Goal: Task Accomplishment & Management: Complete application form

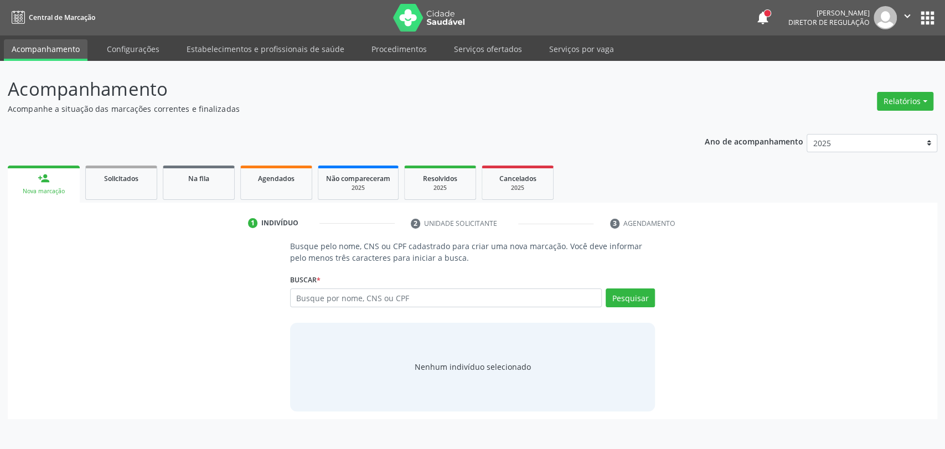
click at [376, 304] on input "text" at bounding box center [446, 297] width 312 height 19
type input "70420540164"
click at [619, 295] on button "Pesquisar" at bounding box center [629, 297] width 49 height 19
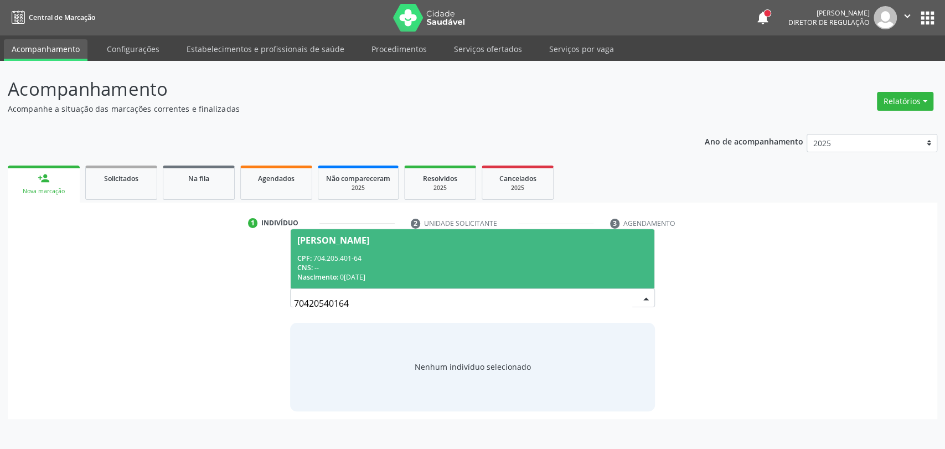
click at [406, 262] on div "CPF: 704.205.401-64" at bounding box center [472, 257] width 351 height 9
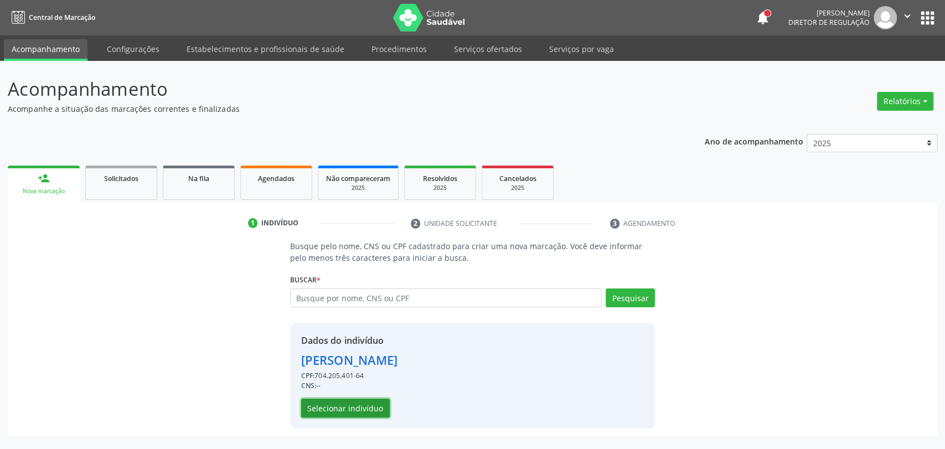
click at [363, 402] on button "Selecionar indivíduo" at bounding box center [345, 407] width 89 height 19
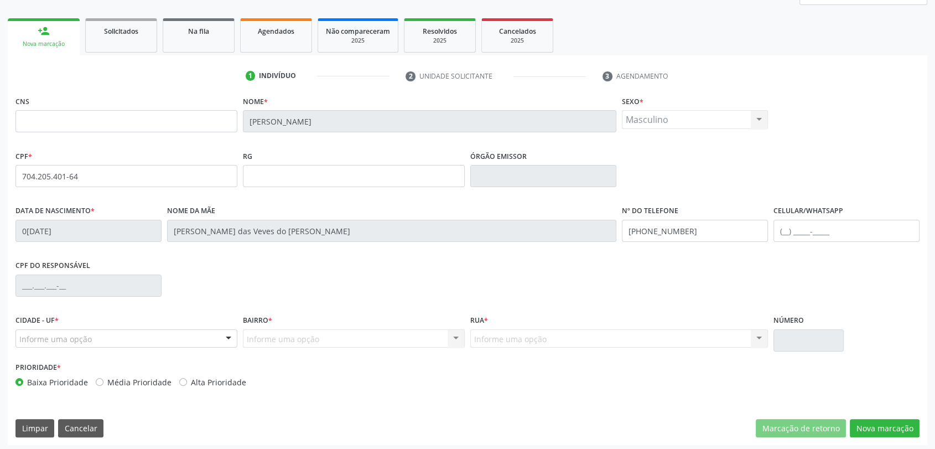
scroll to position [151, 0]
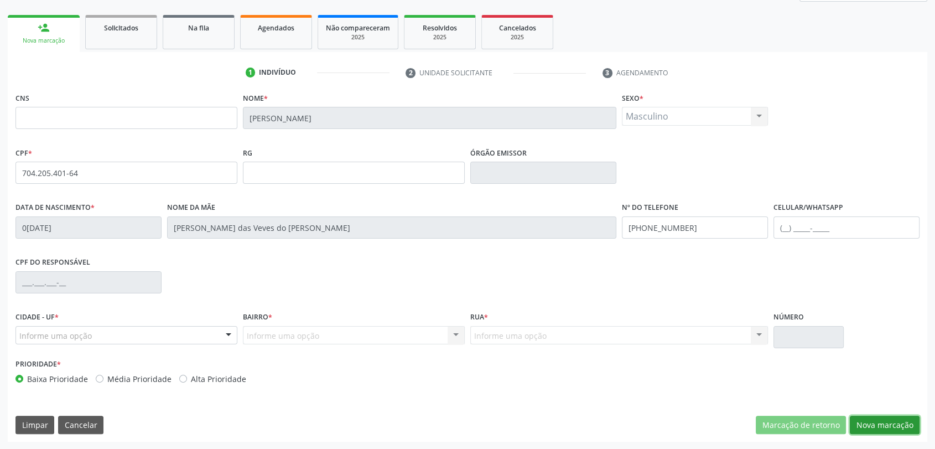
click at [868, 425] on button "Nova marcação" at bounding box center [885, 425] width 70 height 19
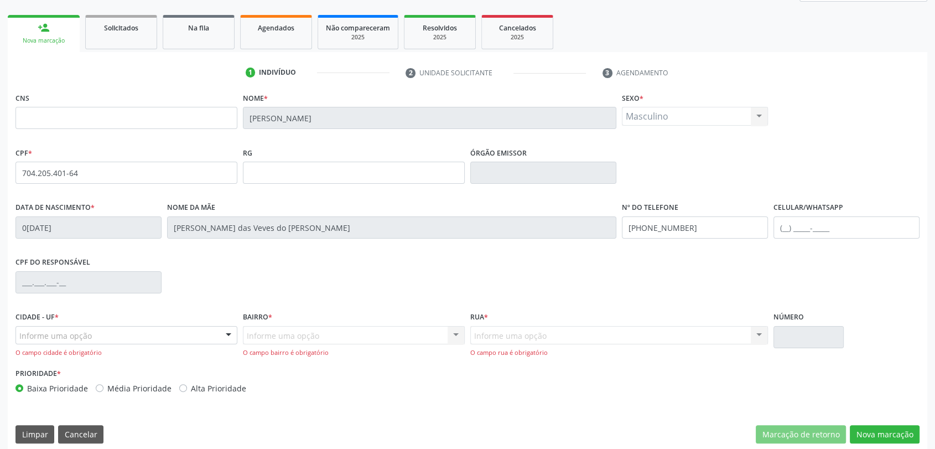
click at [104, 332] on div "Informe uma opção" at bounding box center [126, 335] width 222 height 19
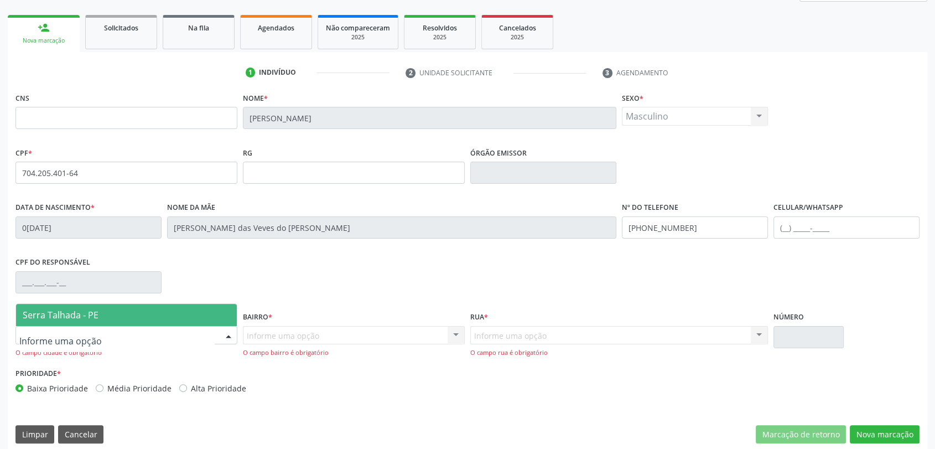
click at [100, 318] on span "Serra Talhada - PE" at bounding box center [126, 315] width 221 height 22
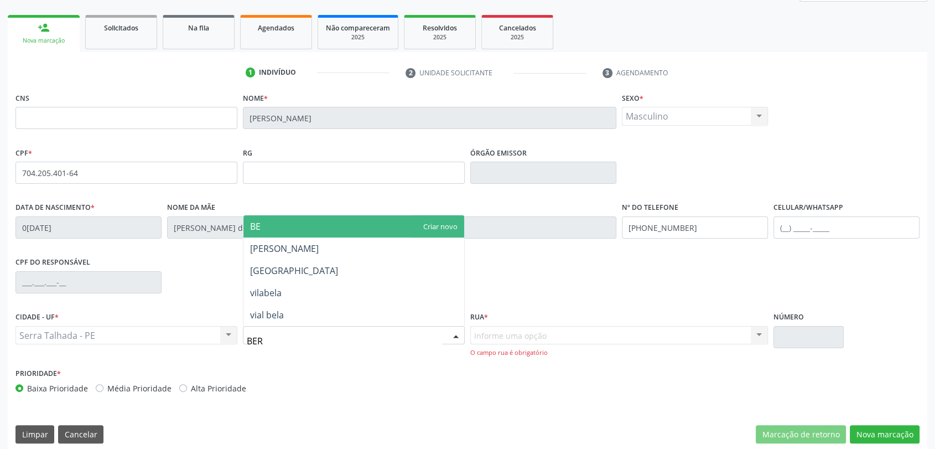
type input "[GEOGRAPHIC_DATA]"
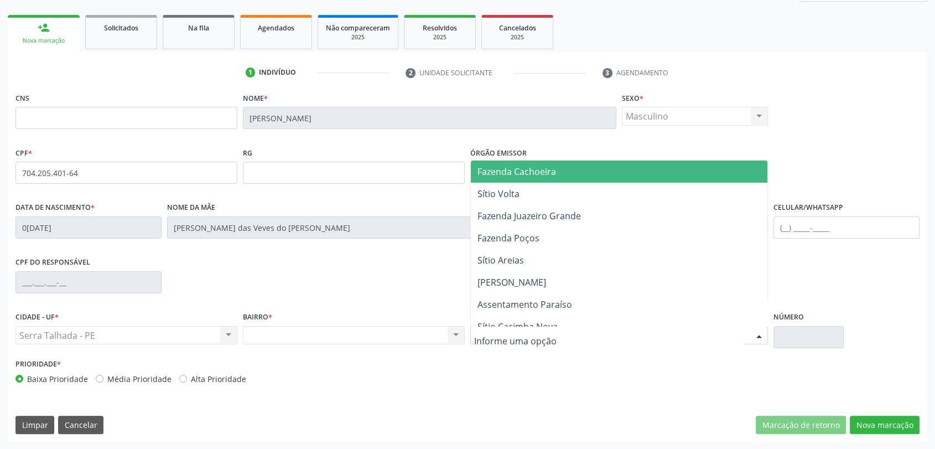
click at [516, 173] on span "Fazenda Cachoeira" at bounding box center [517, 171] width 79 height 12
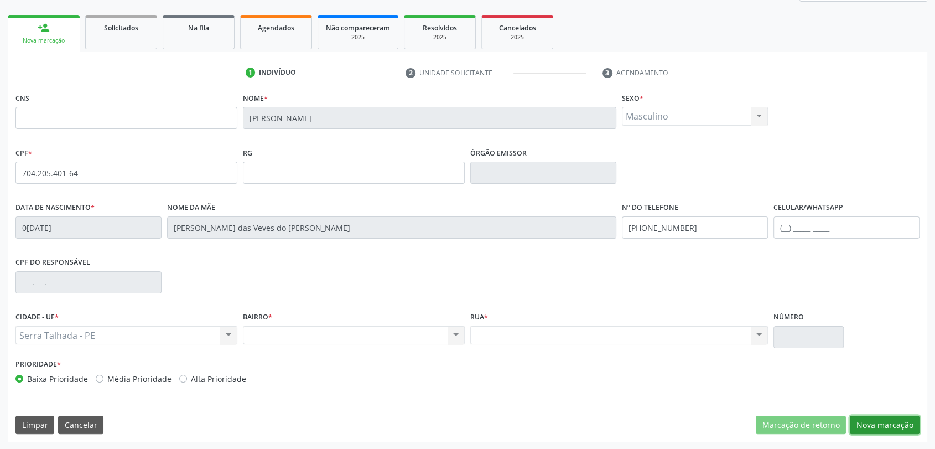
click at [898, 423] on button "Nova marcação" at bounding box center [885, 425] width 70 height 19
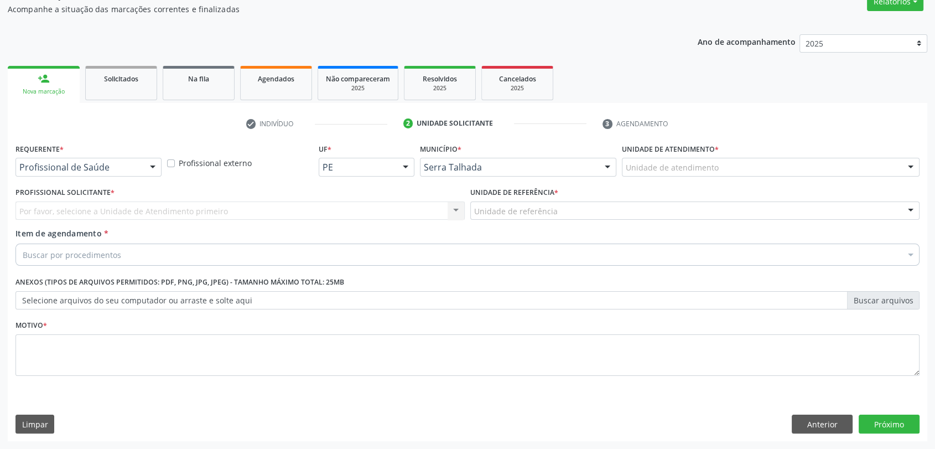
scroll to position [99, 0]
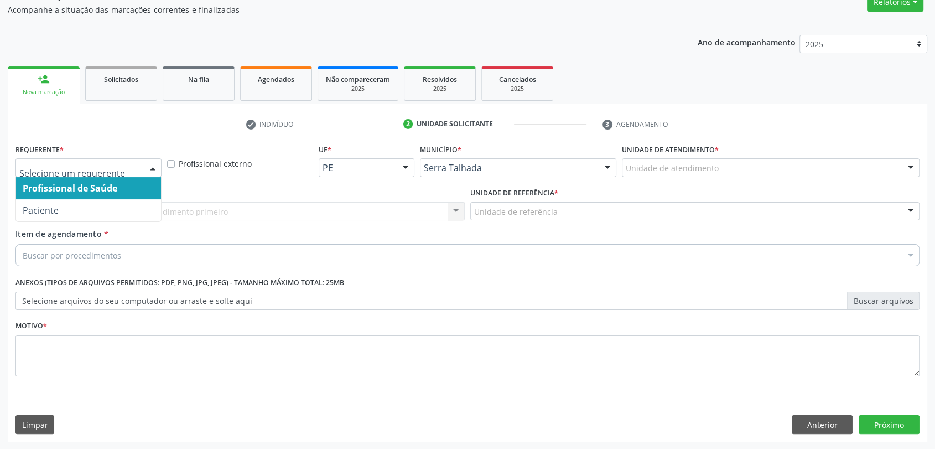
click at [106, 159] on div at bounding box center [88, 167] width 146 height 19
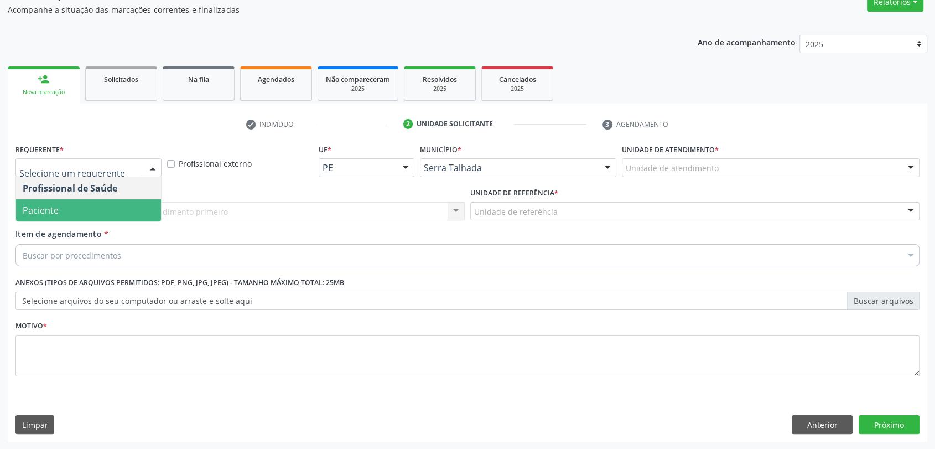
click at [88, 206] on span "Paciente" at bounding box center [88, 210] width 145 height 22
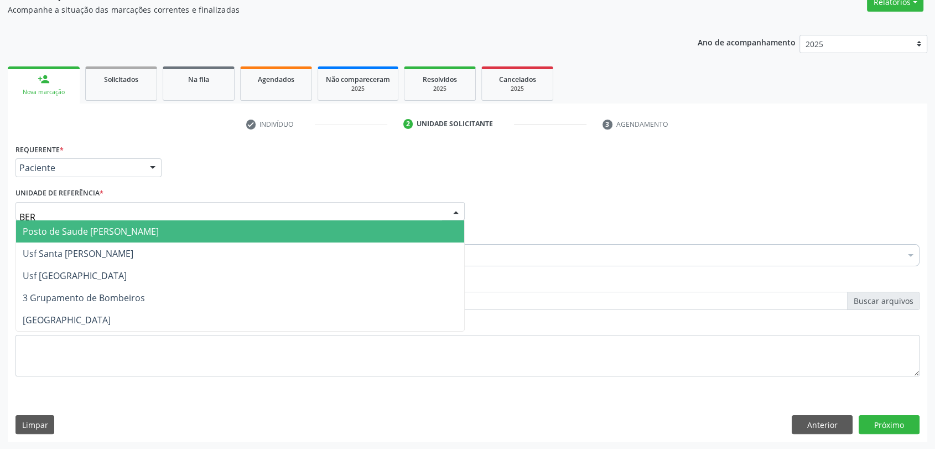
type input "[GEOGRAPHIC_DATA]"
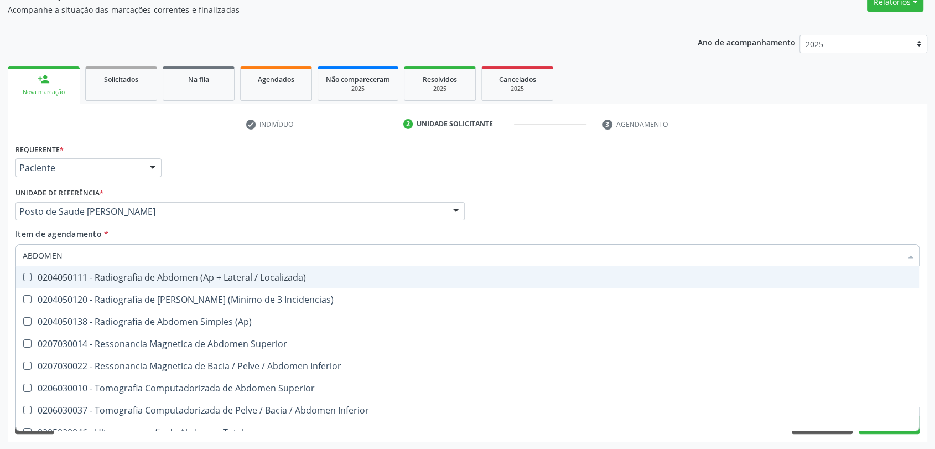
type input "ABDOMEN T"
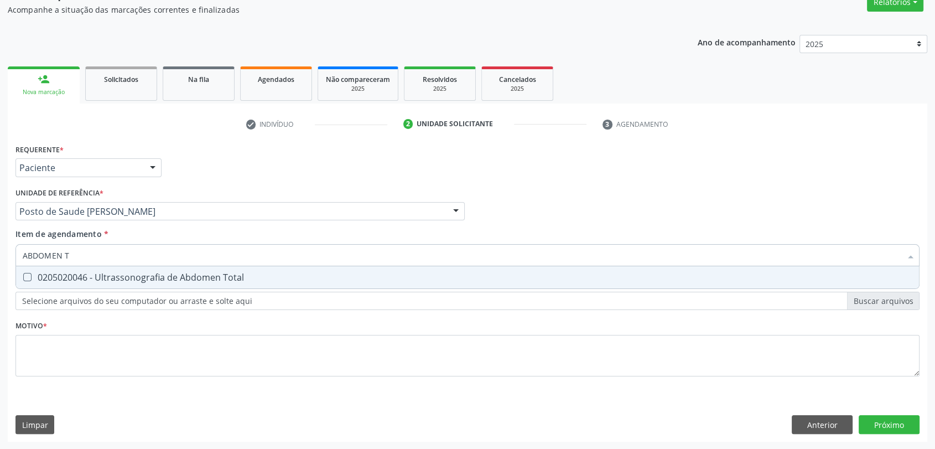
click at [85, 273] on div "0205020046 - Ultrassonografia de Abdomen Total" at bounding box center [468, 277] width 890 height 9
checkbox Total "true"
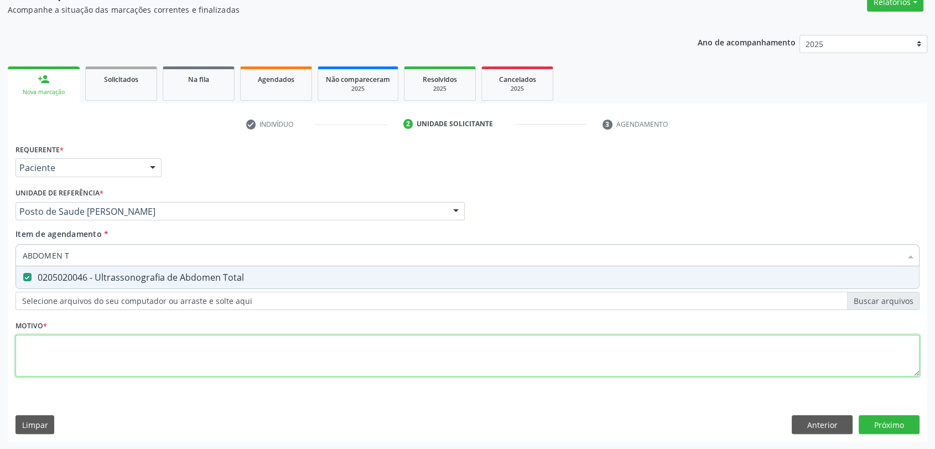
click at [78, 345] on div "Requerente * Paciente Profissional de Saúde Paciente Nenhum resultado encontrad…" at bounding box center [467, 266] width 904 height 251
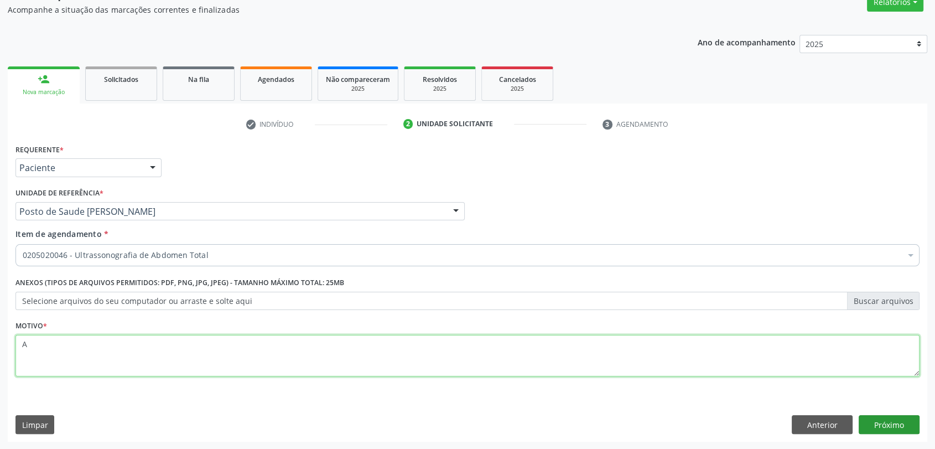
type textarea "A"
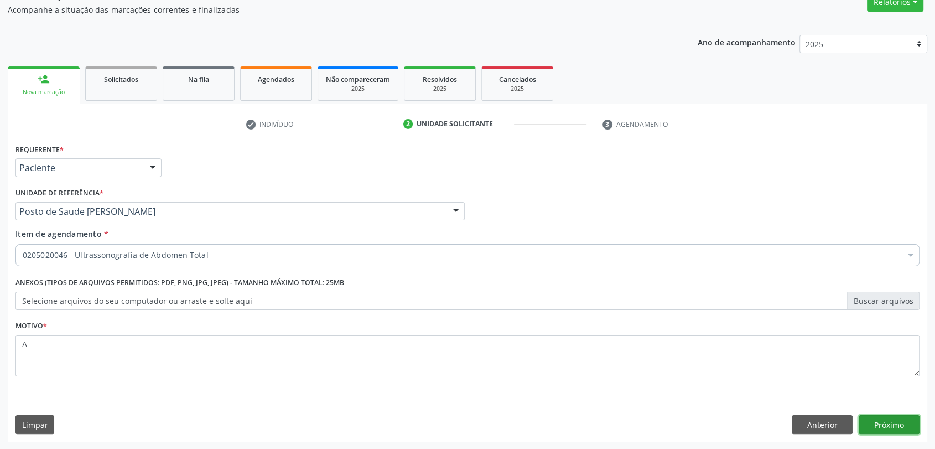
click at [891, 422] on button "Próximo" at bounding box center [889, 424] width 61 height 19
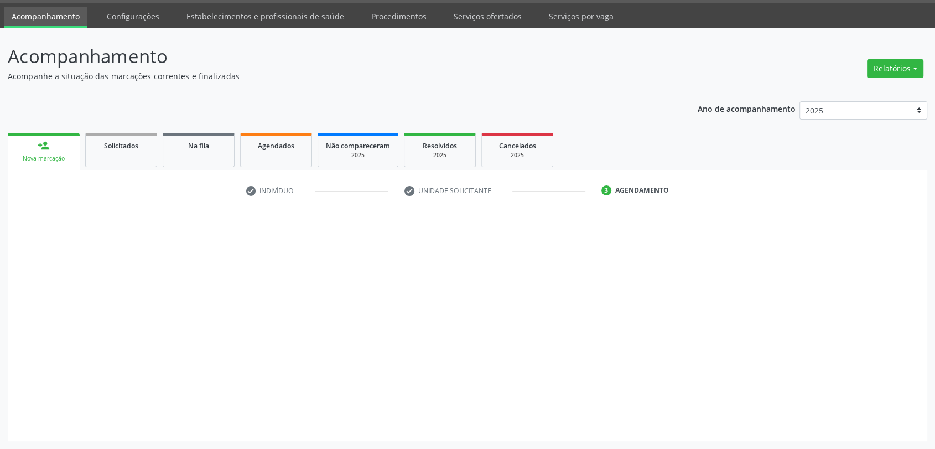
scroll to position [32, 0]
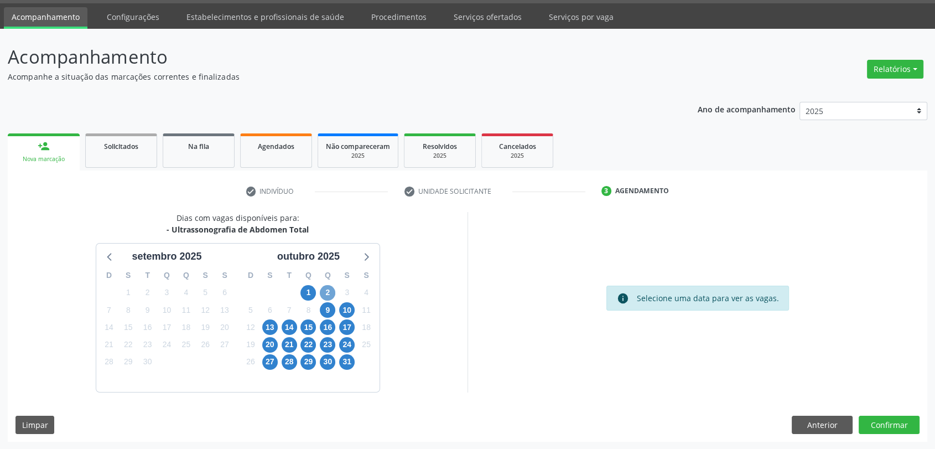
click at [325, 293] on span "2" at bounding box center [327, 292] width 15 height 15
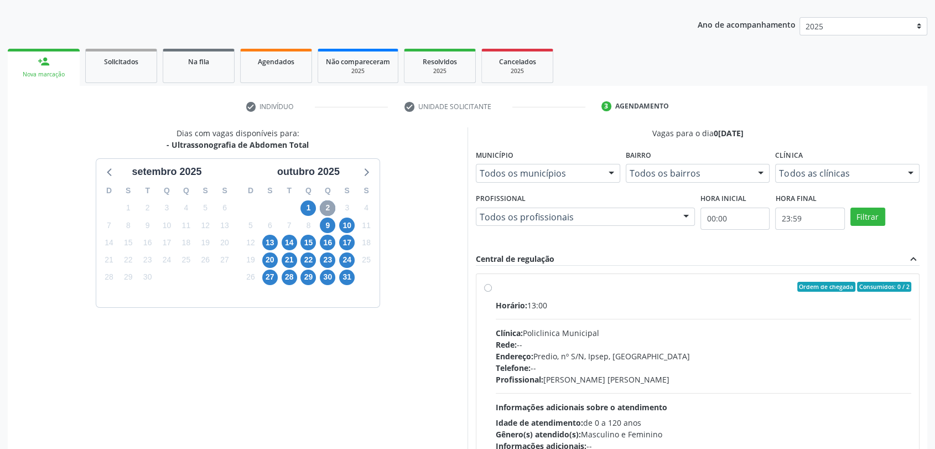
scroll to position [192, 0]
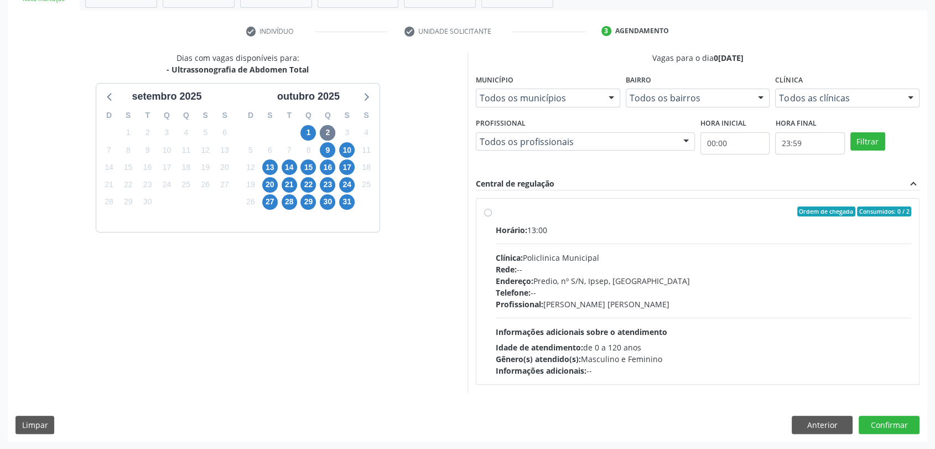
click at [585, 315] on div "Horário: 13:00 Clínica: Policlinica Municipal Rede: -- Endereço: Predio, nº S/N…" at bounding box center [704, 300] width 416 height 152
click at [492, 216] on input "Ordem de chegada Consumidos: 0 / 2 Horário: 13:00 Clínica: Policlinica Municipa…" at bounding box center [488, 211] width 8 height 10
radio input "true"
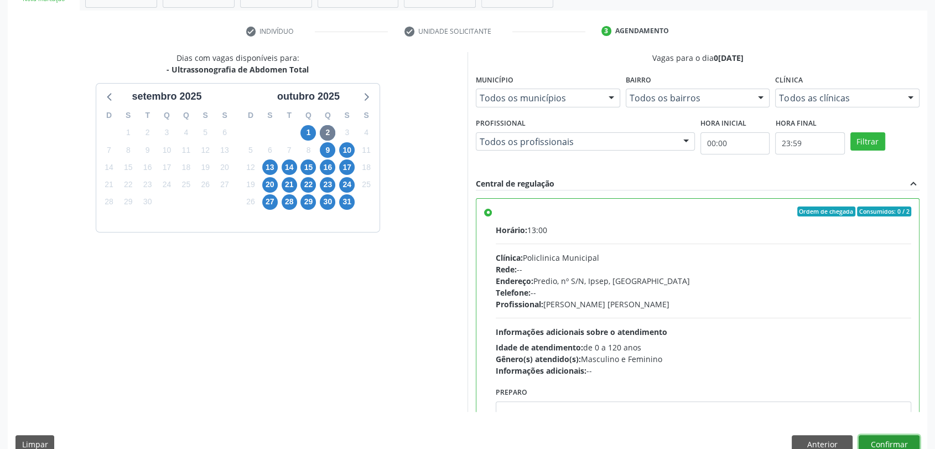
click at [899, 443] on button "Confirmar" at bounding box center [889, 444] width 61 height 19
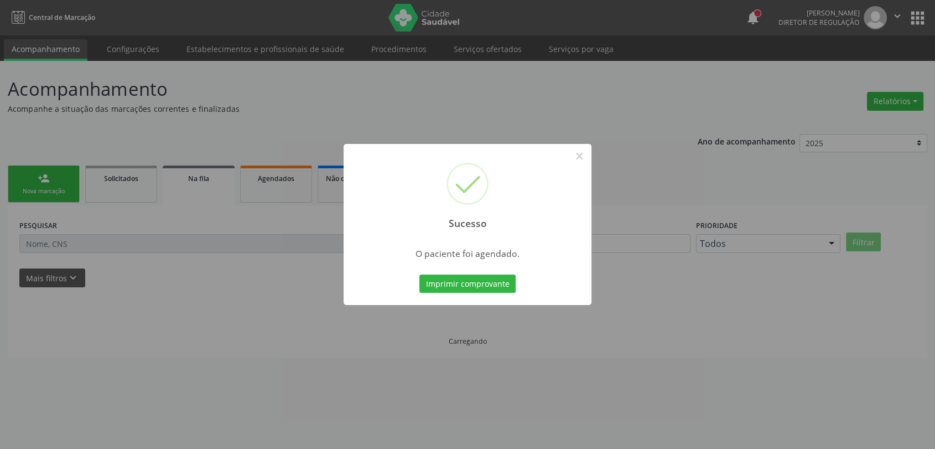
scroll to position [0, 0]
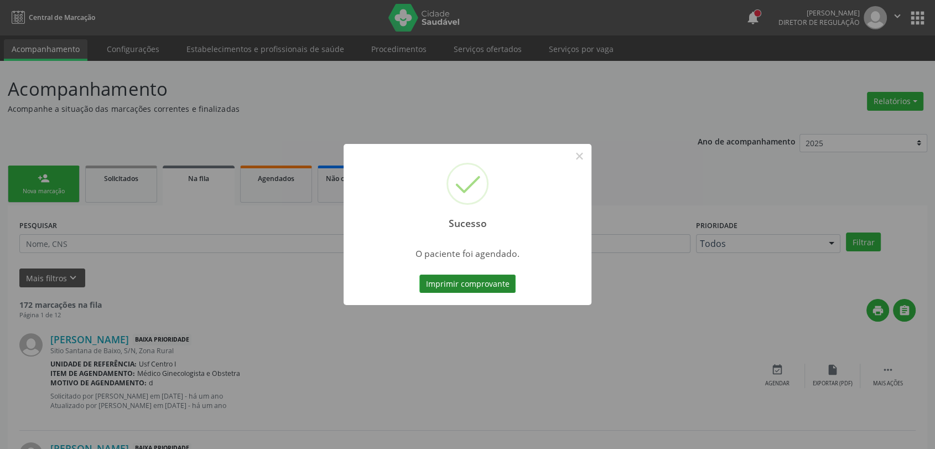
click at [465, 278] on button "Imprimir comprovante" at bounding box center [467, 283] width 96 height 19
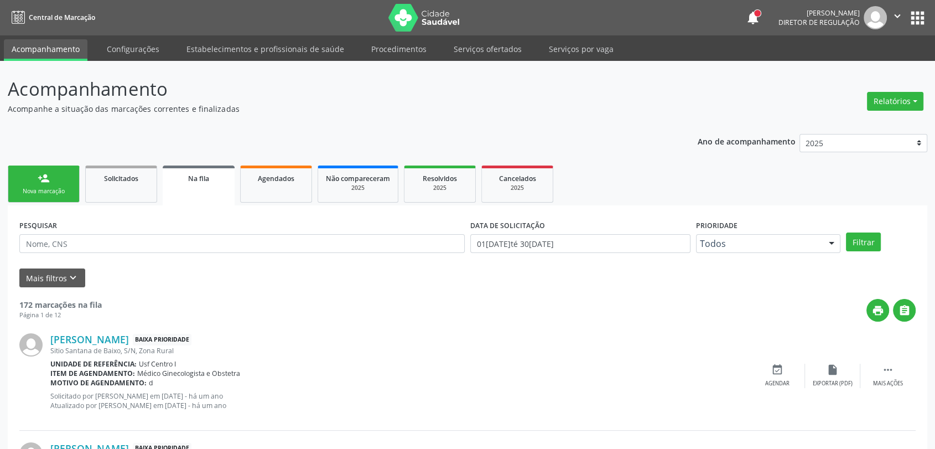
click at [48, 183] on div "person_add" at bounding box center [44, 178] width 12 height 12
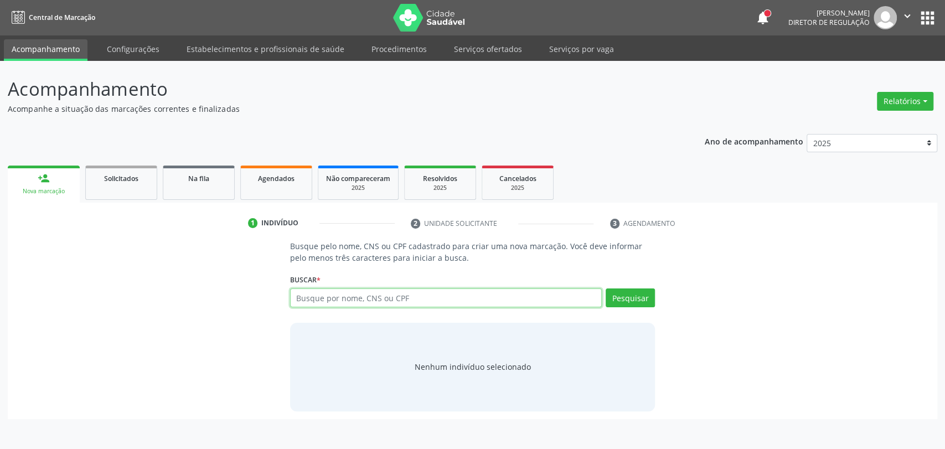
click at [369, 299] on input "text" at bounding box center [446, 297] width 312 height 19
type input "707600253197895"
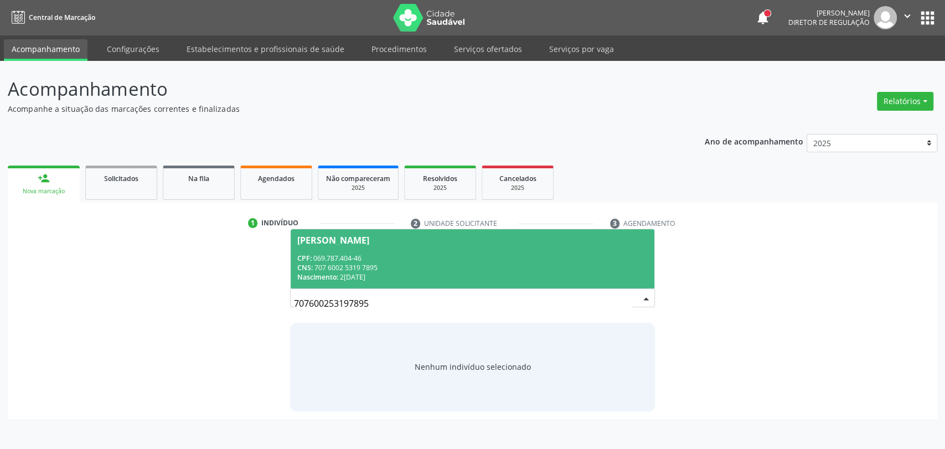
click at [377, 268] on div "CNS: 707 6002 5319 7895" at bounding box center [472, 267] width 351 height 9
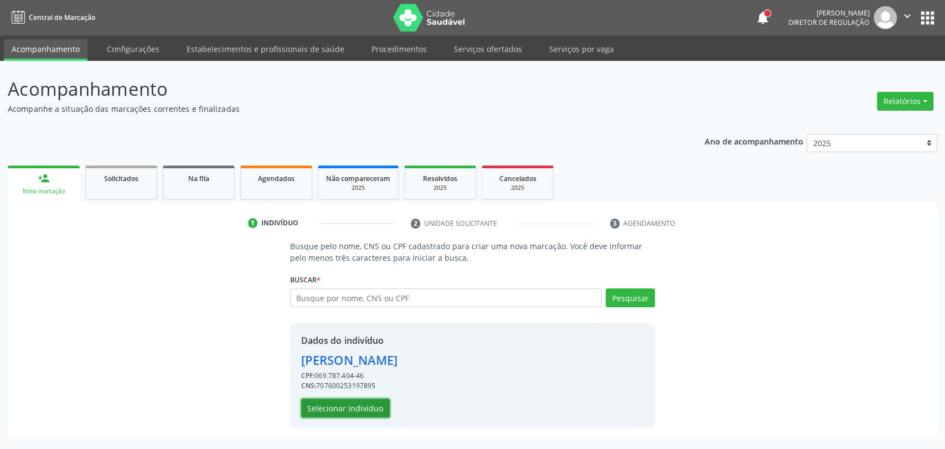
click at [366, 413] on button "Selecionar indivíduo" at bounding box center [345, 407] width 89 height 19
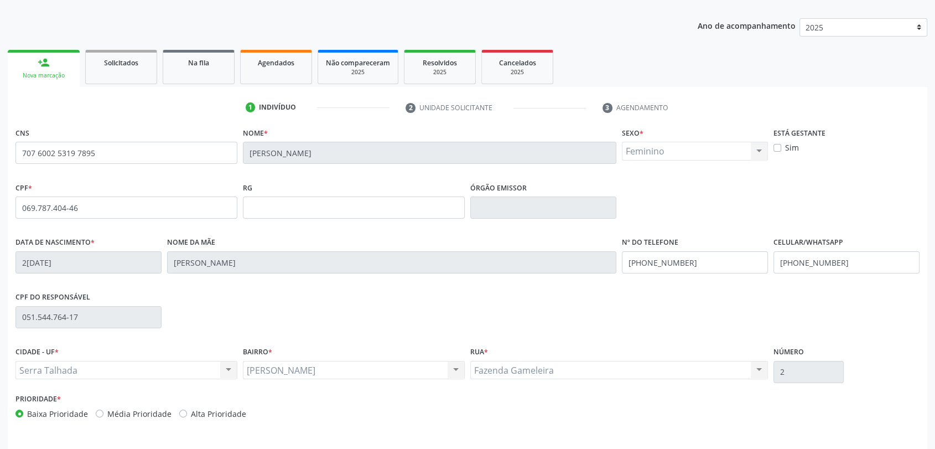
scroll to position [151, 0]
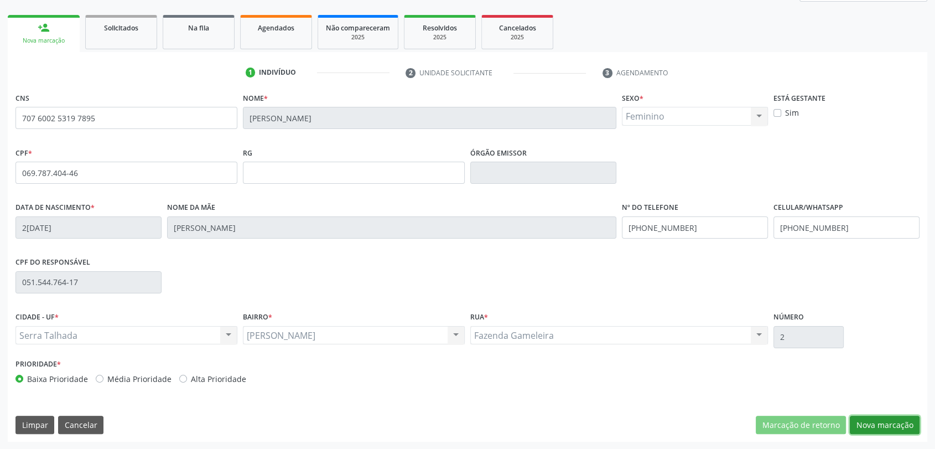
click at [903, 431] on button "Nova marcação" at bounding box center [885, 425] width 70 height 19
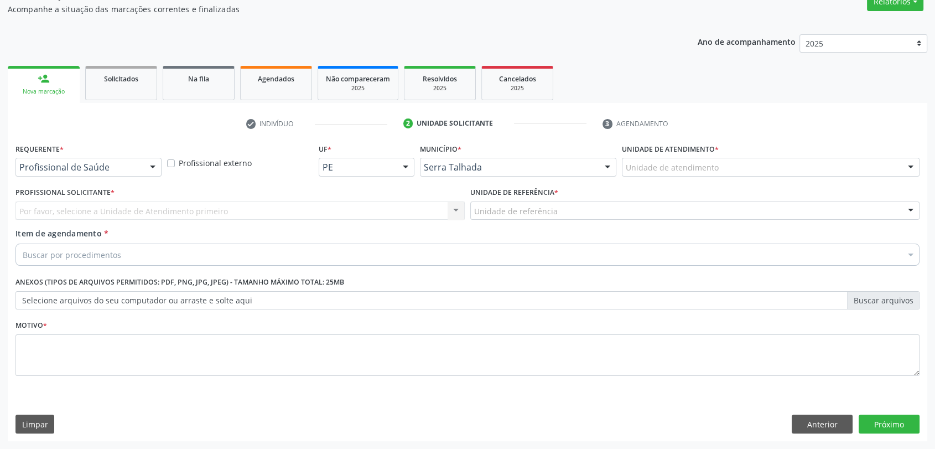
scroll to position [99, 0]
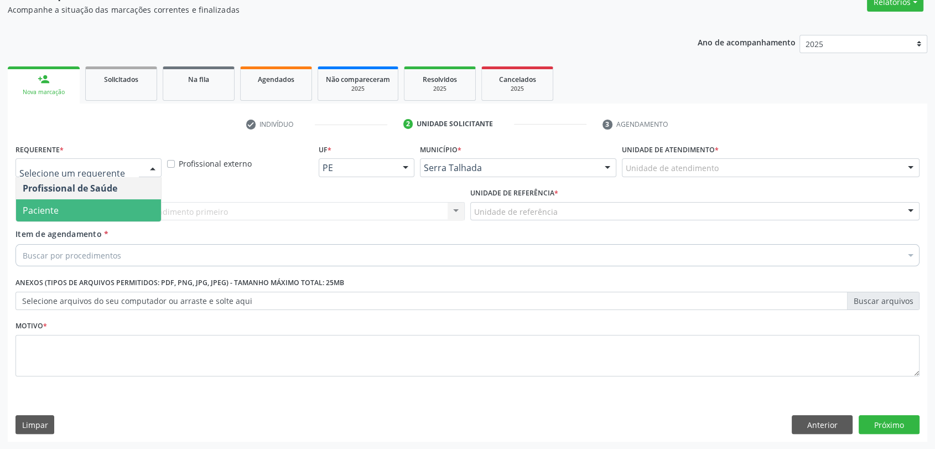
click at [45, 205] on span "Paciente" at bounding box center [41, 210] width 36 height 12
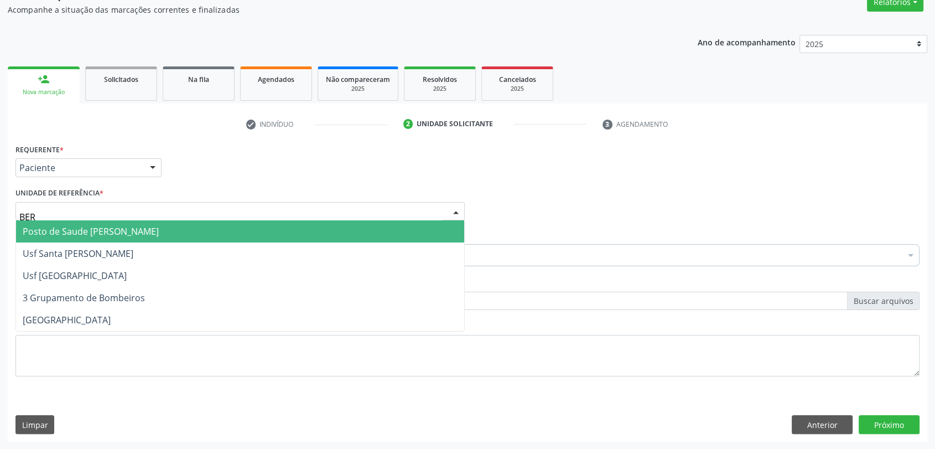
type input "[GEOGRAPHIC_DATA]"
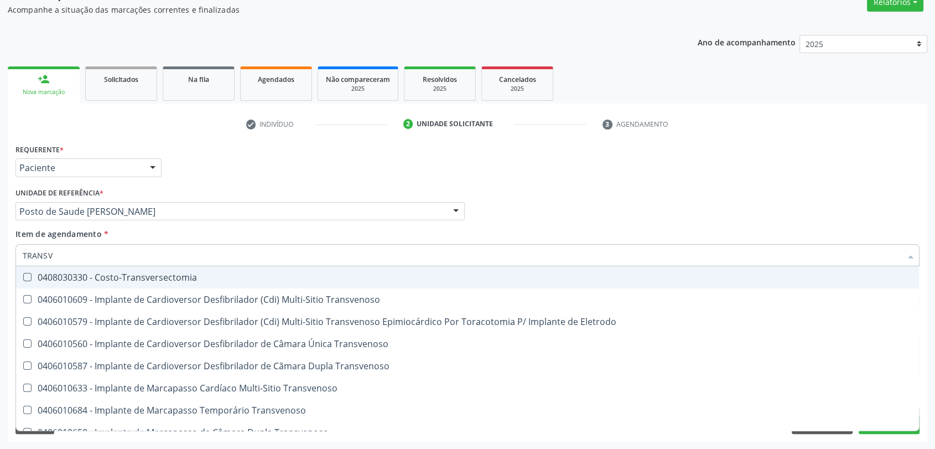
type input "TRANSVA"
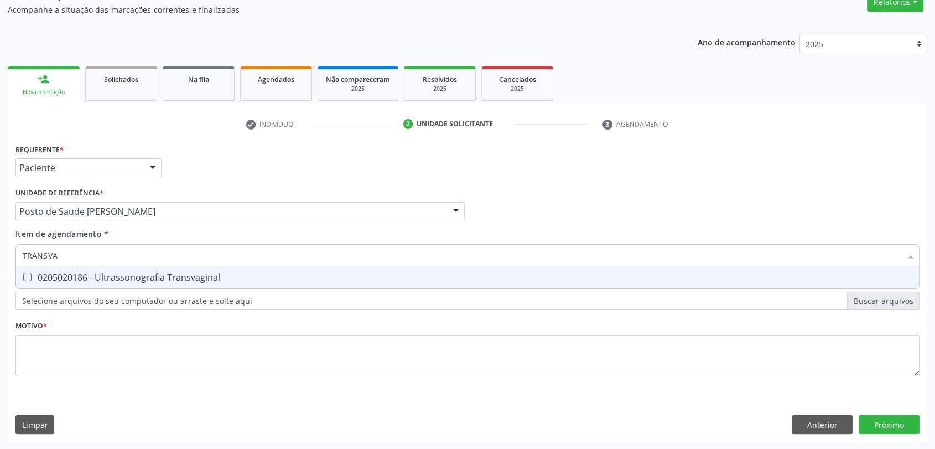
click at [69, 275] on div "0205020186 - Ultrassonografia Transvaginal" at bounding box center [468, 277] width 890 height 9
checkbox Transvaginal "true"
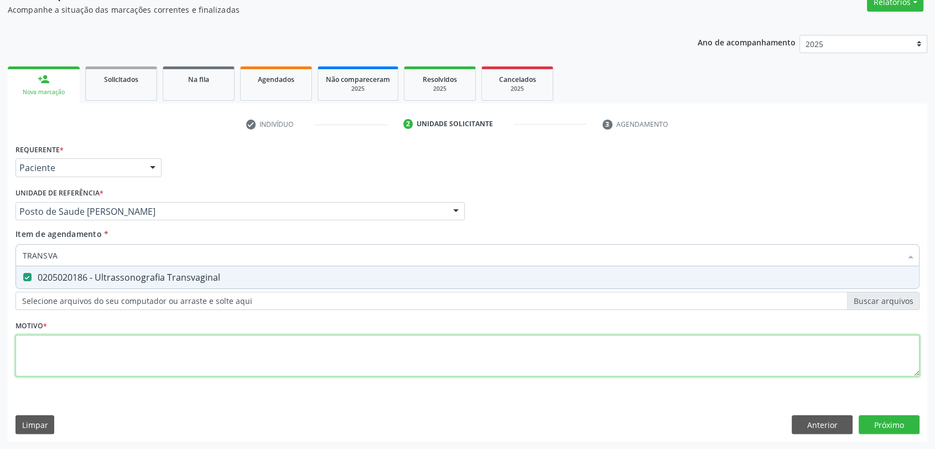
click at [66, 341] on div "Requerente * Paciente Profissional de Saúde Paciente Nenhum resultado encontrad…" at bounding box center [467, 266] width 904 height 251
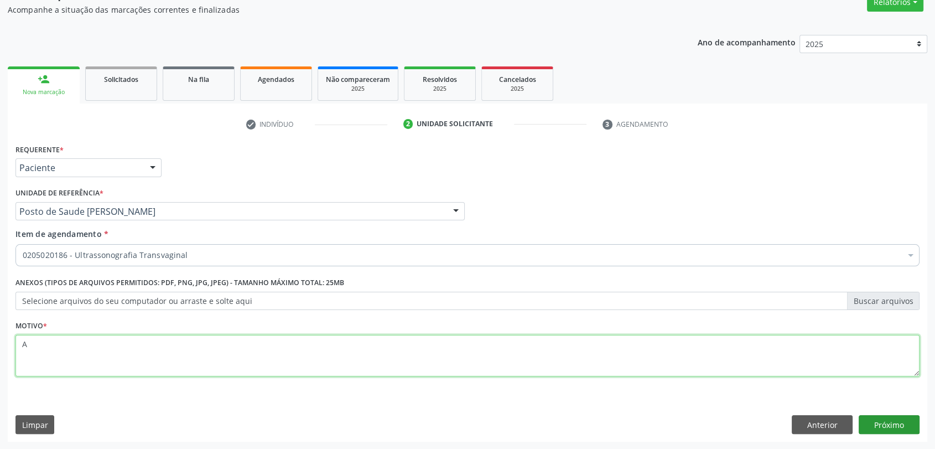
type textarea "A"
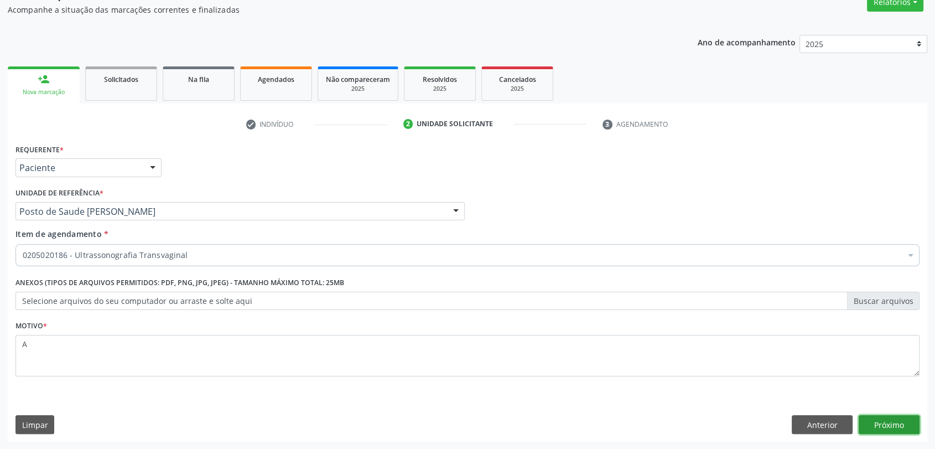
click at [898, 422] on button "Próximo" at bounding box center [889, 424] width 61 height 19
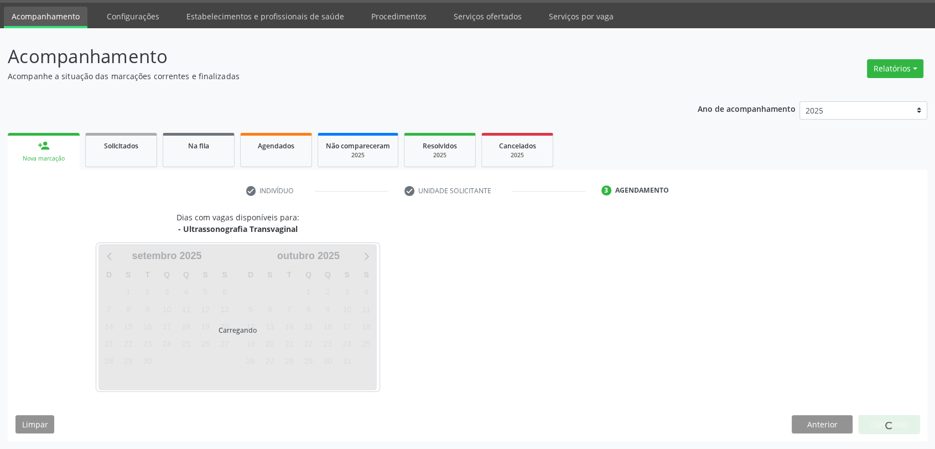
scroll to position [32, 0]
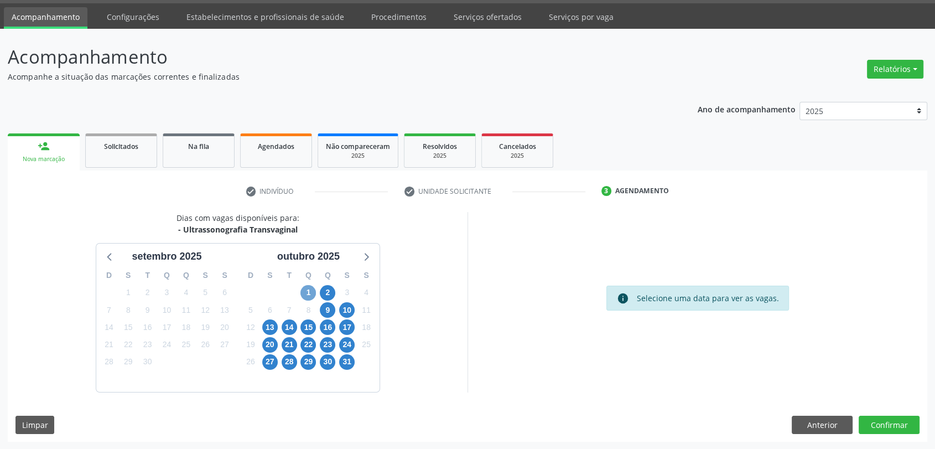
click at [301, 293] on span "1" at bounding box center [307, 292] width 15 height 15
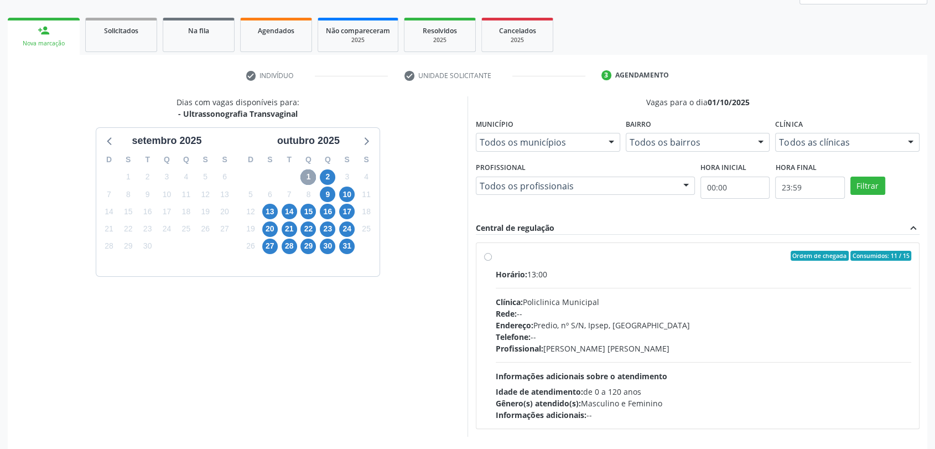
scroll to position [192, 0]
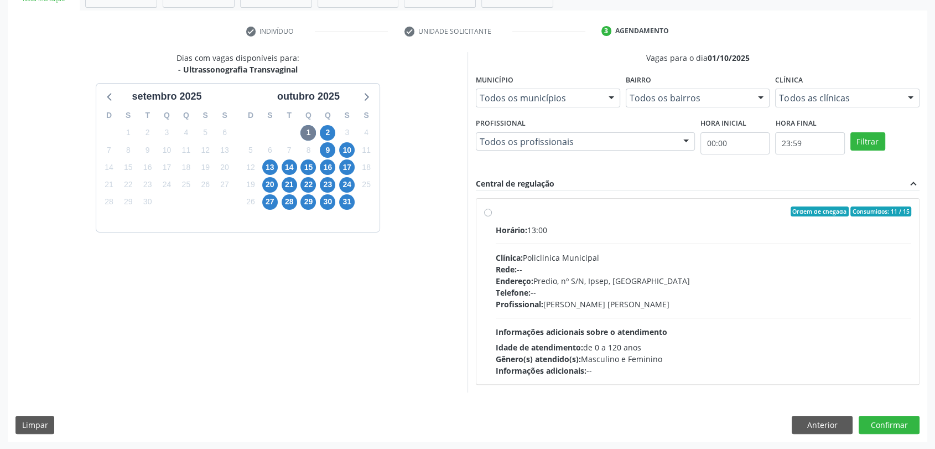
click at [523, 252] on span "Clínica:" at bounding box center [509, 257] width 27 height 11
click at [492, 216] on input "Ordem de chegada Consumidos: 11 / 15 Horário: 13:00 Clínica: Policlinica Munici…" at bounding box center [488, 211] width 8 height 10
radio input "true"
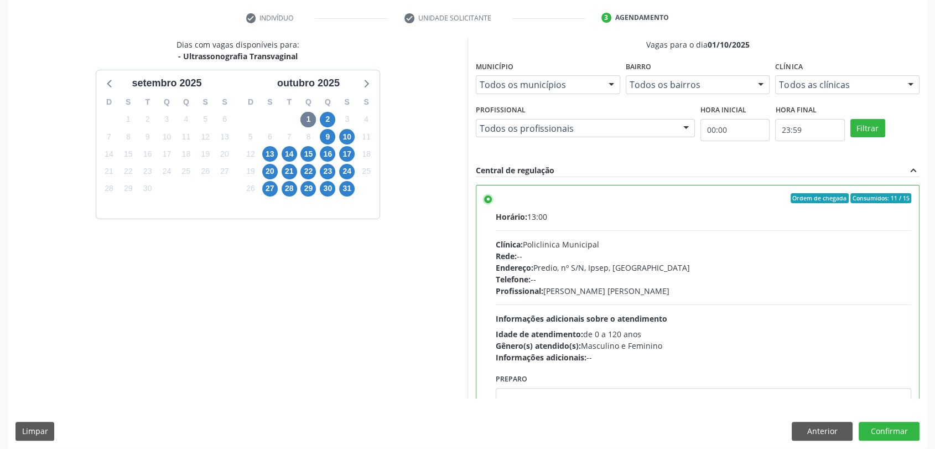
scroll to position [212, 0]
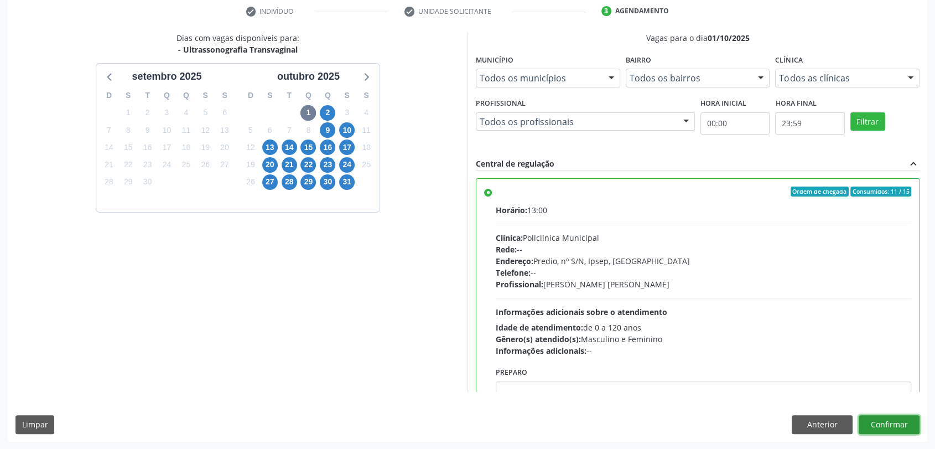
click at [903, 421] on button "Confirmar" at bounding box center [889, 424] width 61 height 19
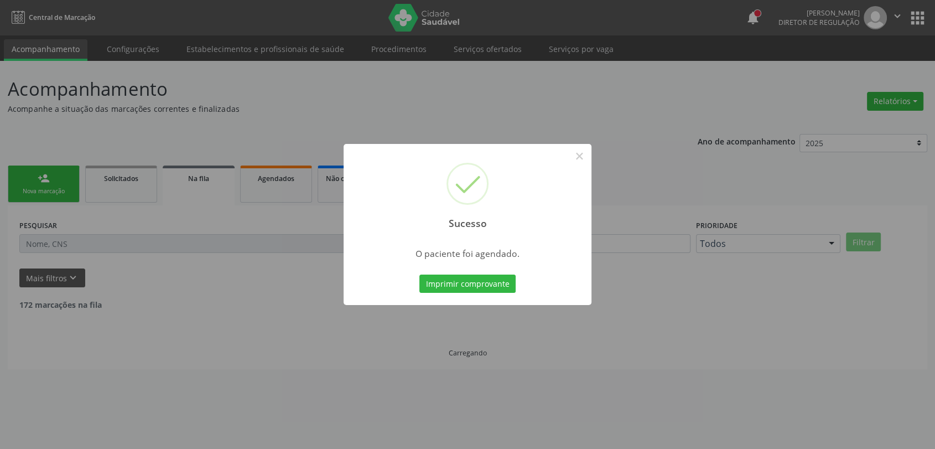
scroll to position [0, 0]
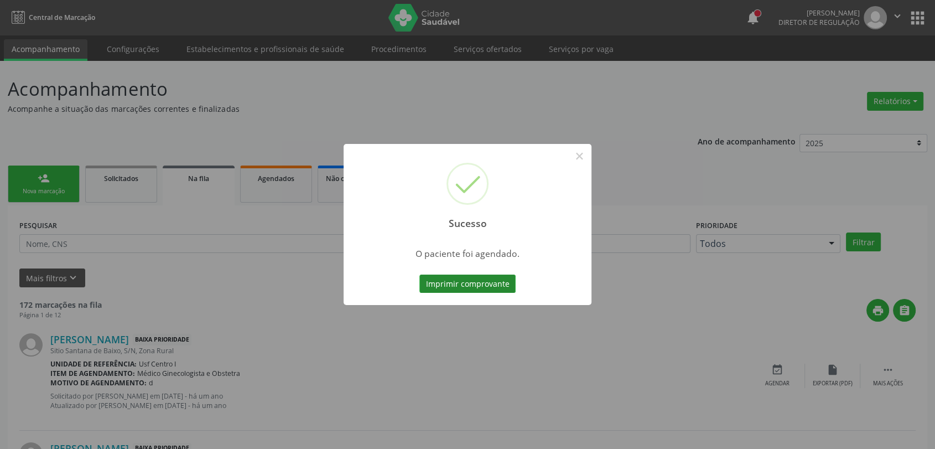
click at [452, 285] on button "Imprimir comprovante" at bounding box center [467, 283] width 96 height 19
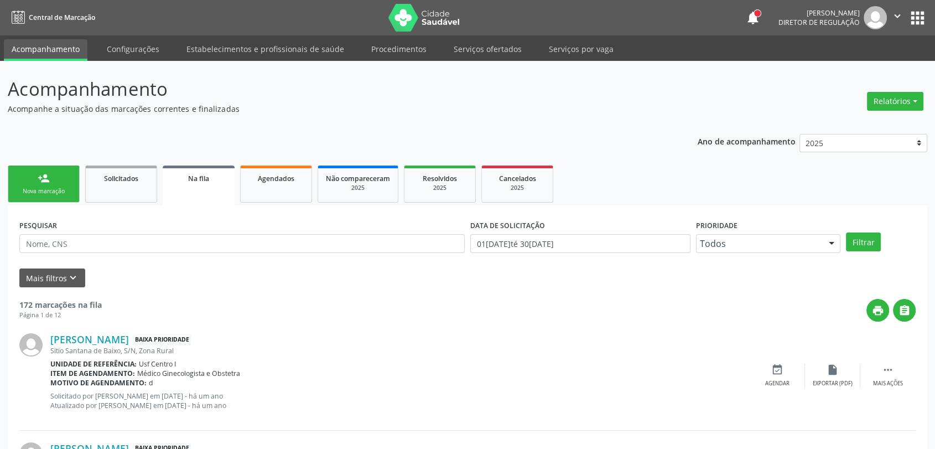
click at [64, 176] on link "person_add Nova marcação" at bounding box center [44, 183] width 72 height 37
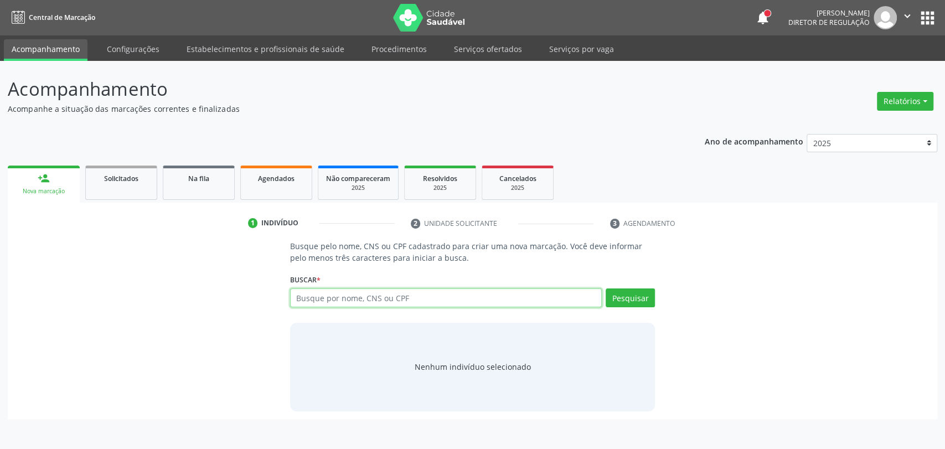
click at [328, 295] on input "text" at bounding box center [446, 297] width 312 height 19
paste input "CNS: 707 6002 5319 7895"
type input "CNS: 707 6002 5319 7895"
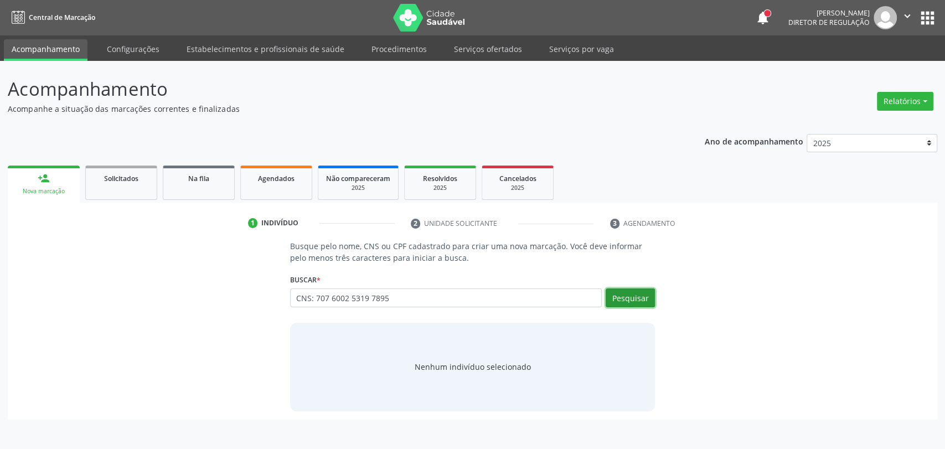
click at [611, 303] on button "Pesquisar" at bounding box center [629, 297] width 49 height 19
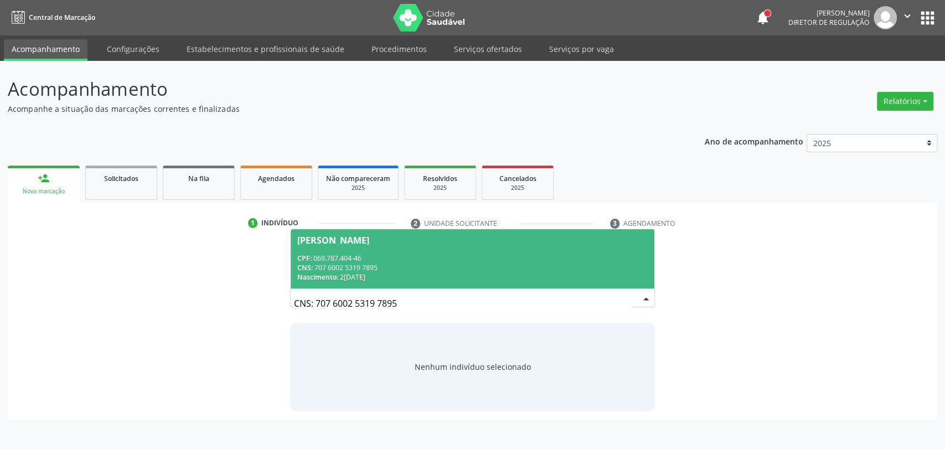
click at [330, 263] on div "CNS: 707 6002 5319 7895" at bounding box center [472, 267] width 351 height 9
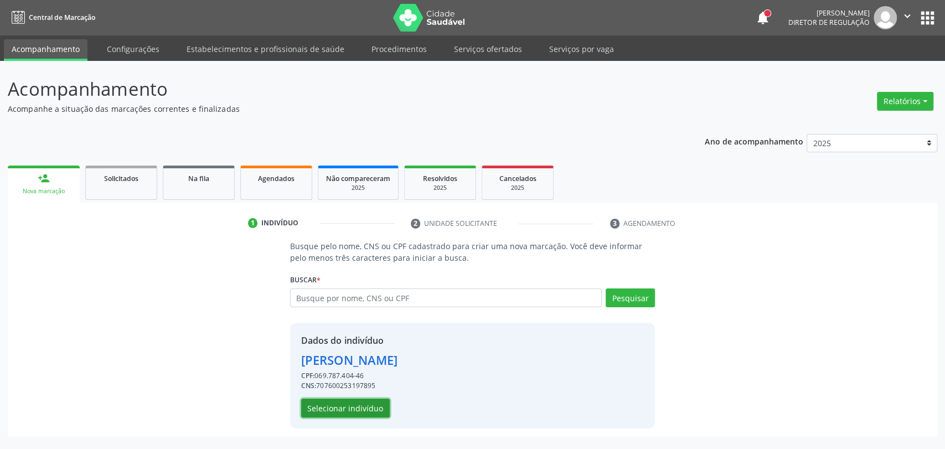
click at [352, 401] on button "Selecionar indivíduo" at bounding box center [345, 407] width 89 height 19
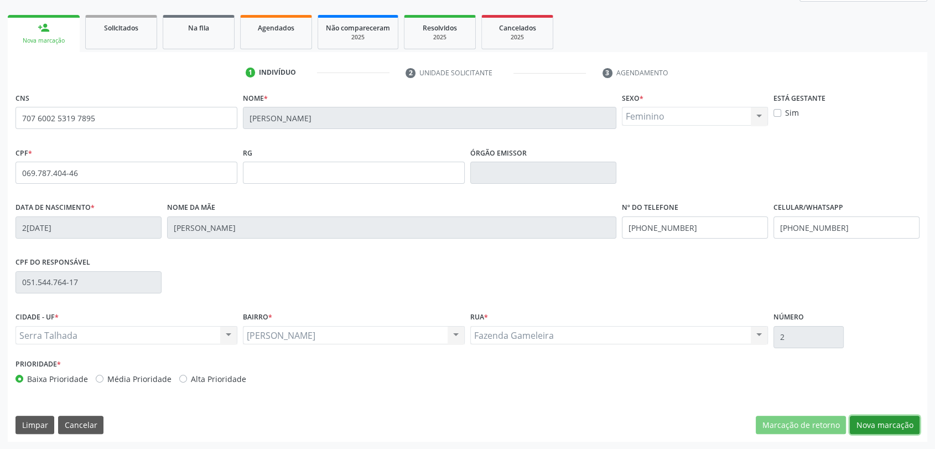
click at [903, 427] on button "Nova marcação" at bounding box center [885, 425] width 70 height 19
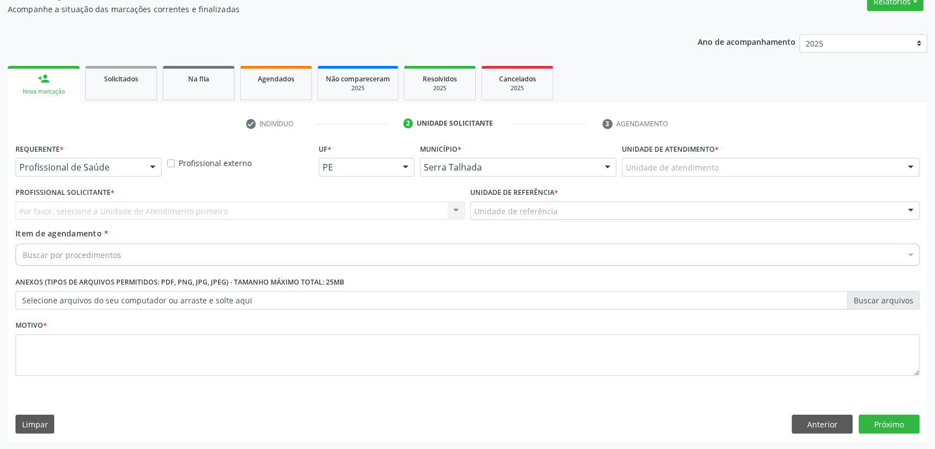
scroll to position [99, 0]
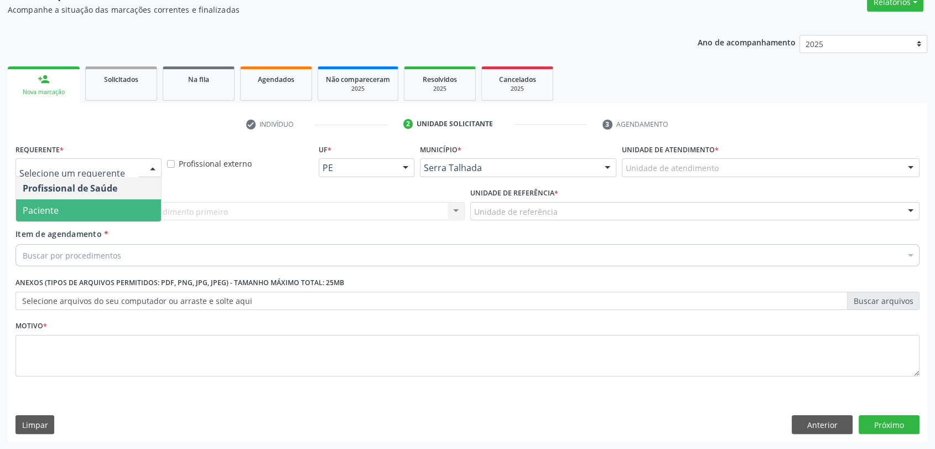
click at [87, 208] on span "Paciente" at bounding box center [88, 210] width 145 height 22
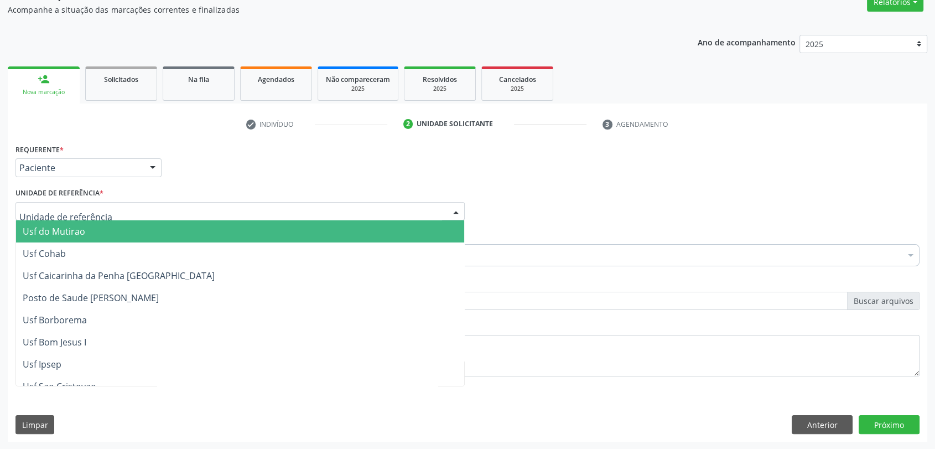
type input "R"
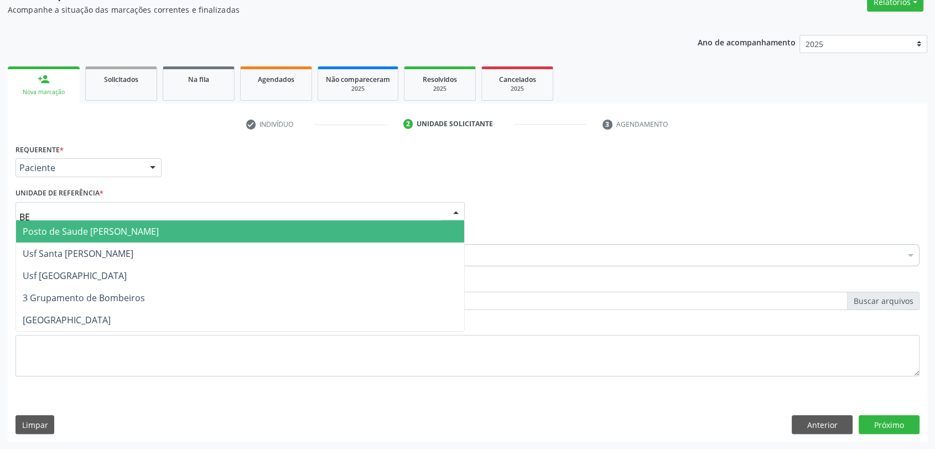
type input "BER"
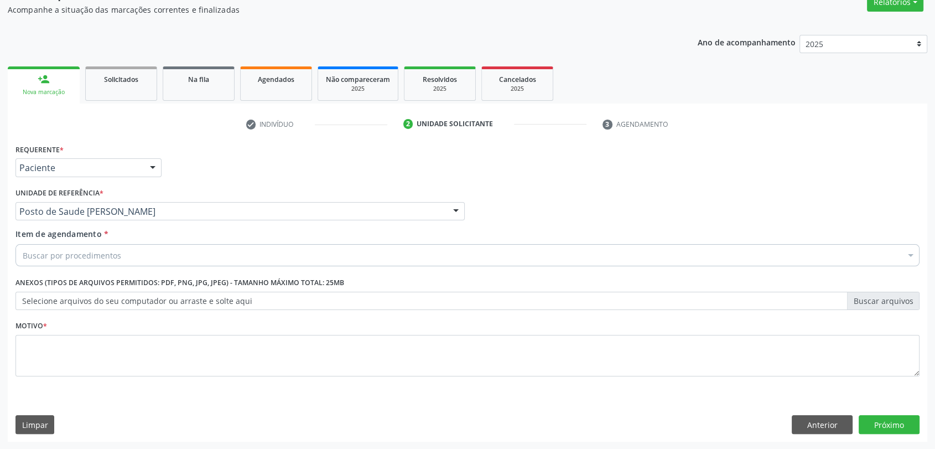
click at [62, 263] on div "Buscar por procedimentos" at bounding box center [467, 255] width 904 height 22
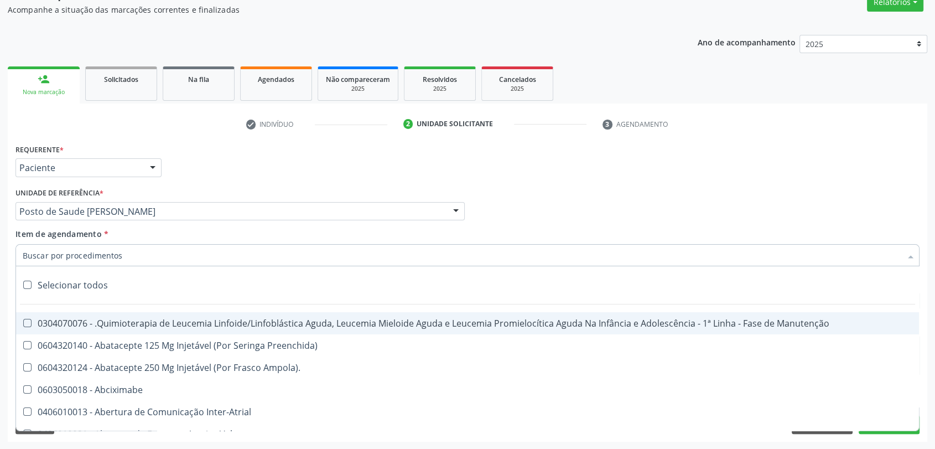
click at [60, 255] on input "Item de agendamento *" at bounding box center [462, 255] width 879 height 22
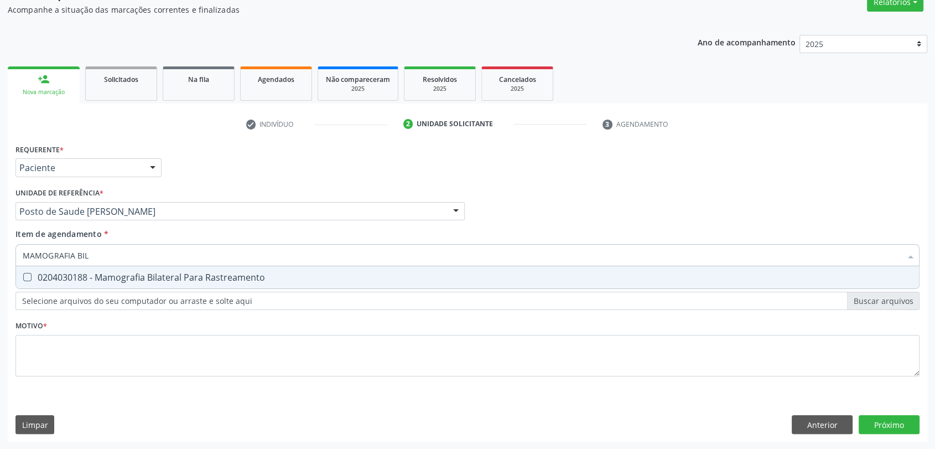
type input "MAMOGRAFIA BILA"
click at [65, 273] on div "0204030188 - Mamografia Bilateral Para Rastreamento" at bounding box center [468, 277] width 890 height 9
checkbox Rastreamento "true"
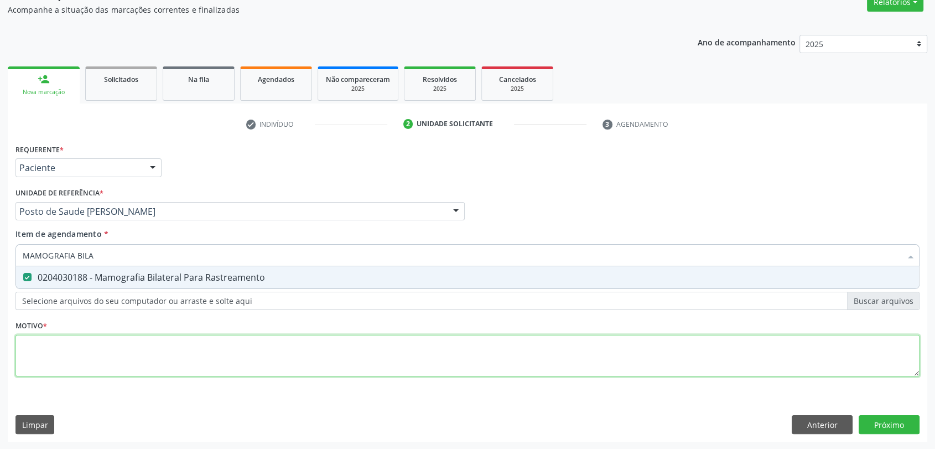
click at [61, 352] on div "Requerente * Paciente Profissional de Saúde Paciente Nenhum resultado encontrad…" at bounding box center [467, 266] width 904 height 251
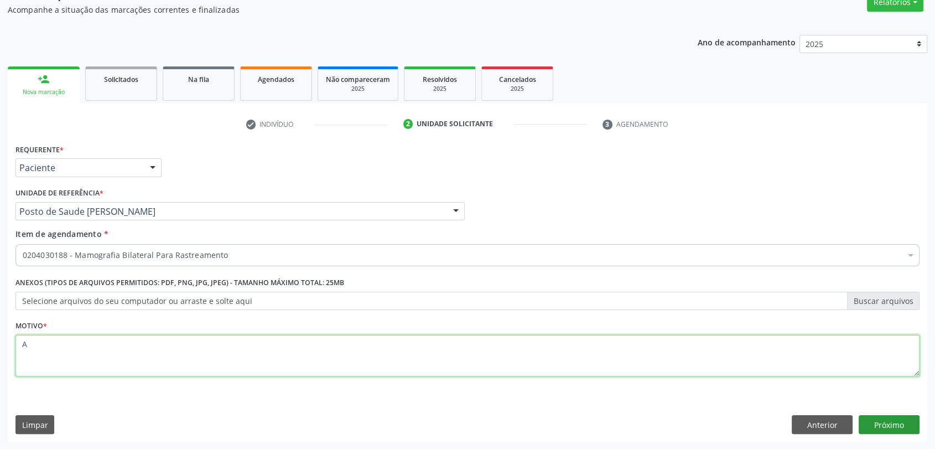
type textarea "A"
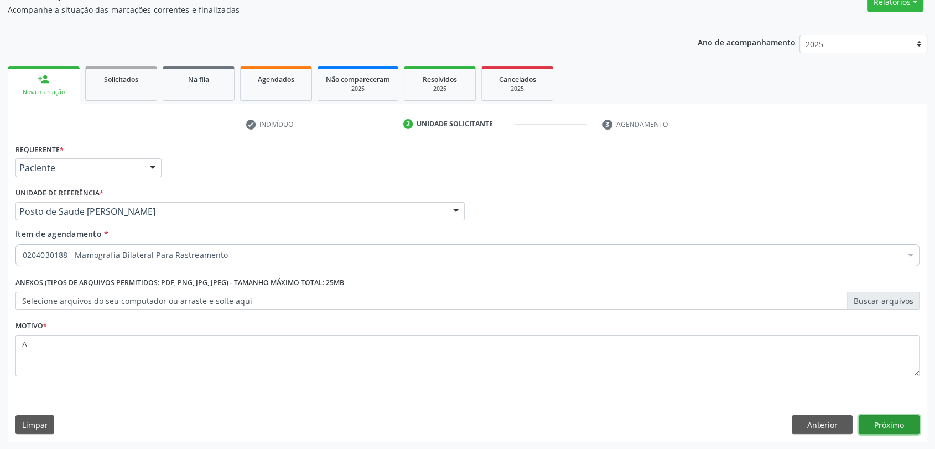
click at [894, 428] on button "Próximo" at bounding box center [889, 424] width 61 height 19
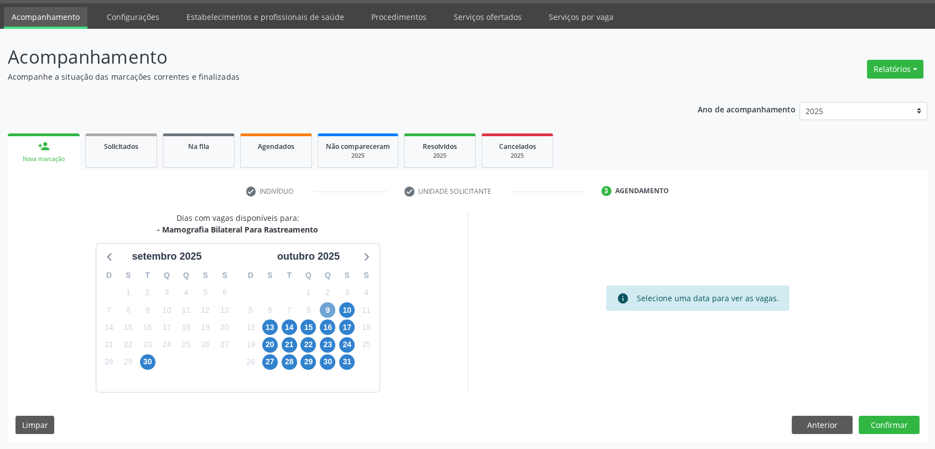
click at [329, 304] on span "9" at bounding box center [327, 309] width 15 height 15
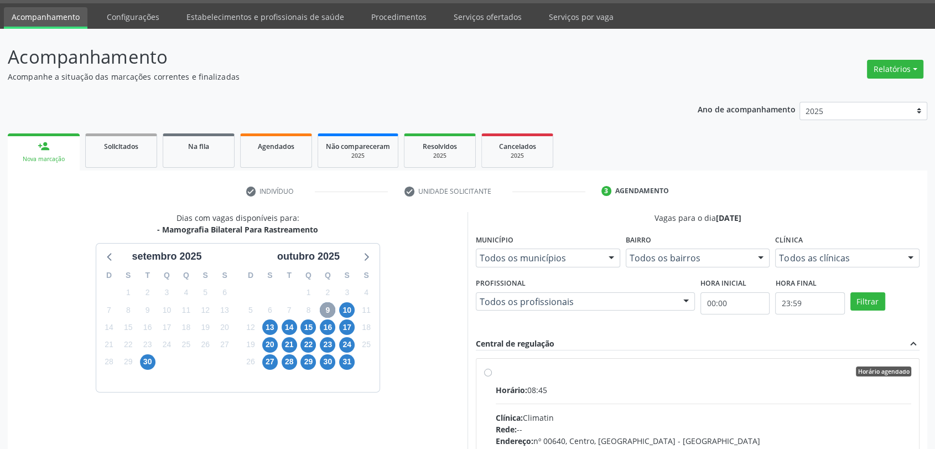
scroll to position [155, 0]
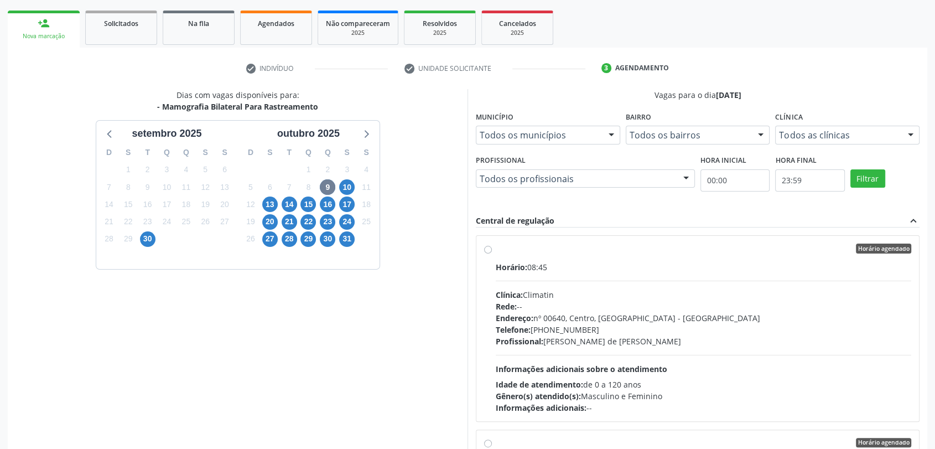
click at [615, 289] on div "Clínica: Climatin" at bounding box center [704, 295] width 416 height 12
click at [492, 253] on input "Horário agendado Horário: 08:45 Clínica: Climatin Rede: -- Endereço: nº 00640, …" at bounding box center [488, 248] width 8 height 10
radio input "true"
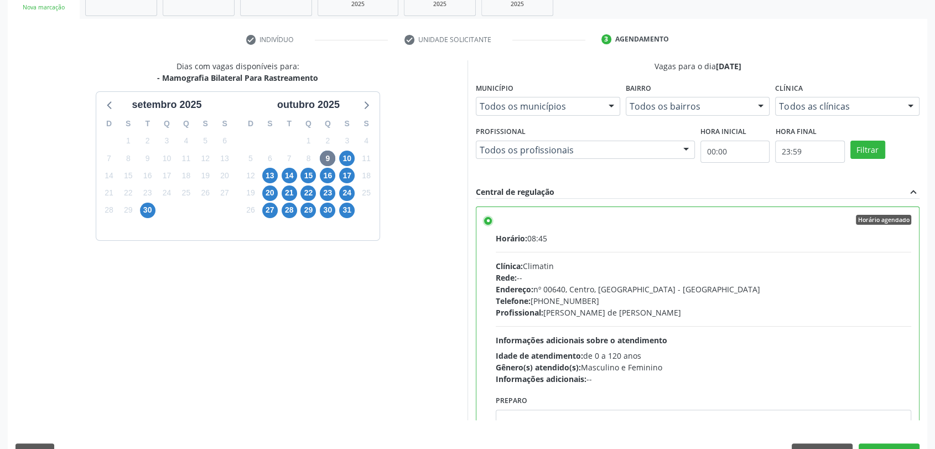
scroll to position [212, 0]
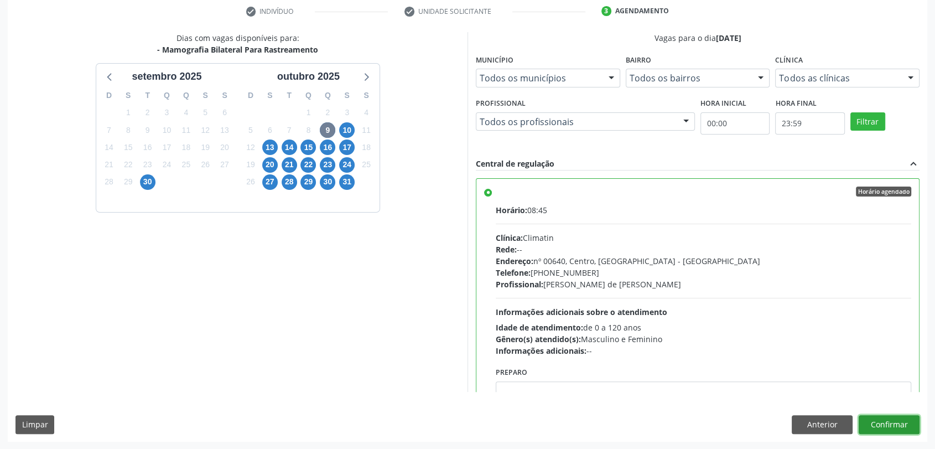
click at [889, 424] on button "Confirmar" at bounding box center [889, 424] width 61 height 19
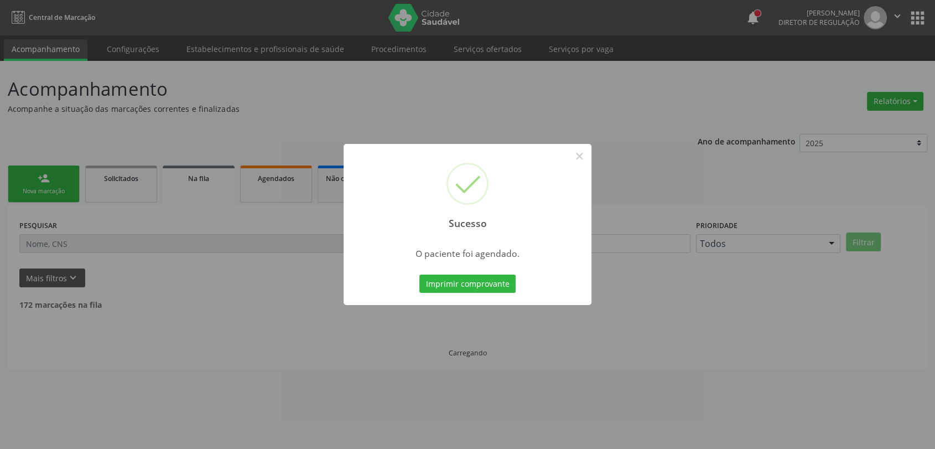
scroll to position [0, 0]
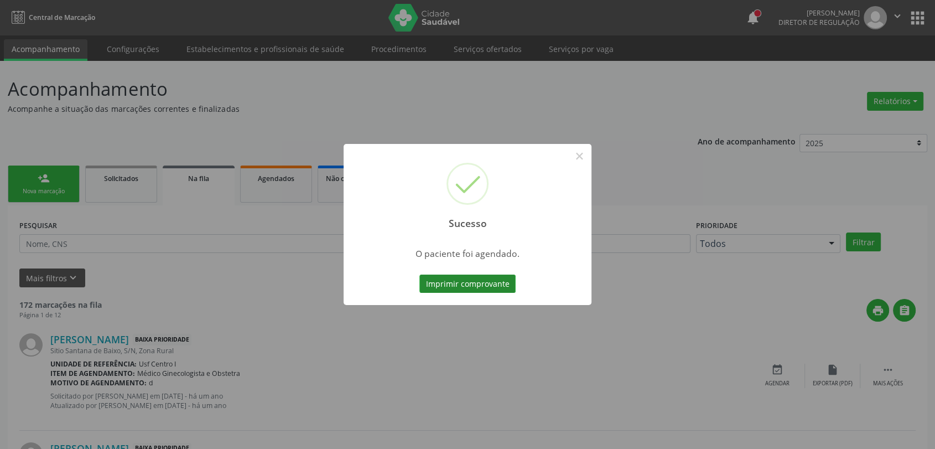
click at [491, 287] on button "Imprimir comprovante" at bounding box center [467, 283] width 96 height 19
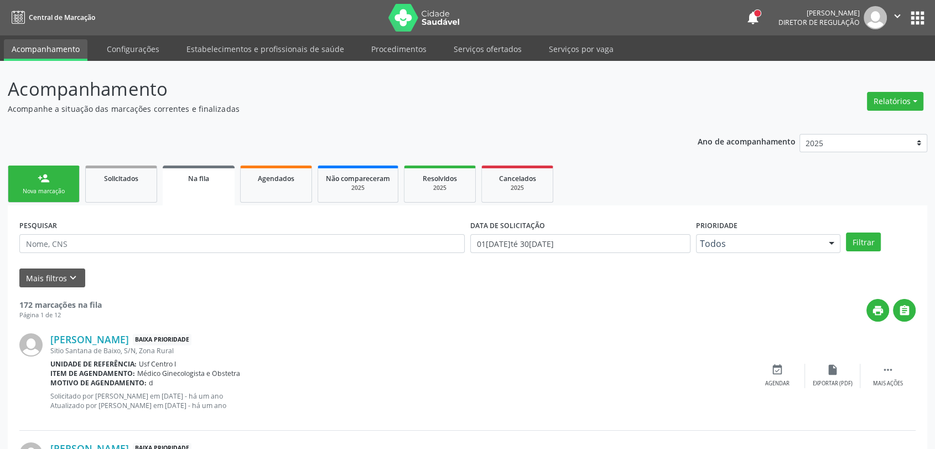
click at [55, 187] on div "Nova marcação" at bounding box center [43, 191] width 55 height 8
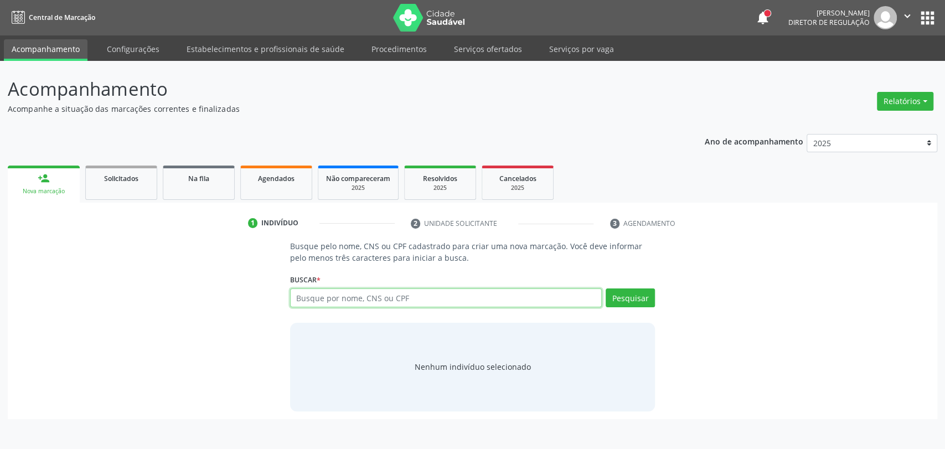
click at [338, 302] on input "text" at bounding box center [446, 297] width 312 height 19
type input "02613826401"
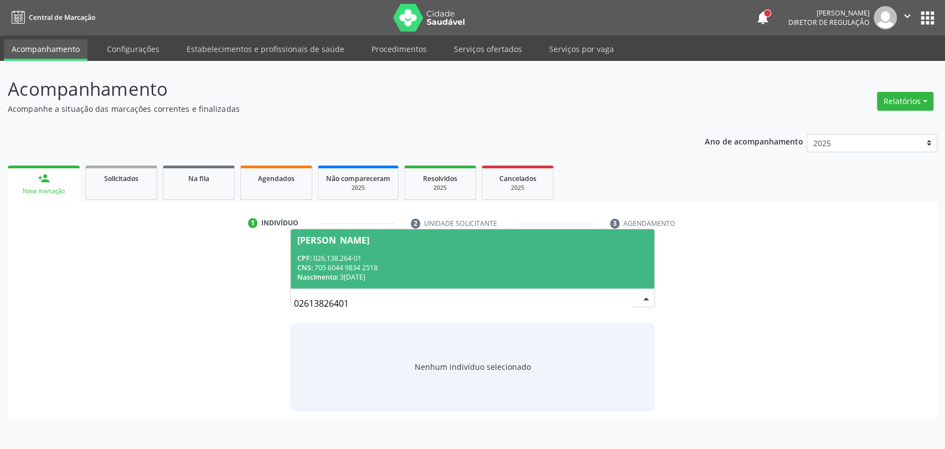
click at [471, 253] on div "CPF: 026.138.264-01" at bounding box center [472, 257] width 351 height 9
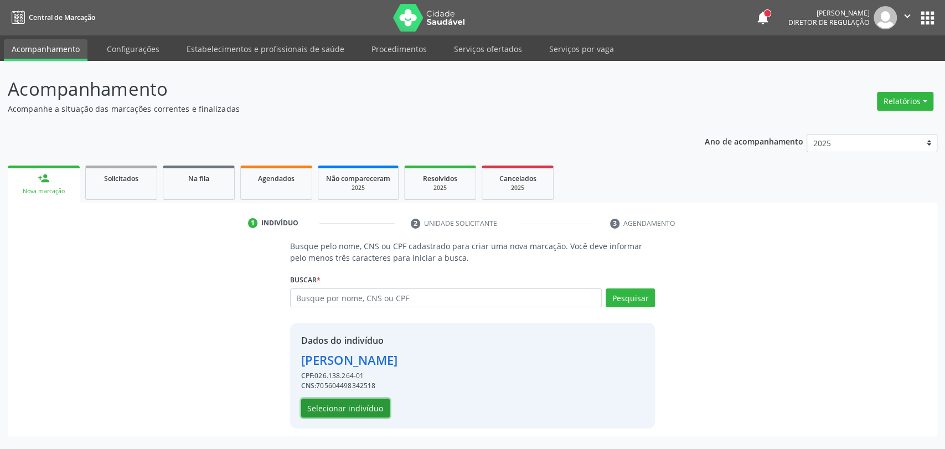
click at [351, 408] on button "Selecionar indivíduo" at bounding box center [345, 407] width 89 height 19
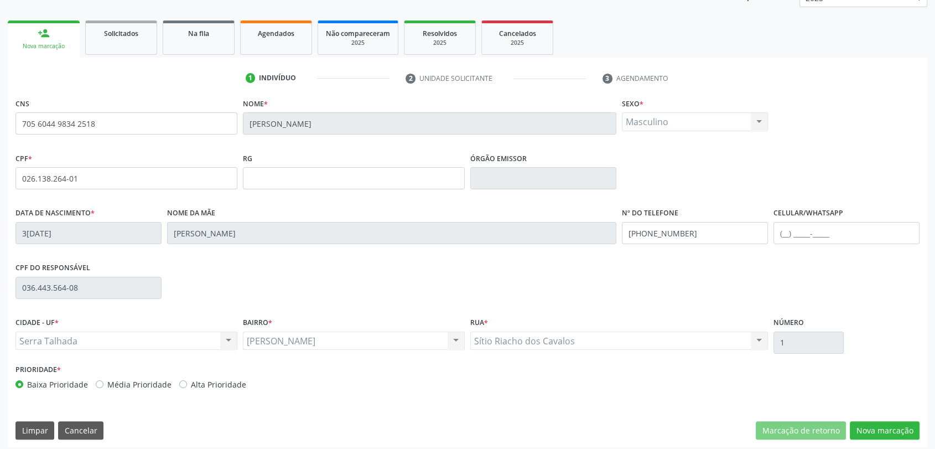
scroll to position [151, 0]
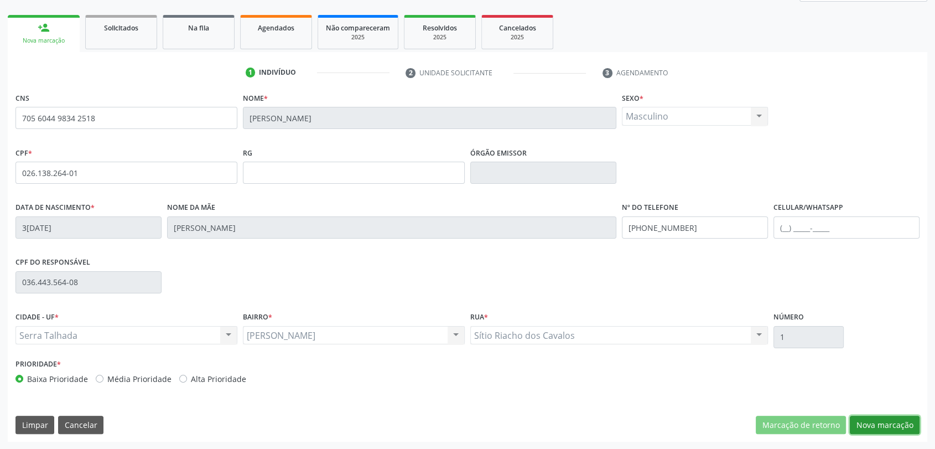
click at [873, 427] on button "Nova marcação" at bounding box center [885, 425] width 70 height 19
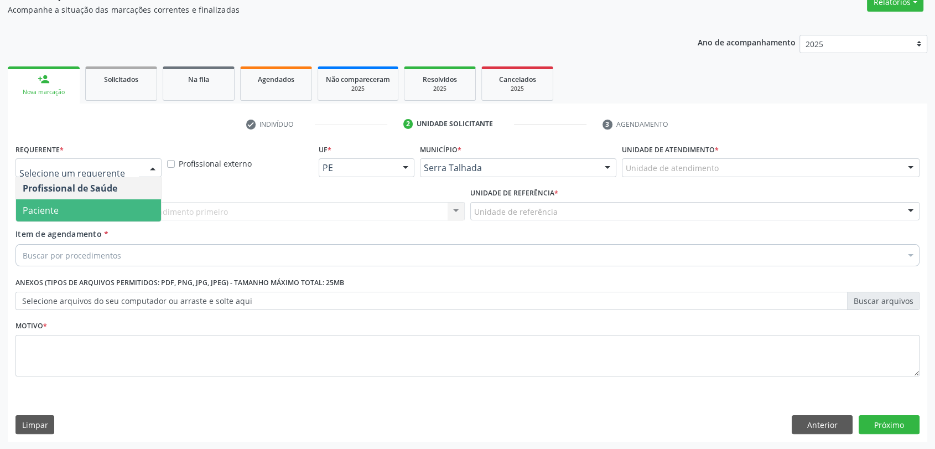
click at [89, 206] on span "Paciente" at bounding box center [88, 210] width 145 height 22
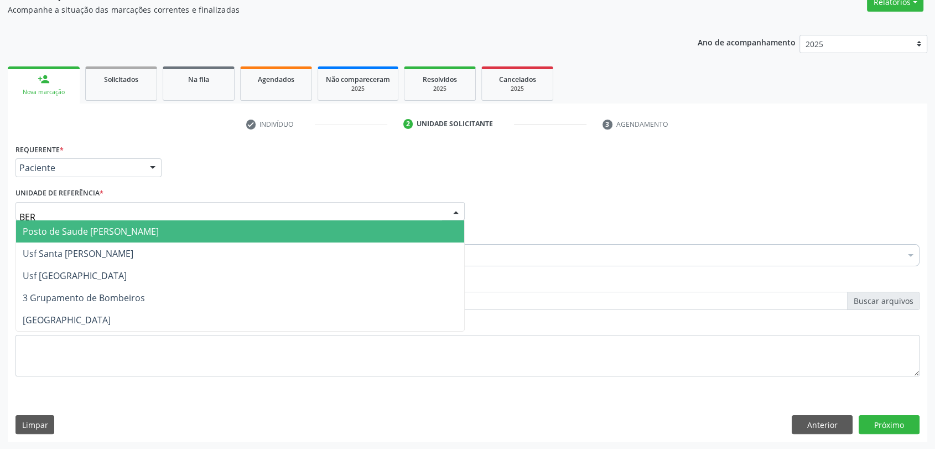
type input "[GEOGRAPHIC_DATA]"
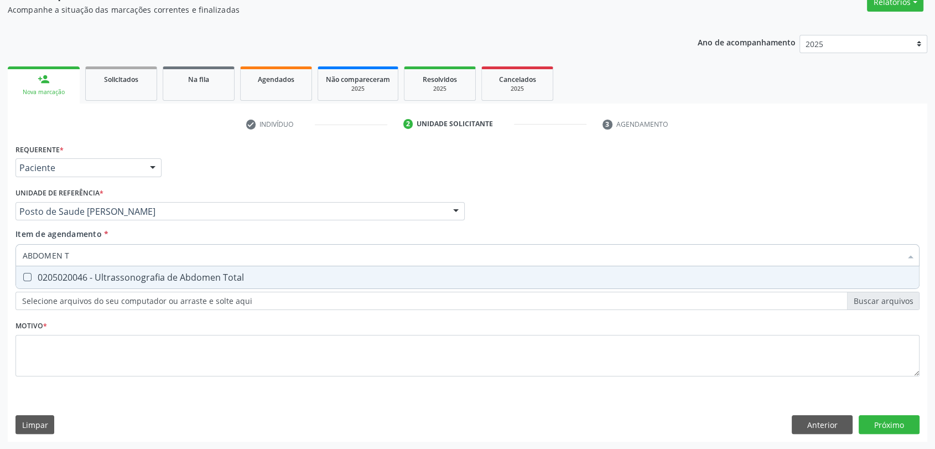
type input "ABDOMEN TO"
click at [93, 273] on div "0205020046 - Ultrassonografia de Abdomen Total" at bounding box center [468, 277] width 890 height 9
checkbox Total "true"
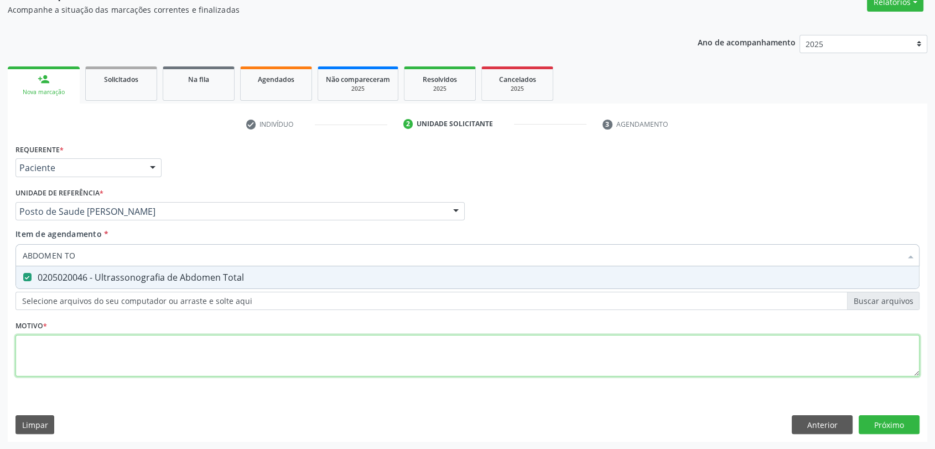
click at [75, 353] on div "Requerente * Paciente Profissional de Saúde Paciente Nenhum resultado encontrad…" at bounding box center [467, 266] width 904 height 251
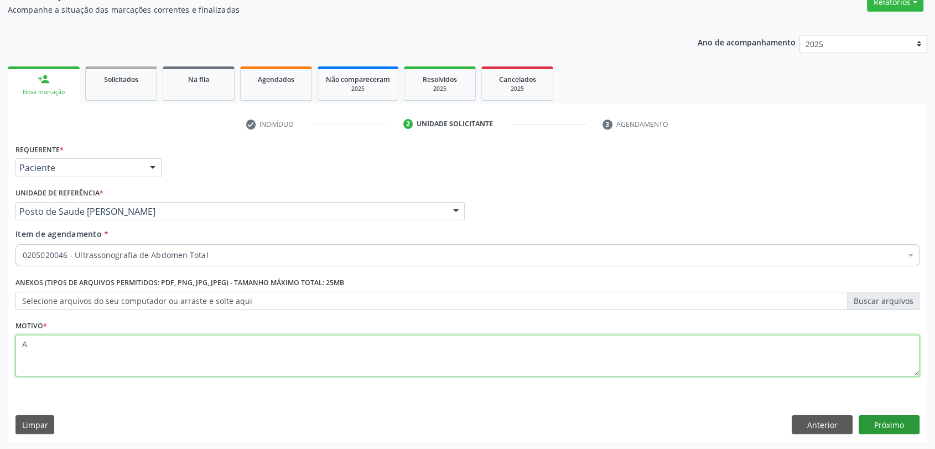
type textarea "A"
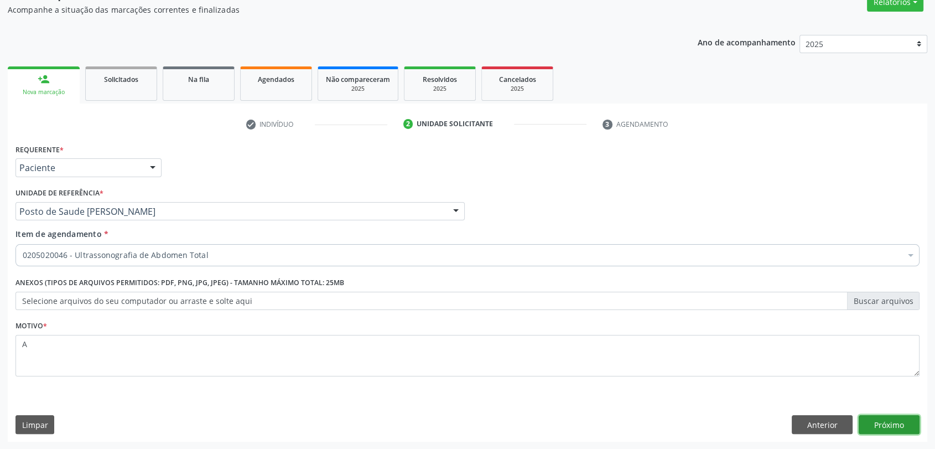
click at [897, 415] on button "Próximo" at bounding box center [889, 424] width 61 height 19
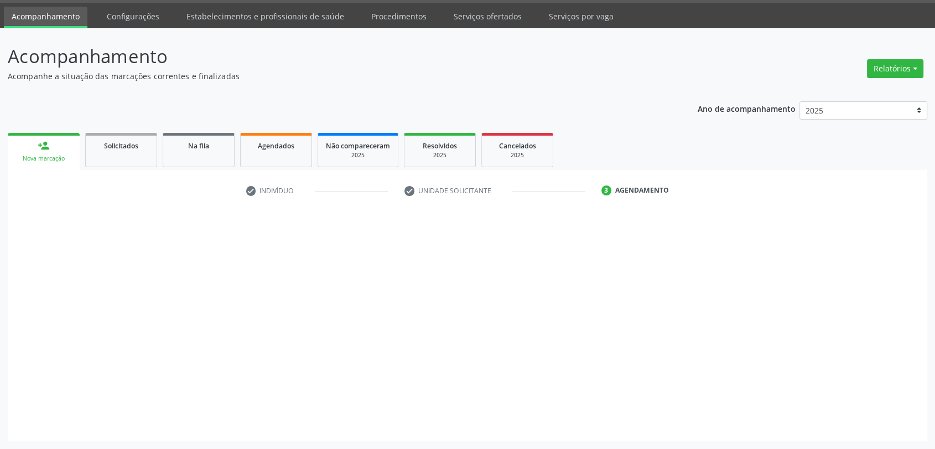
scroll to position [32, 0]
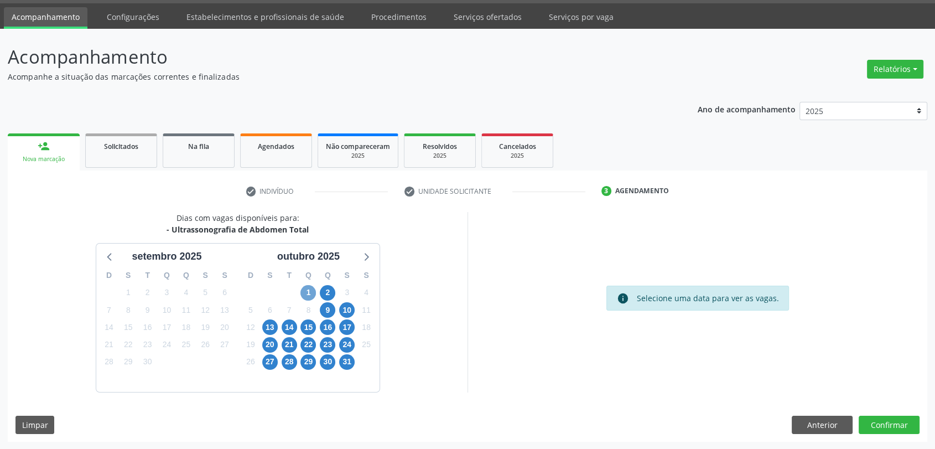
click at [308, 294] on span "1" at bounding box center [307, 292] width 15 height 15
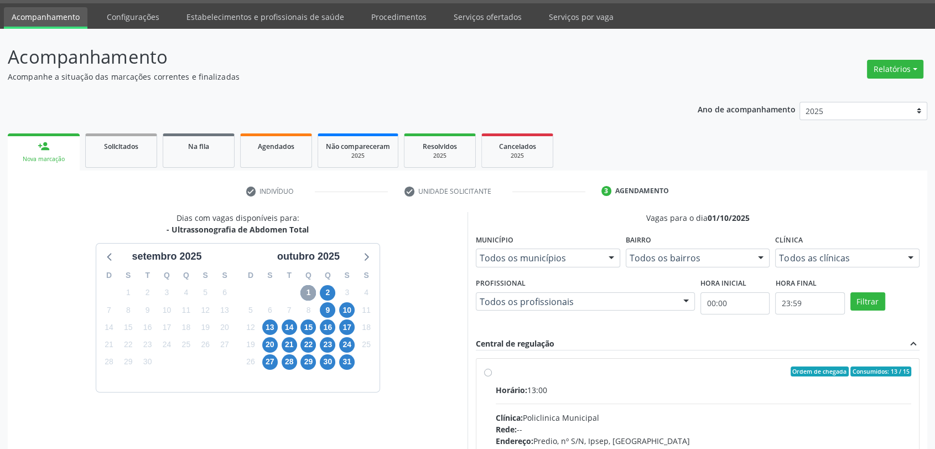
scroll to position [192, 0]
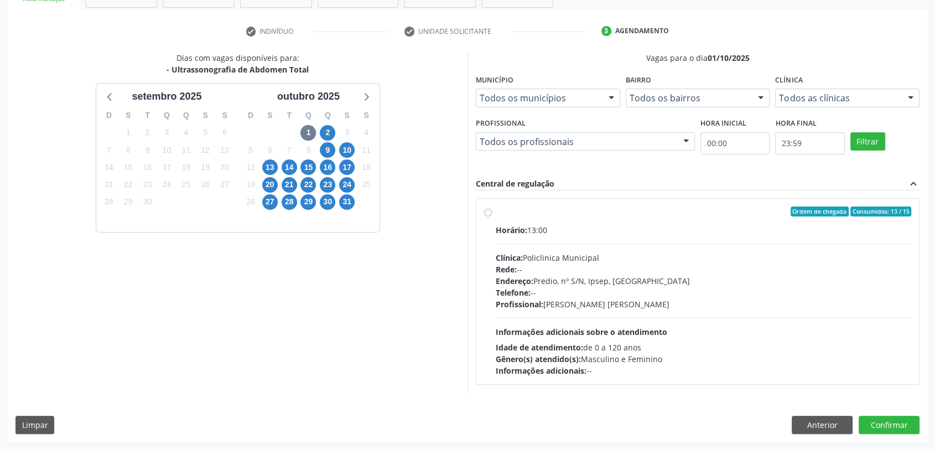
click at [527, 283] on span "Endereço:" at bounding box center [515, 281] width 38 height 11
click at [492, 216] on input "Ordem de chegada Consumidos: 13 / 15 Horário: 13:00 Clínica: Policlinica Munici…" at bounding box center [488, 211] width 8 height 10
radio input "true"
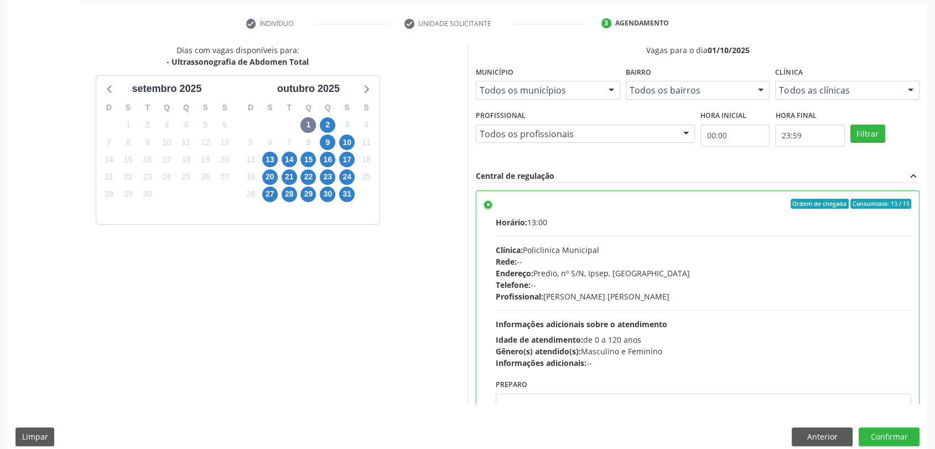
scroll to position [212, 0]
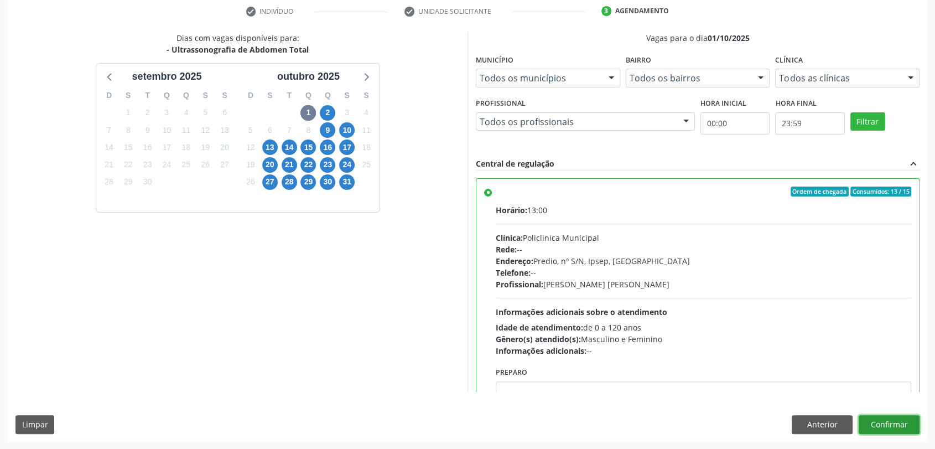
click at [879, 424] on button "Confirmar" at bounding box center [889, 424] width 61 height 19
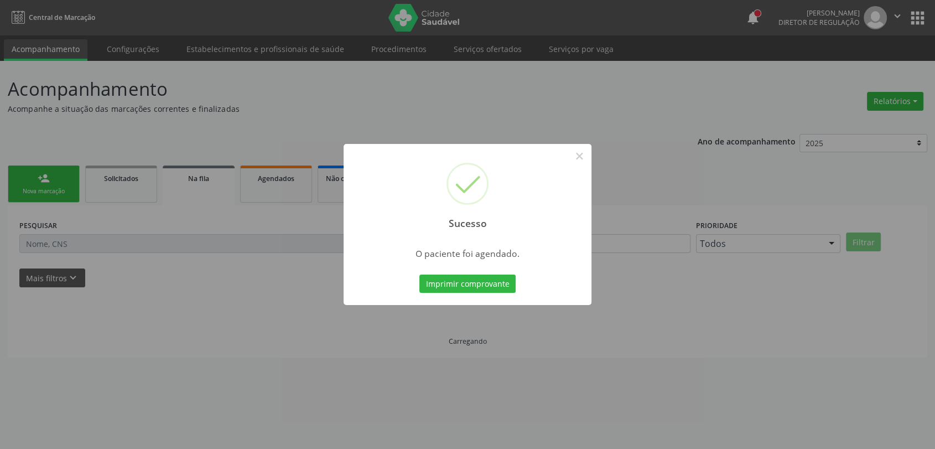
scroll to position [0, 0]
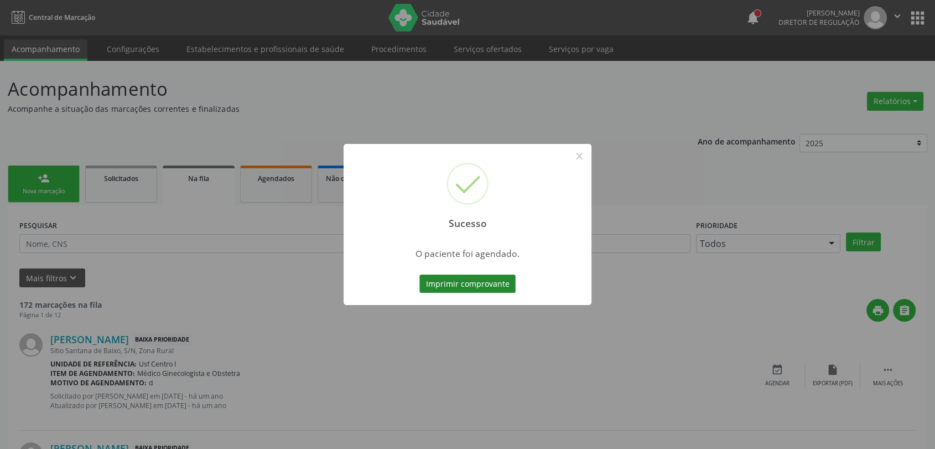
click at [486, 278] on button "Imprimir comprovante" at bounding box center [467, 283] width 96 height 19
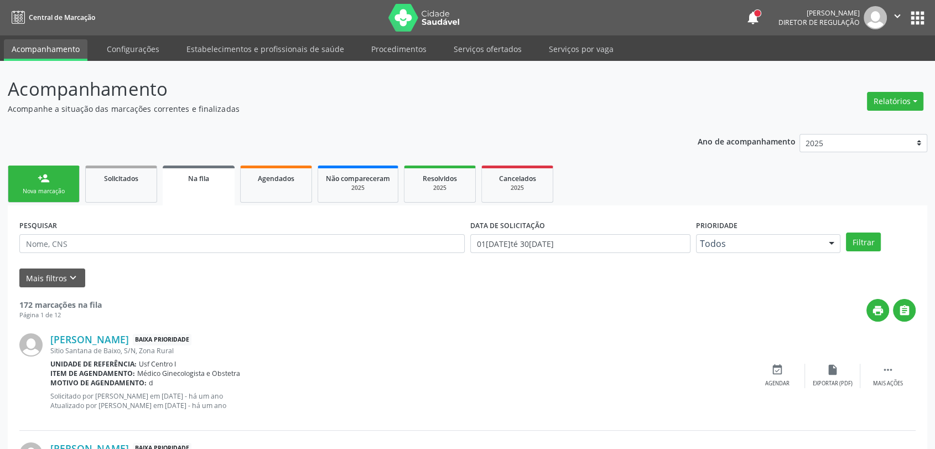
click at [53, 177] on link "person_add Nova marcação" at bounding box center [44, 183] width 72 height 37
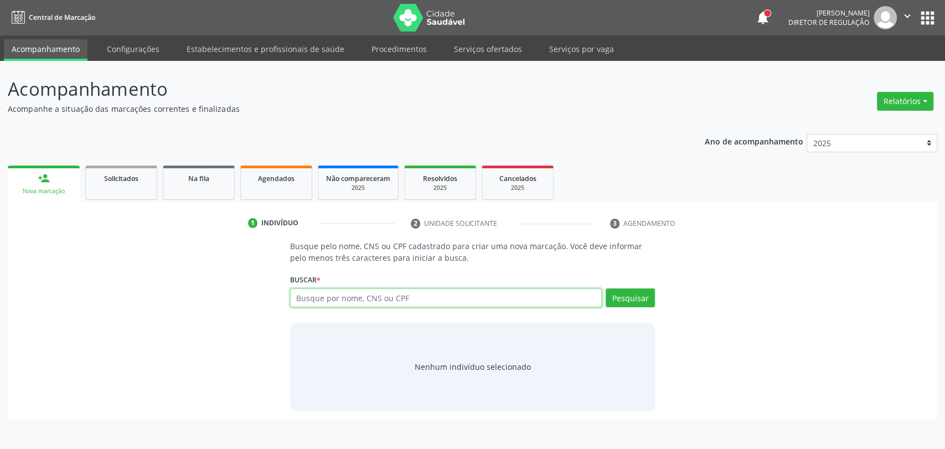
click at [308, 299] on input "text" at bounding box center [446, 297] width 312 height 19
type input "706405104707687"
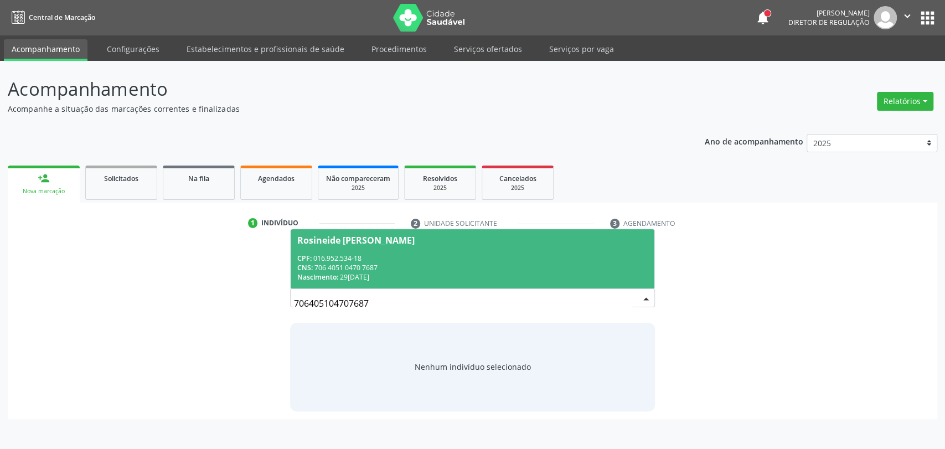
click at [407, 267] on div "CNS: 706 4051 0470 7687" at bounding box center [472, 267] width 351 height 9
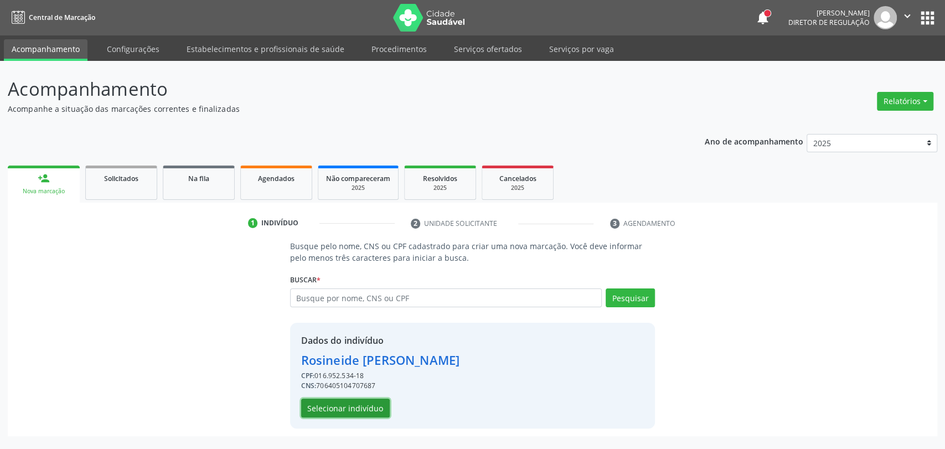
click at [364, 411] on button "Selecionar indivíduo" at bounding box center [345, 407] width 89 height 19
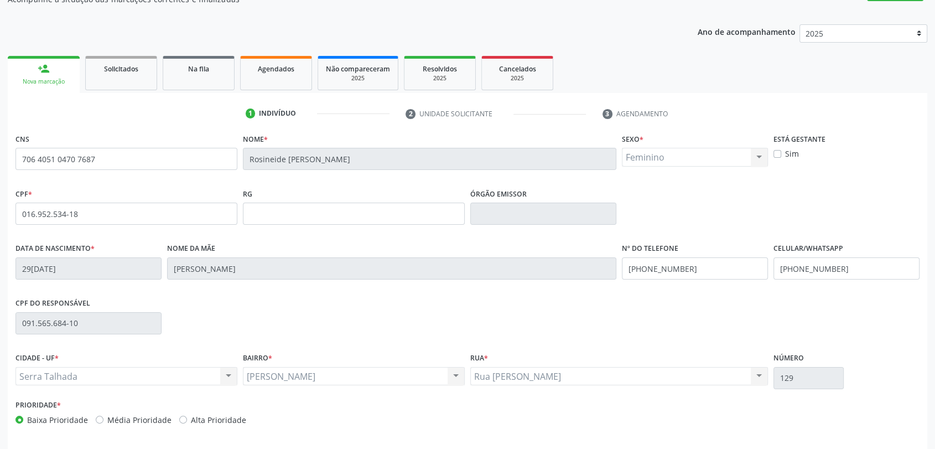
scroll to position [151, 0]
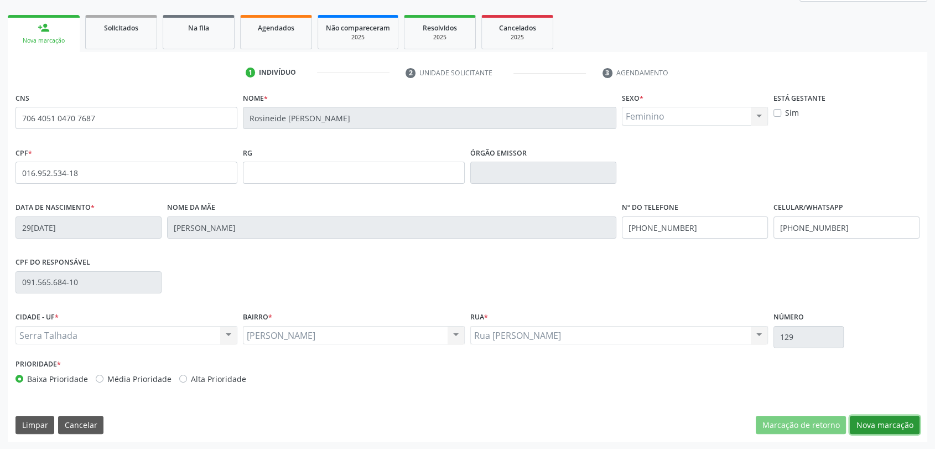
click at [875, 429] on button "Nova marcação" at bounding box center [885, 425] width 70 height 19
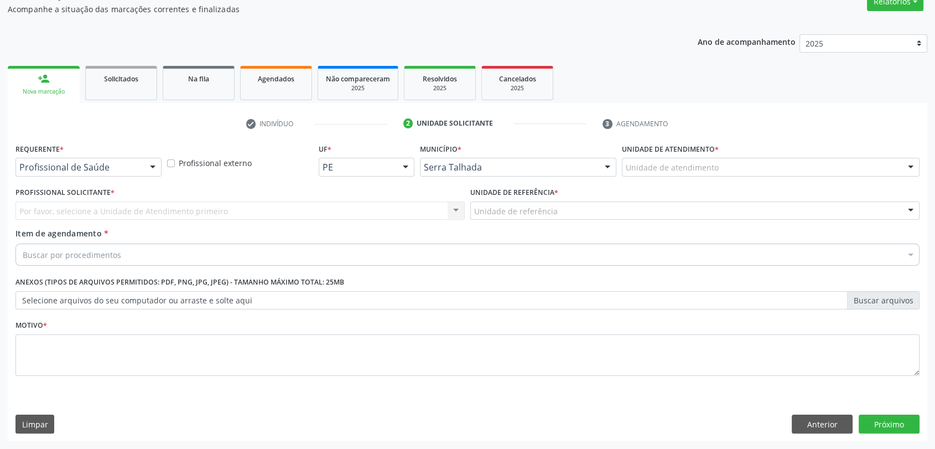
scroll to position [99, 0]
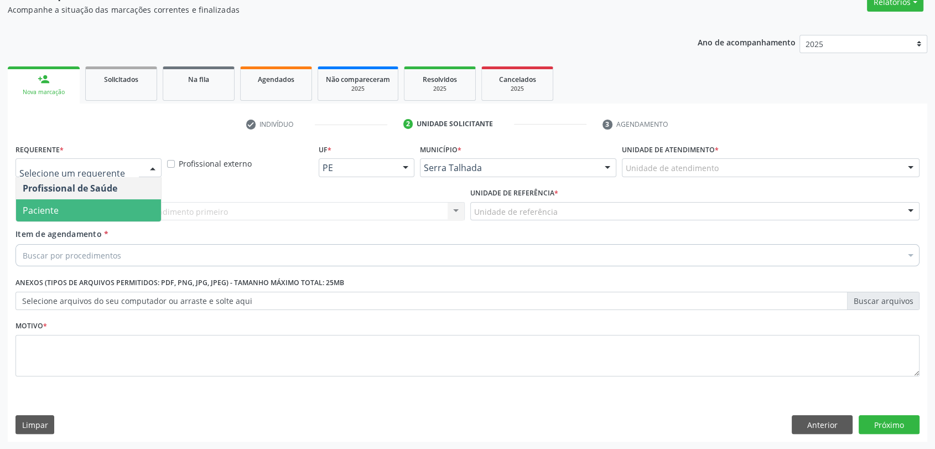
click at [53, 210] on span "Paciente" at bounding box center [41, 210] width 36 height 12
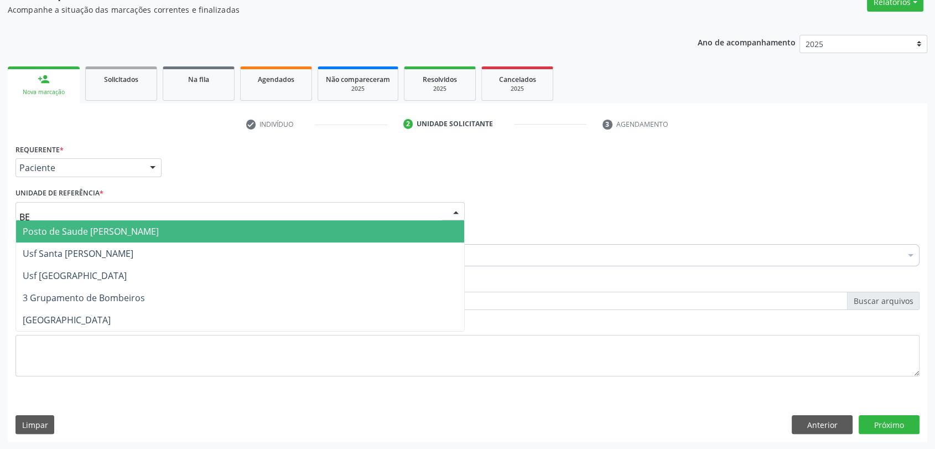
type input "BER"
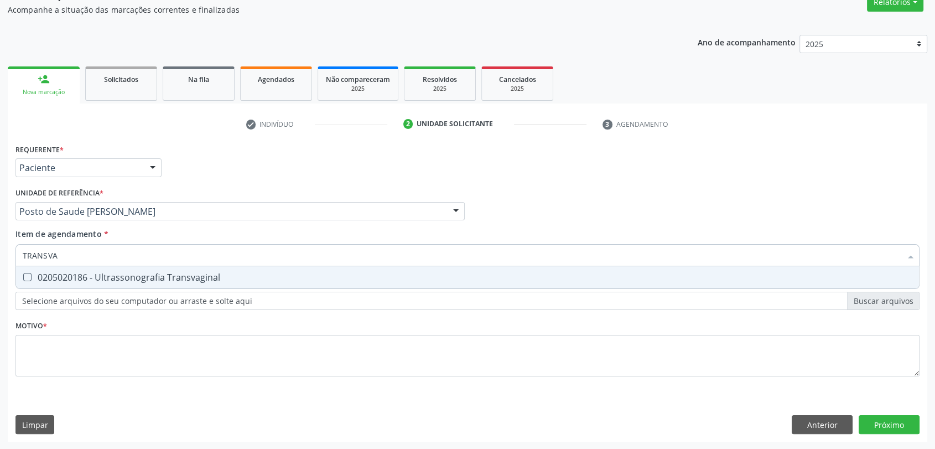
type input "TRANSVAG"
click at [63, 278] on div "0205020186 - Ultrassonografia Transvaginal" at bounding box center [468, 277] width 890 height 9
checkbox Transvaginal "true"
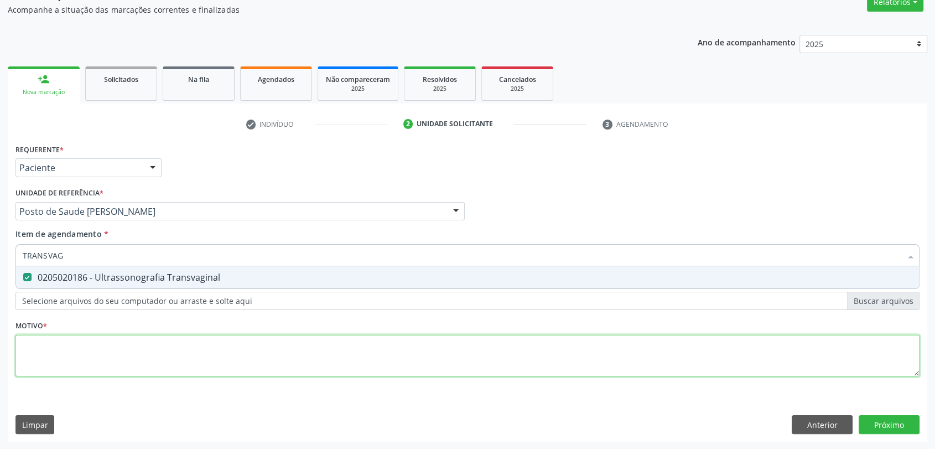
click at [64, 345] on div "Requerente * Paciente Profissional de Saúde Paciente Nenhum resultado encontrad…" at bounding box center [467, 266] width 904 height 251
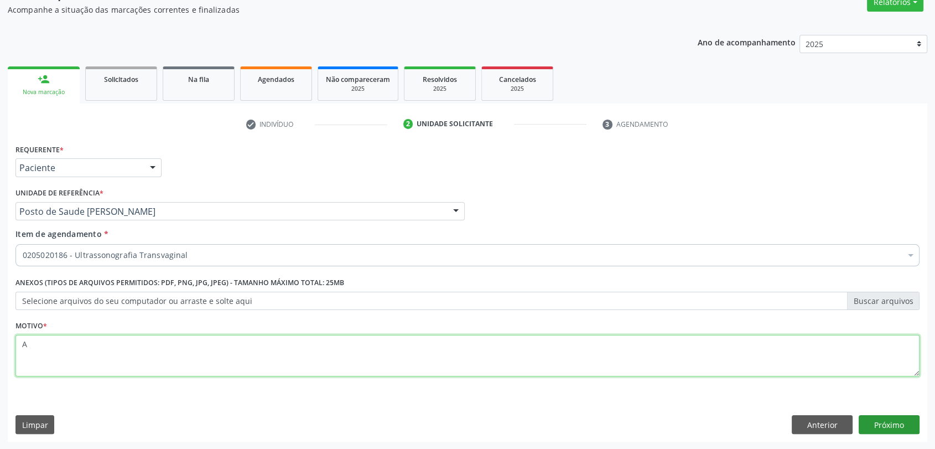
type textarea "A"
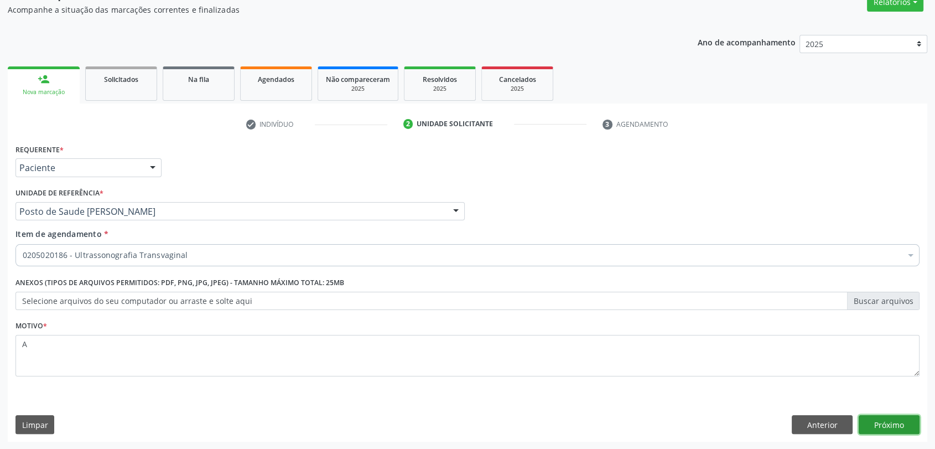
click at [888, 416] on button "Próximo" at bounding box center [889, 424] width 61 height 19
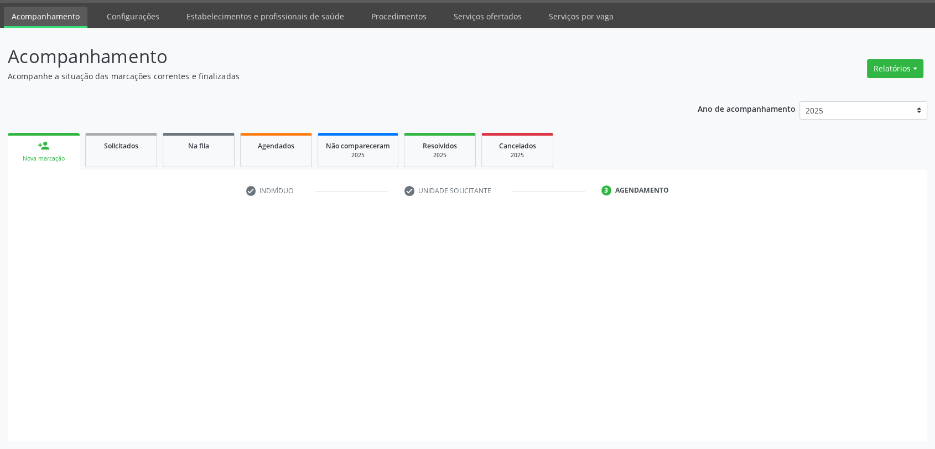
scroll to position [32, 0]
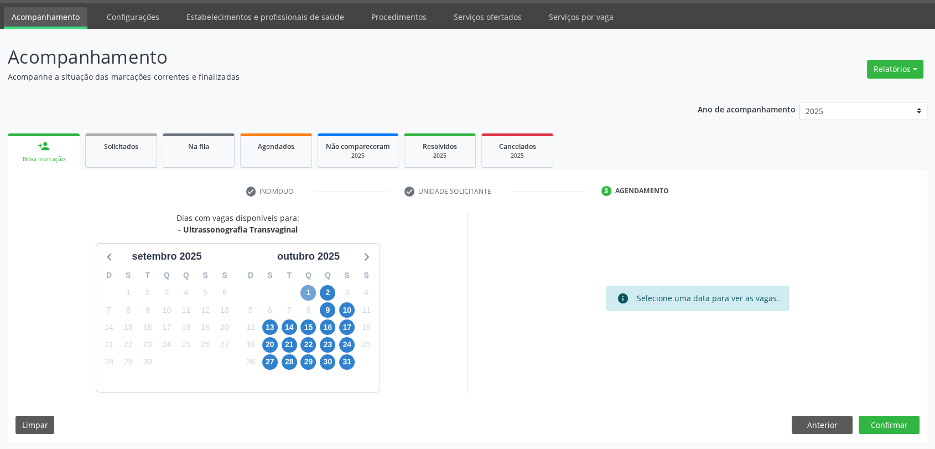
click at [307, 293] on span "1" at bounding box center [307, 292] width 15 height 15
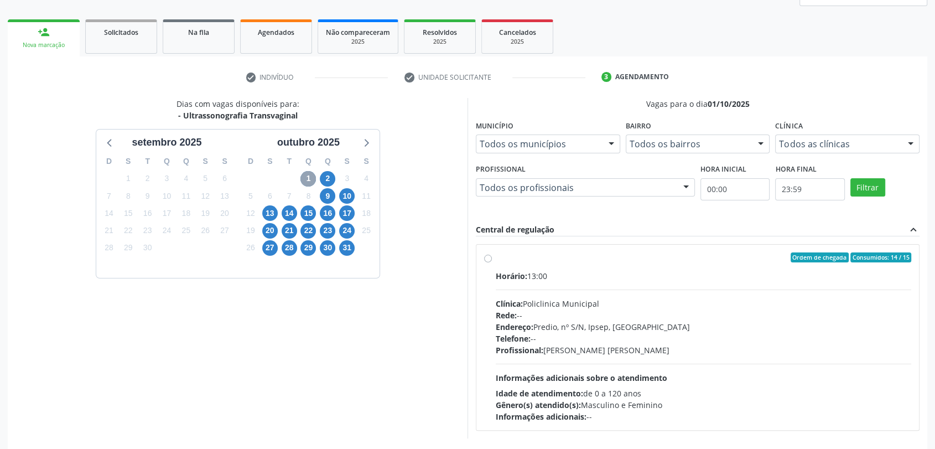
scroll to position [192, 0]
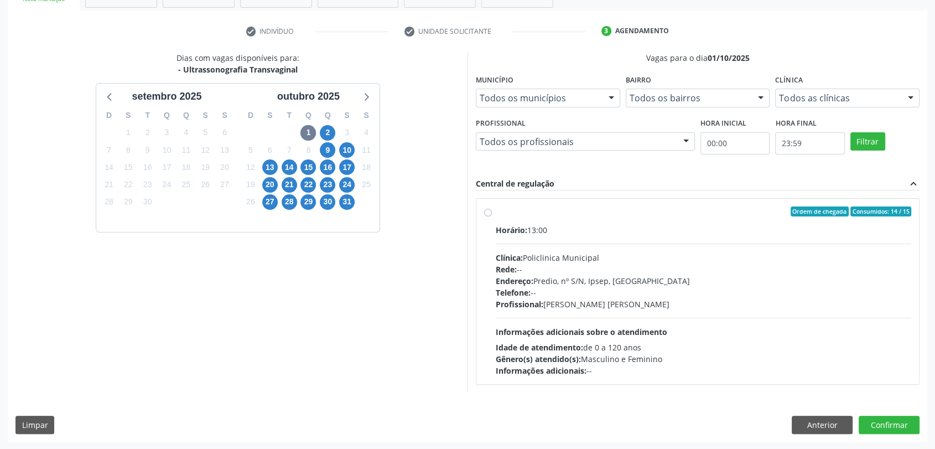
click at [604, 271] on div "Rede: --" at bounding box center [704, 269] width 416 height 12
click at [492, 216] on input "Ordem de chegada Consumidos: 14 / 15 Horário: 13:00 Clínica: Policlinica Munici…" at bounding box center [488, 211] width 8 height 10
radio input "true"
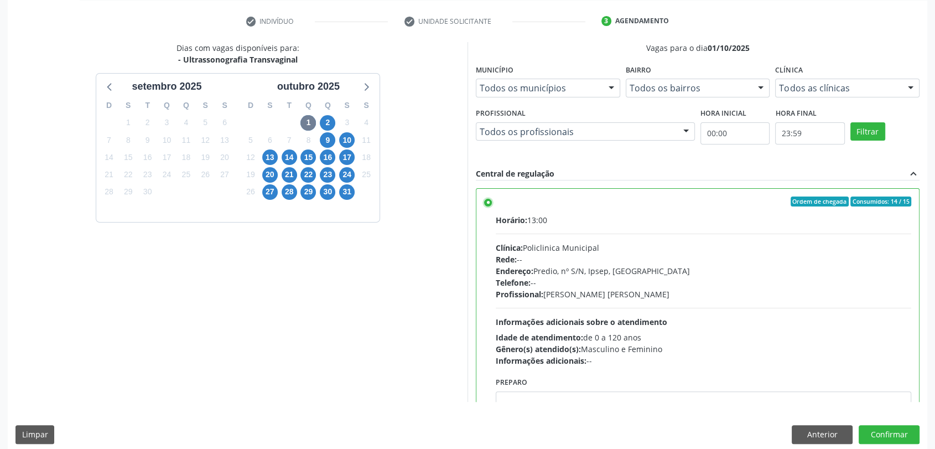
scroll to position [212, 0]
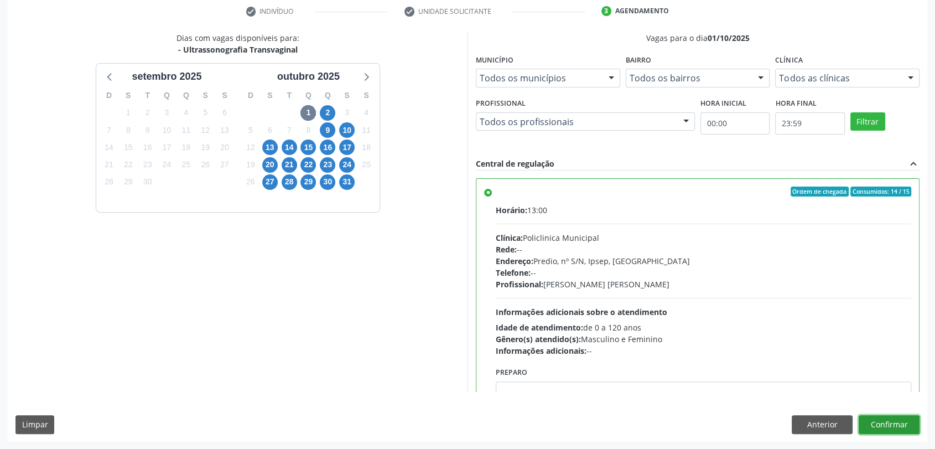
click at [907, 424] on button "Confirmar" at bounding box center [889, 424] width 61 height 19
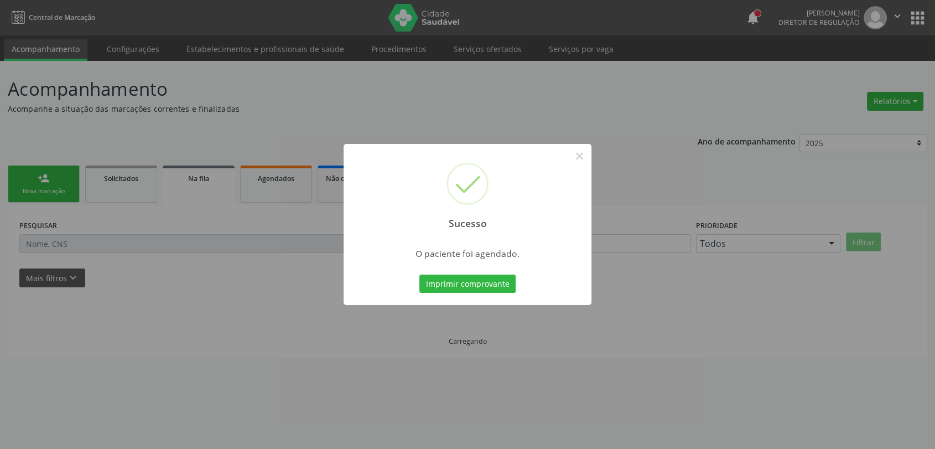
scroll to position [0, 0]
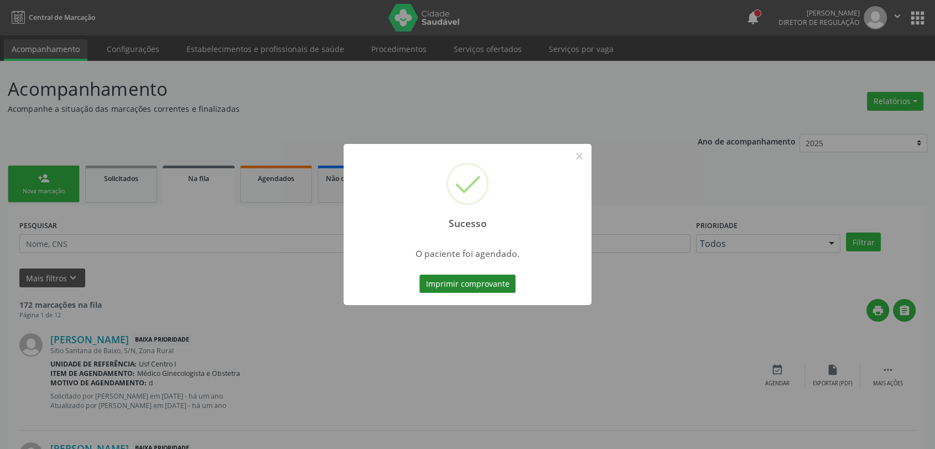
click at [480, 285] on button "Imprimir comprovante" at bounding box center [467, 283] width 96 height 19
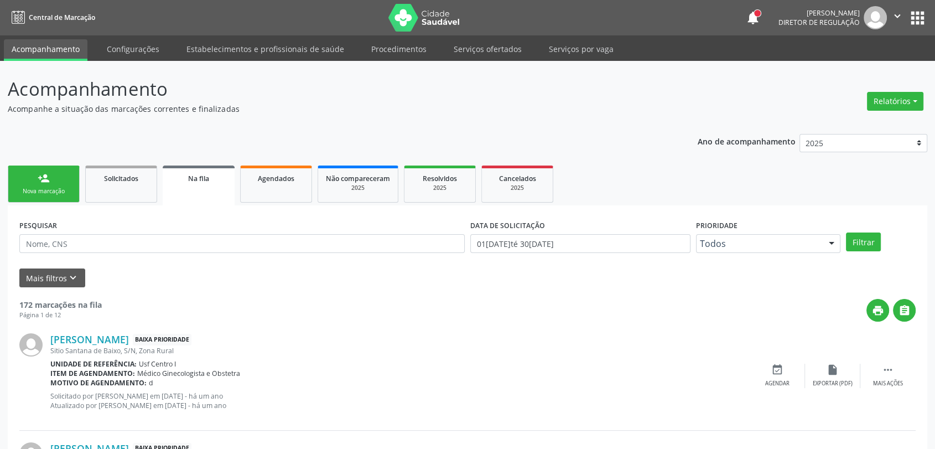
drag, startPoint x: 30, startPoint y: 191, endPoint x: 79, endPoint y: 192, distance: 48.1
click at [30, 191] on div "Nova marcação" at bounding box center [43, 191] width 55 height 8
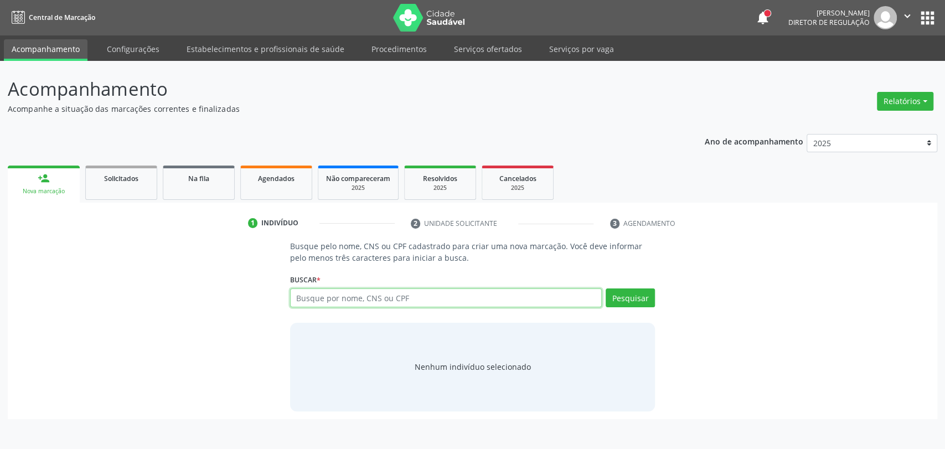
click at [410, 298] on input "text" at bounding box center [446, 297] width 312 height 19
type input "03644356408"
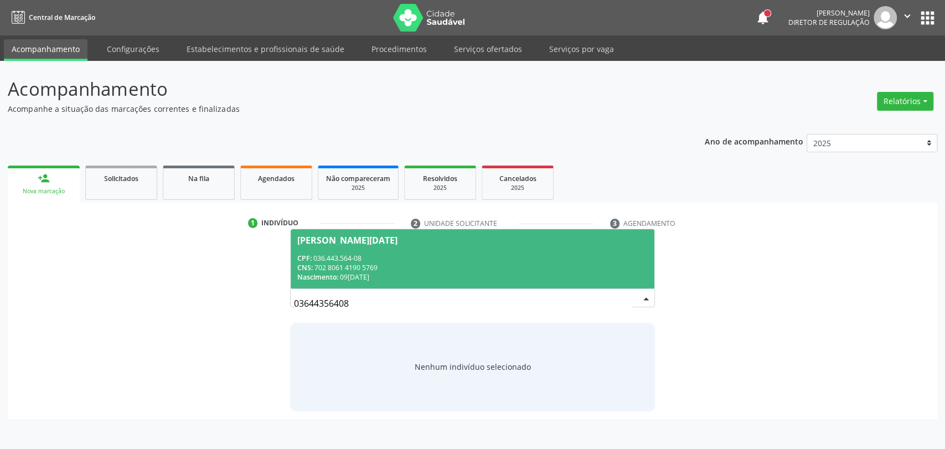
click at [385, 247] on span "Maria Lucia Gomes da Silva CPF: 036.443.564-08 CNS: 702 8061 4190 5769 Nascimen…" at bounding box center [473, 258] width 364 height 59
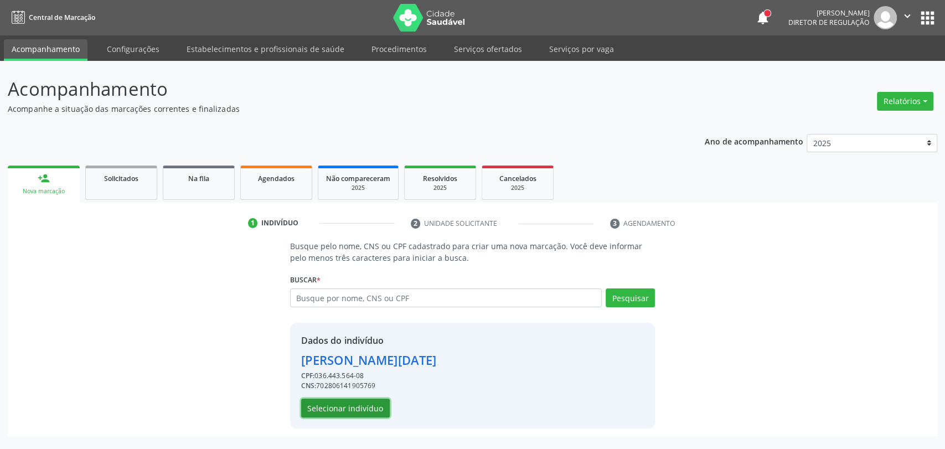
click at [324, 411] on button "Selecionar indivíduo" at bounding box center [345, 407] width 89 height 19
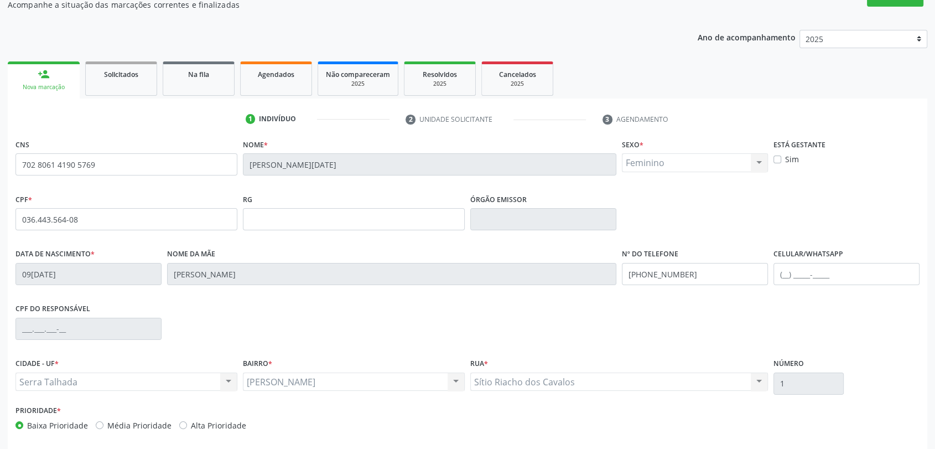
scroll to position [151, 0]
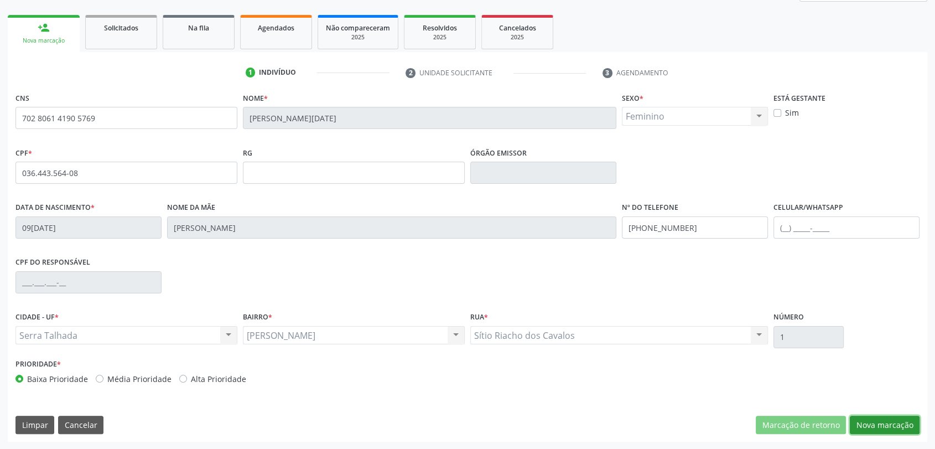
click at [889, 429] on button "Nova marcação" at bounding box center [885, 425] width 70 height 19
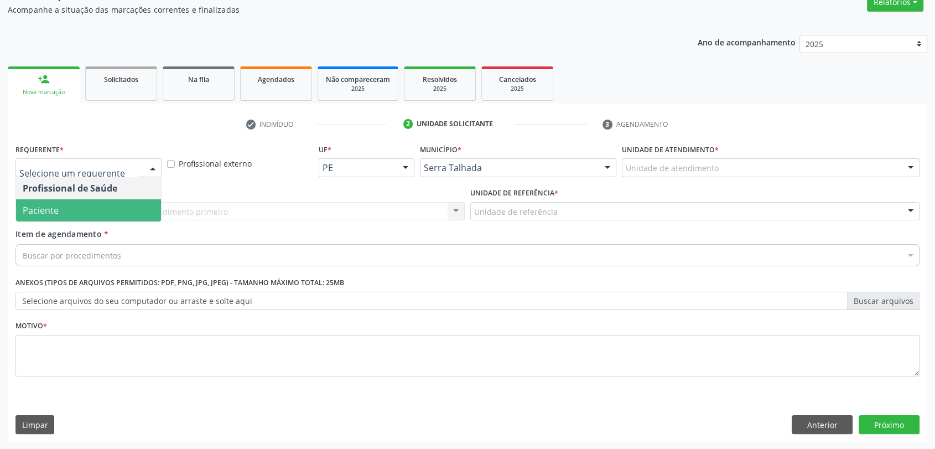
click at [45, 206] on span "Paciente" at bounding box center [41, 210] width 36 height 12
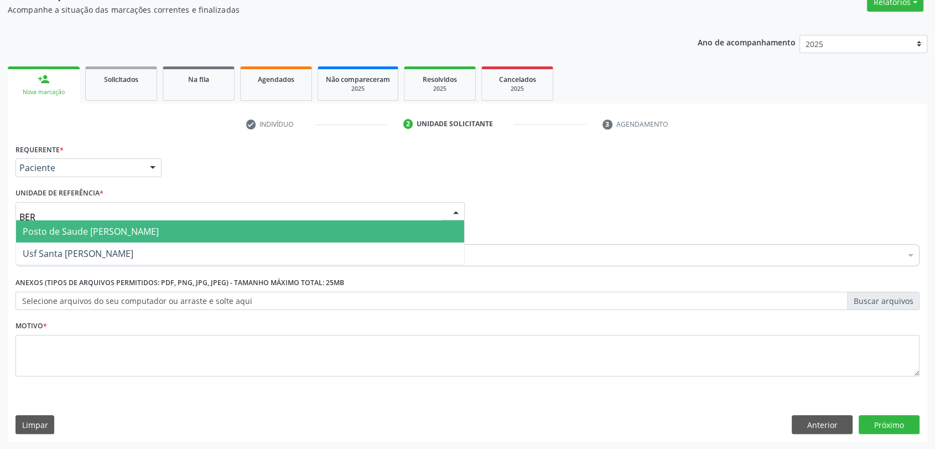
type input "[GEOGRAPHIC_DATA]"
click at [81, 231] on span "Posto de Saude [PERSON_NAME]" at bounding box center [91, 231] width 136 height 12
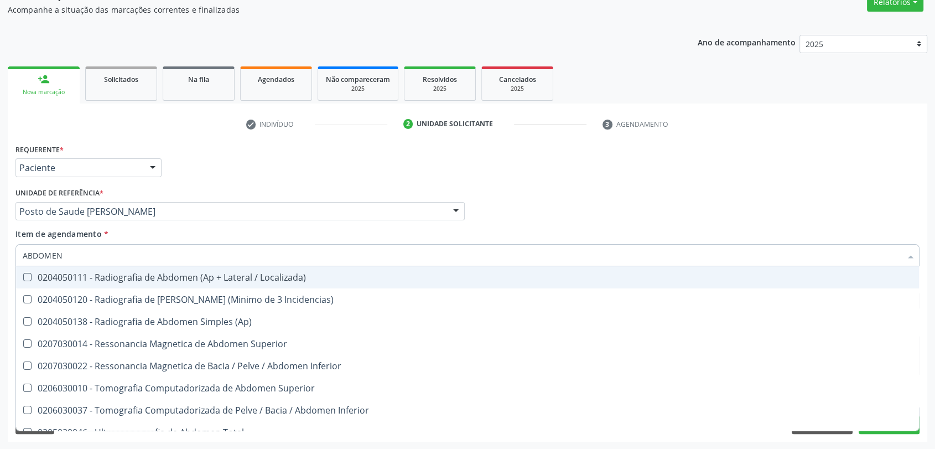
type input "ABDOMEN T"
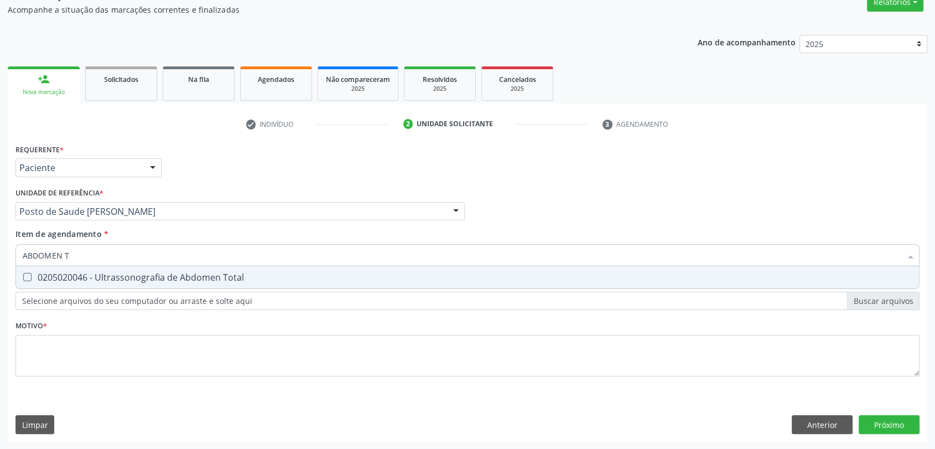
click at [93, 276] on div "0205020046 - Ultrassonografia de Abdomen Total" at bounding box center [468, 277] width 890 height 9
checkbox Total "true"
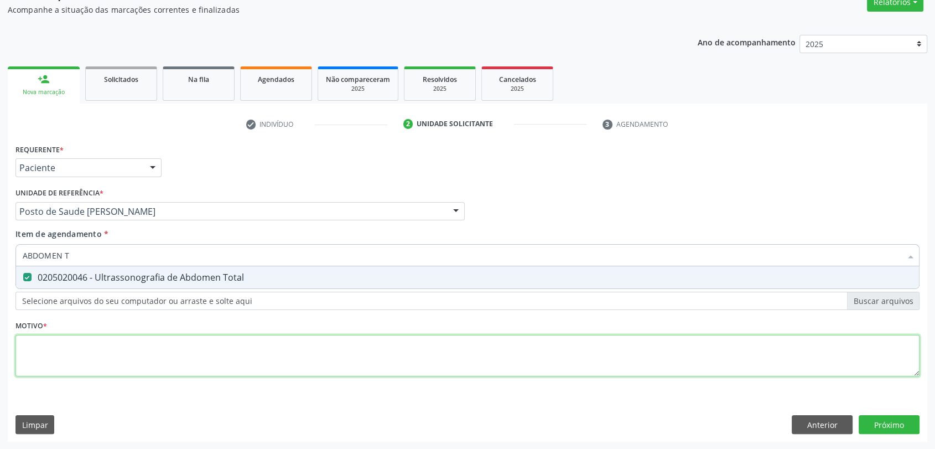
click at [93, 343] on div "Requerente * Paciente Profissional de Saúde Paciente Nenhum resultado encontrad…" at bounding box center [467, 266] width 904 height 251
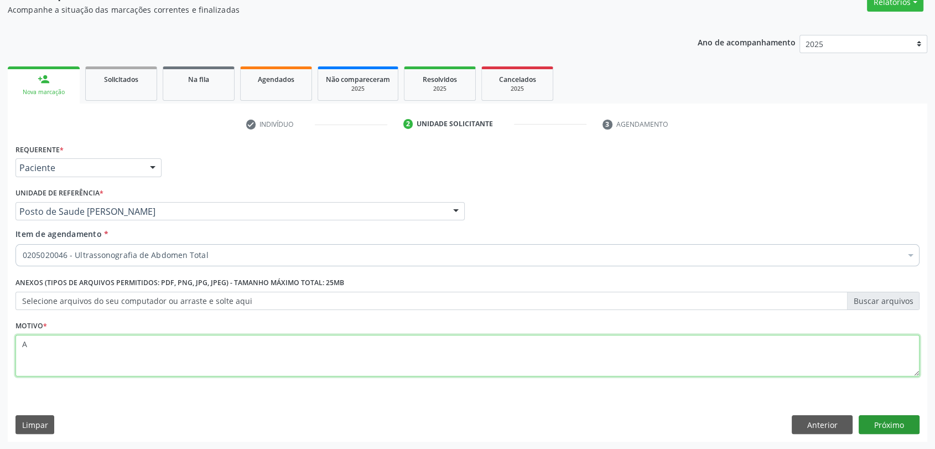
type textarea "A"
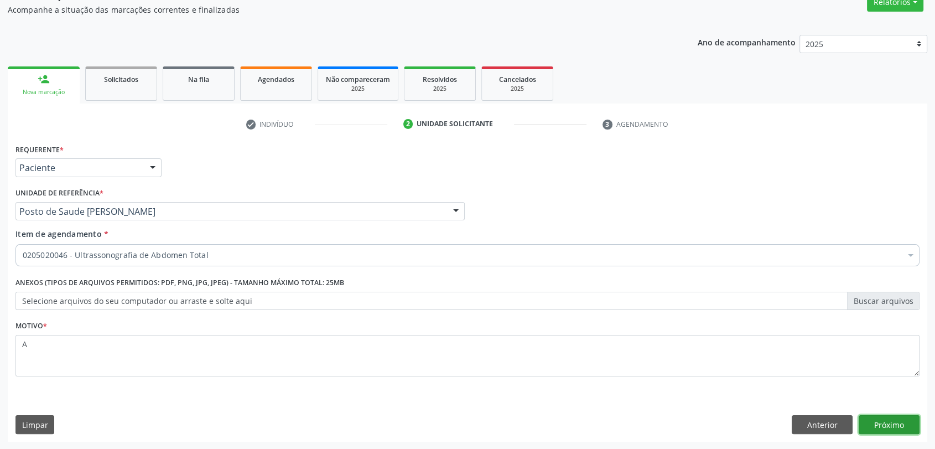
click at [880, 425] on button "Próximo" at bounding box center [889, 424] width 61 height 19
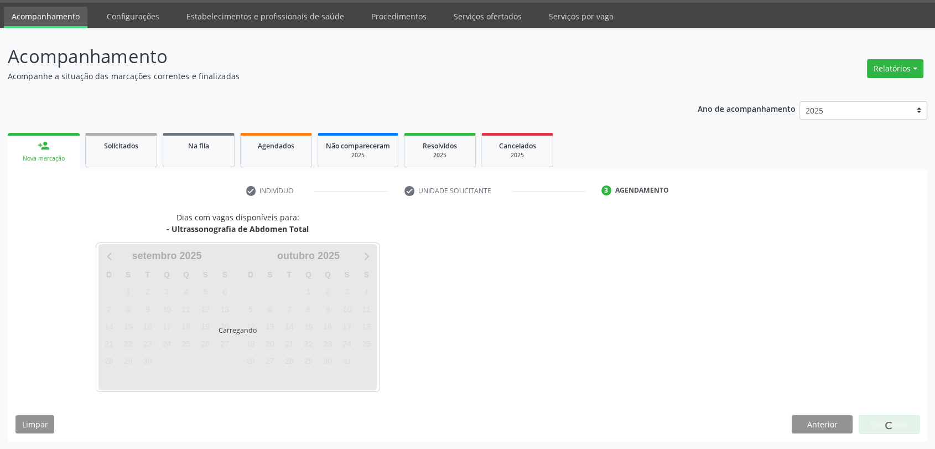
scroll to position [32, 0]
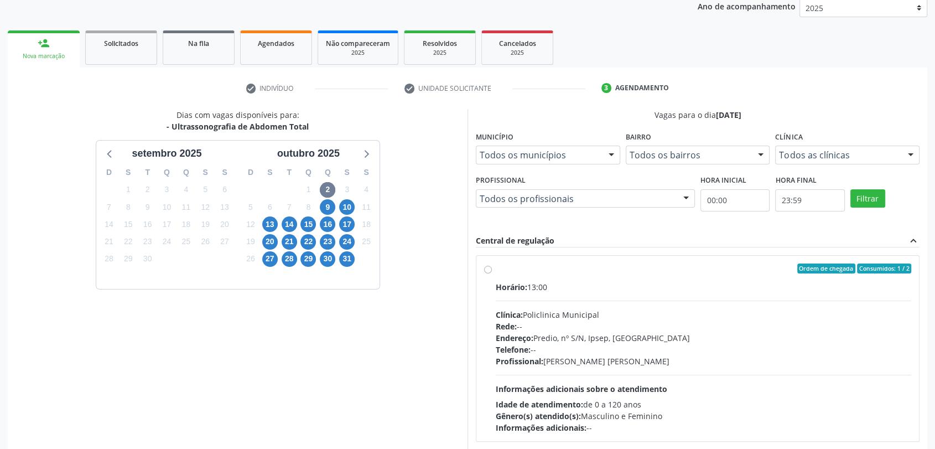
scroll to position [192, 0]
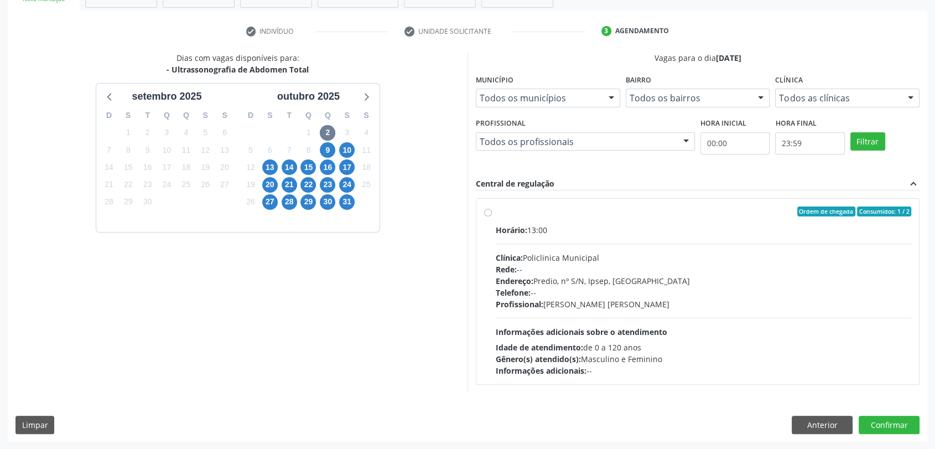
click at [585, 241] on div "Horário: 13:00 Clínica: Policlinica Municipal Rede: -- Endereço: Predio, nº S/N…" at bounding box center [704, 300] width 416 height 152
click at [492, 216] on input "Ordem de chegada Consumidos: 1 / 2 Horário: 13:00 Clínica: Policlinica Municipa…" at bounding box center [488, 211] width 8 height 10
radio input "true"
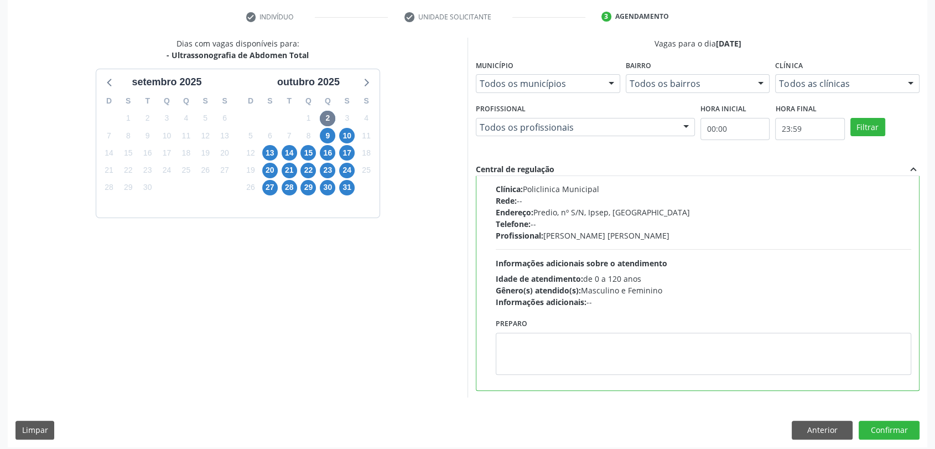
scroll to position [212, 0]
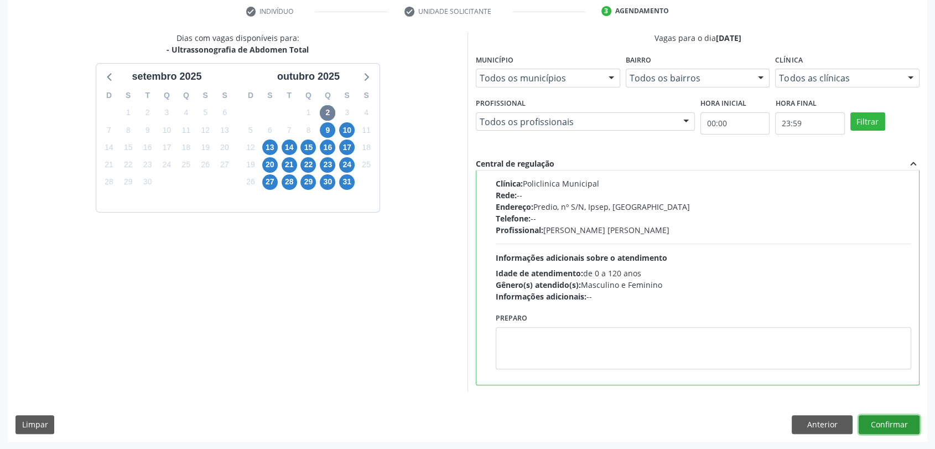
click at [898, 428] on button "Confirmar" at bounding box center [889, 424] width 61 height 19
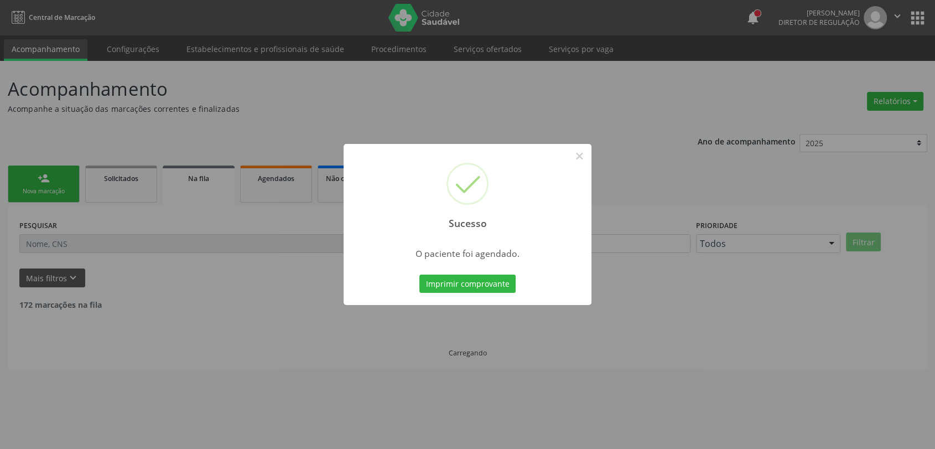
scroll to position [0, 0]
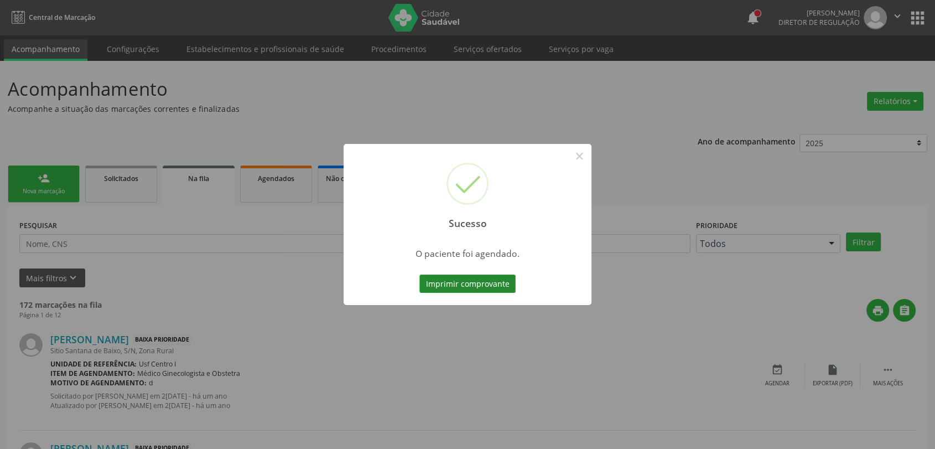
click at [483, 280] on button "Imprimir comprovante" at bounding box center [467, 283] width 96 height 19
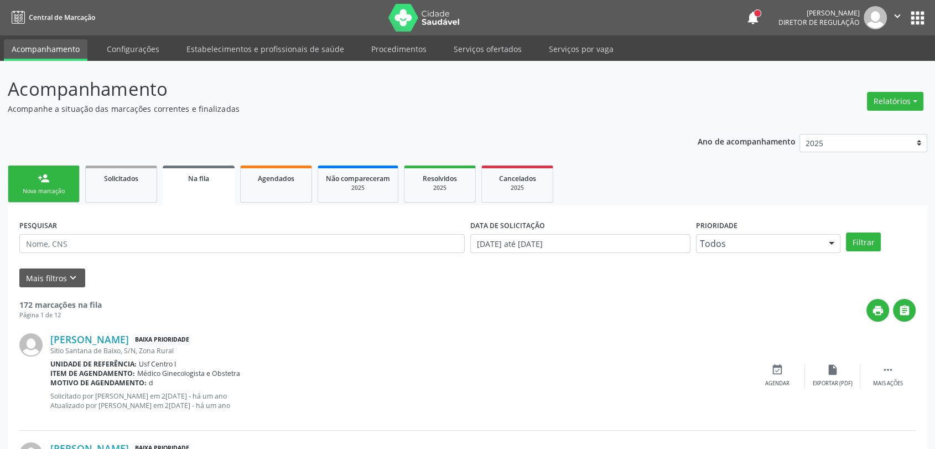
click at [66, 168] on link "person_add Nova marcação" at bounding box center [44, 183] width 72 height 37
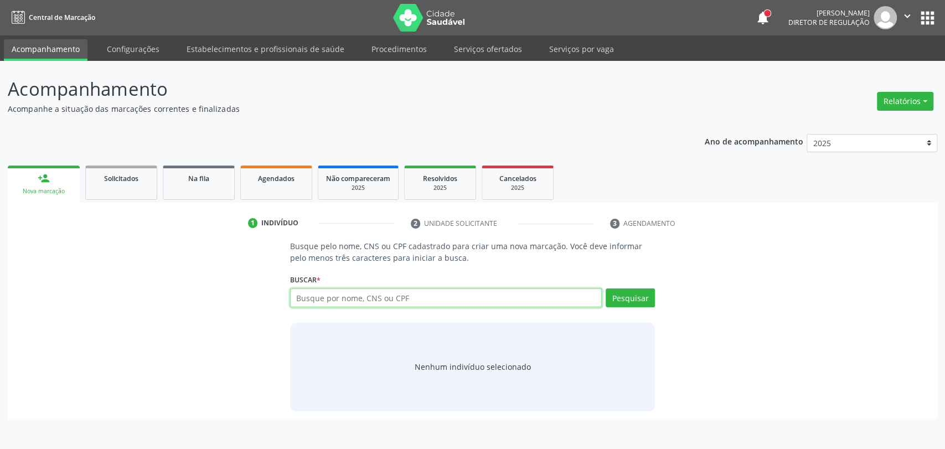
click at [359, 295] on input "text" at bounding box center [446, 297] width 312 height 19
type input "702109781915897"
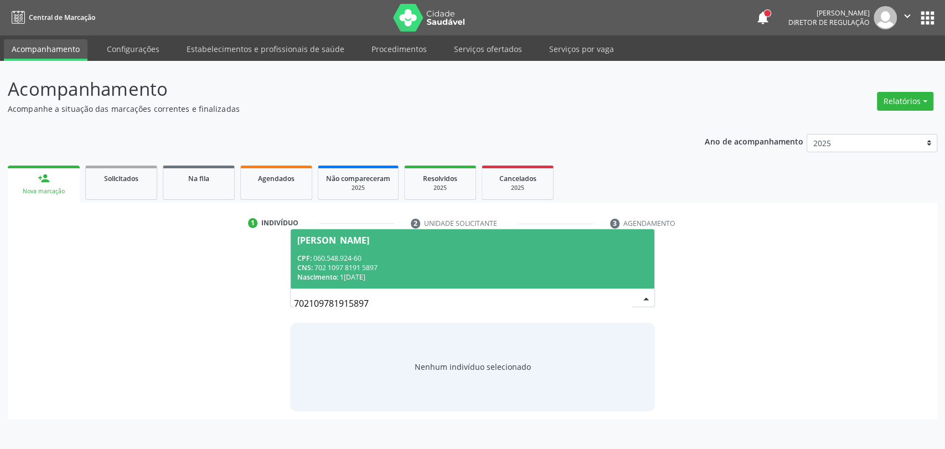
click at [401, 254] on div "CPF: 060.548.924-60" at bounding box center [472, 257] width 351 height 9
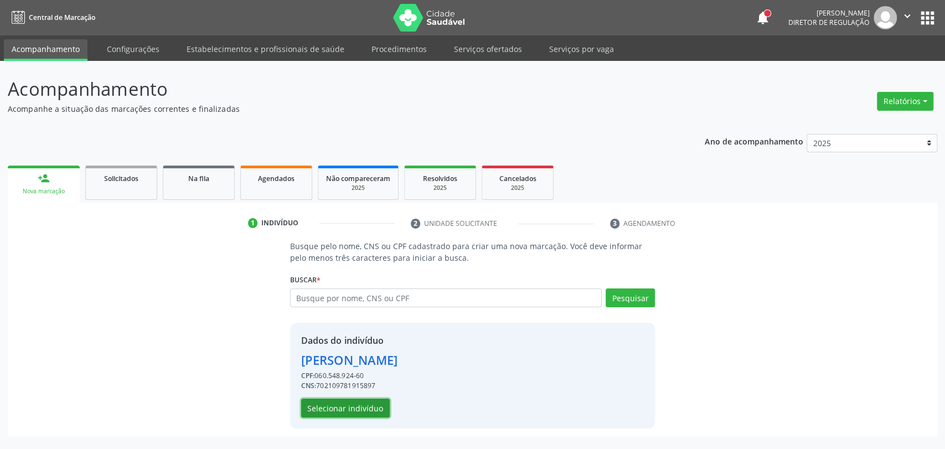
click at [365, 411] on button "Selecionar indivíduo" at bounding box center [345, 407] width 89 height 19
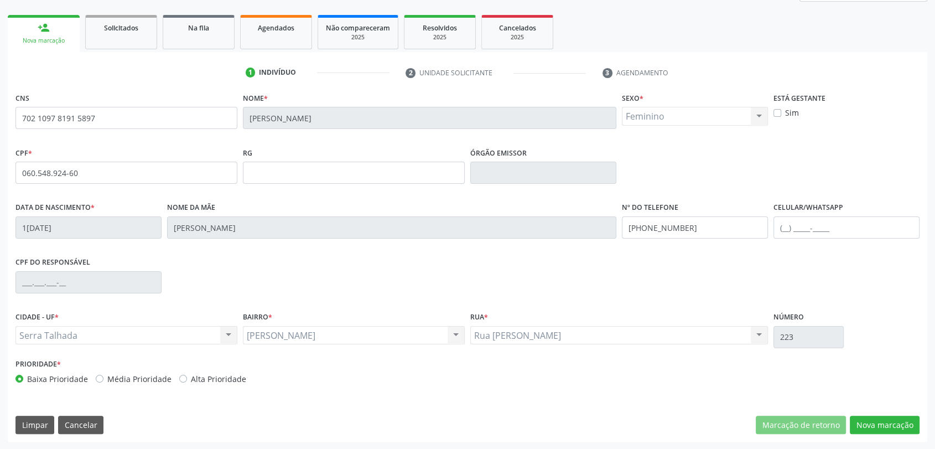
scroll to position [151, 0]
click at [890, 428] on button "Nova marcação" at bounding box center [885, 425] width 70 height 19
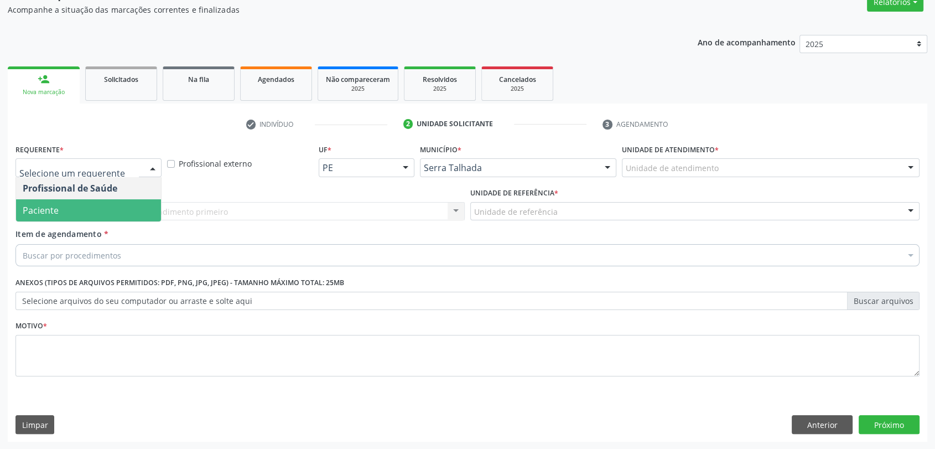
click at [64, 208] on span "Paciente" at bounding box center [88, 210] width 145 height 22
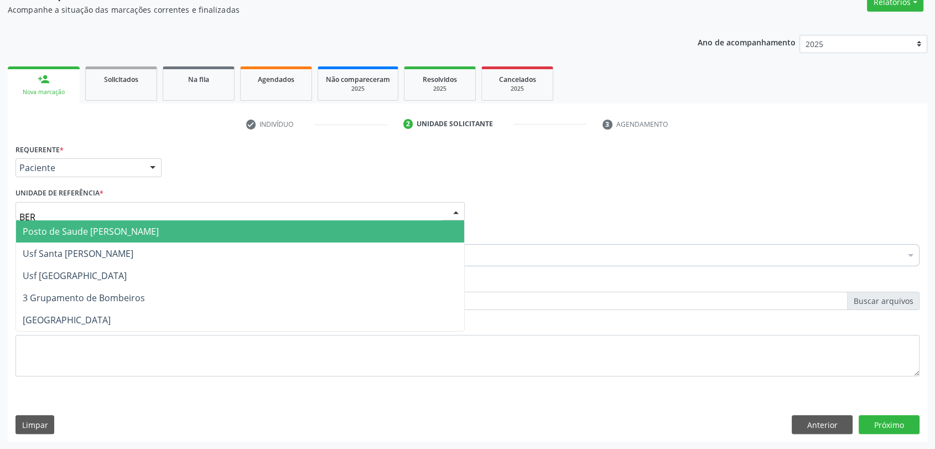
type input "[GEOGRAPHIC_DATA]"
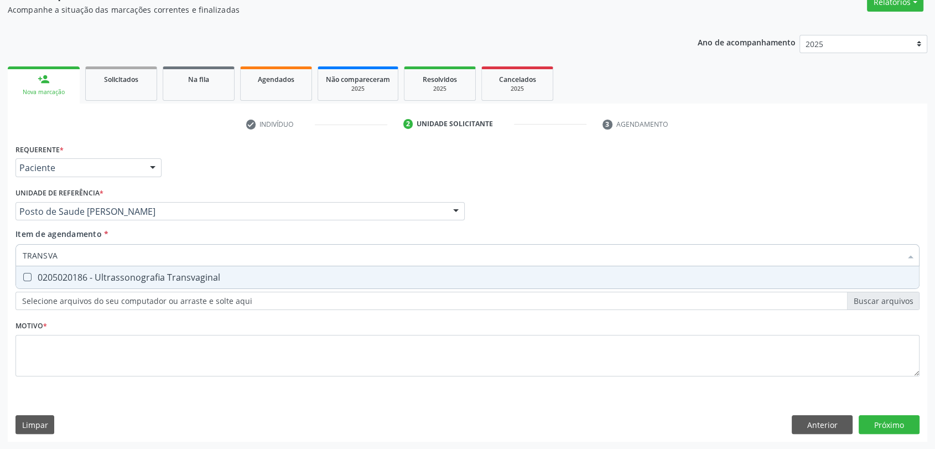
type input "TRANSVAG"
click at [70, 276] on div "0205020186 - Ultrassonografia Transvaginal" at bounding box center [468, 277] width 890 height 9
checkbox Transvaginal "true"
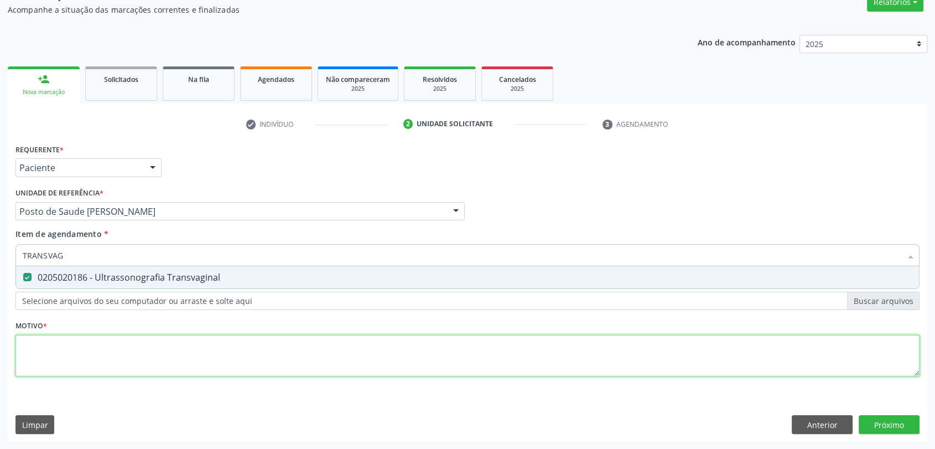
click at [57, 363] on div "Requerente * Paciente Profissional de Saúde Paciente Nenhum resultado encontrad…" at bounding box center [467, 266] width 904 height 251
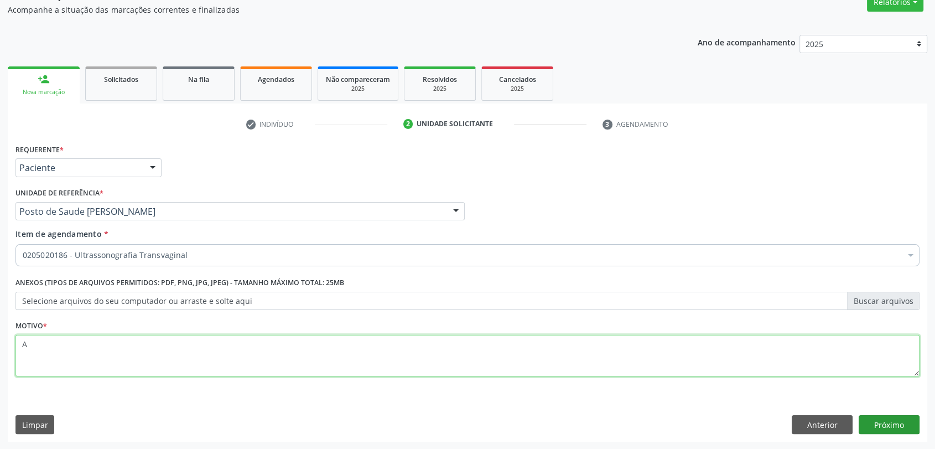
type textarea "A"
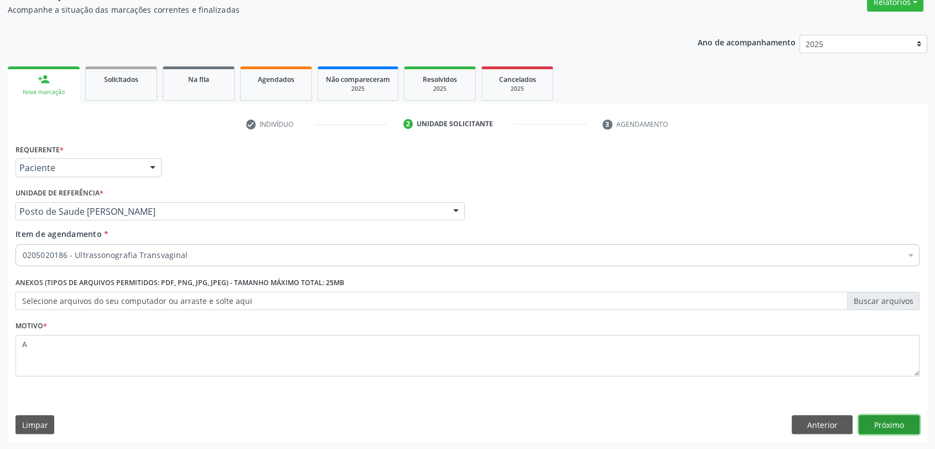
click at [883, 426] on button "Próximo" at bounding box center [889, 424] width 61 height 19
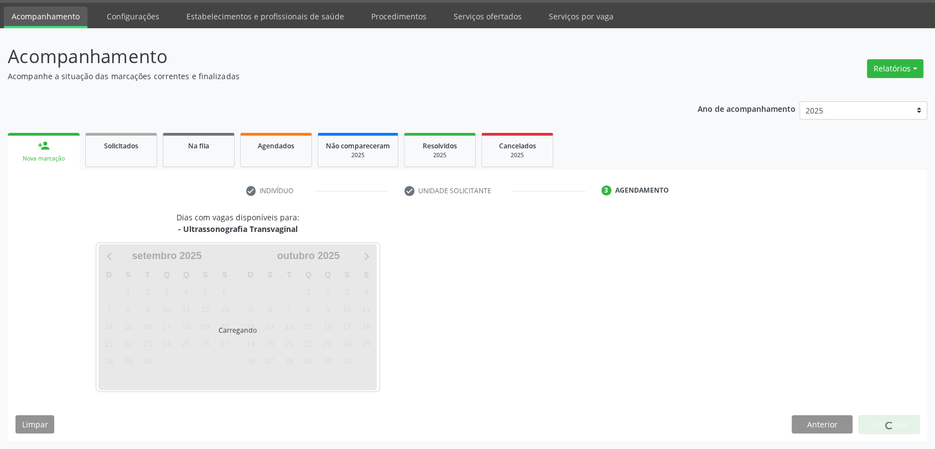
scroll to position [32, 0]
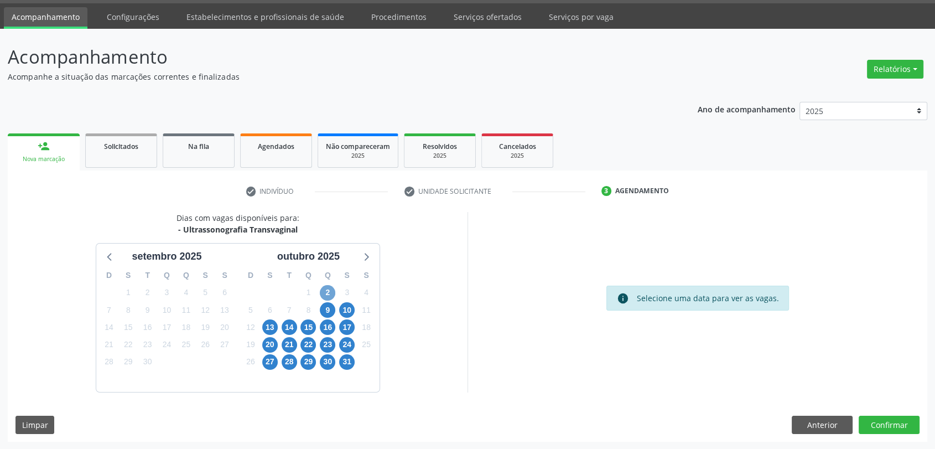
click at [326, 292] on span "2" at bounding box center [327, 292] width 15 height 15
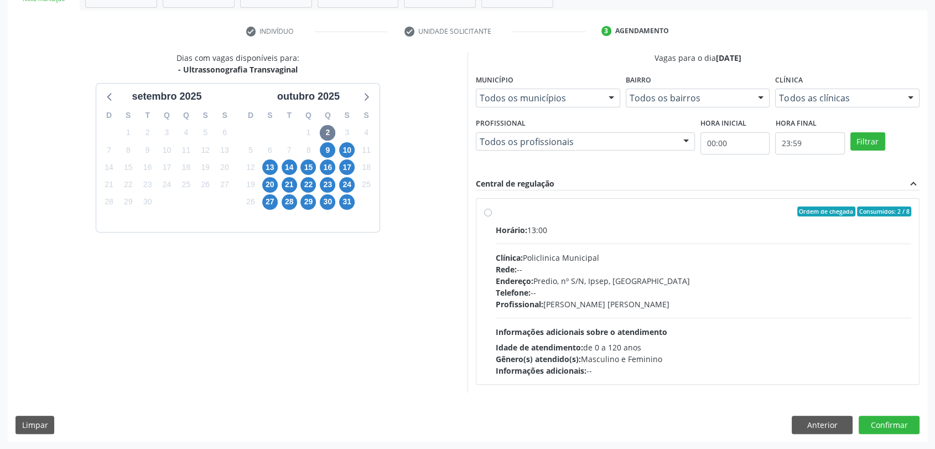
click at [622, 224] on div "Horário: 13:00" at bounding box center [704, 230] width 416 height 12
click at [492, 216] on input "Ordem de chegada Consumidos: 2 / 8 Horário: 13:00 Clínica: Policlinica Municipa…" at bounding box center [488, 211] width 8 height 10
radio input "true"
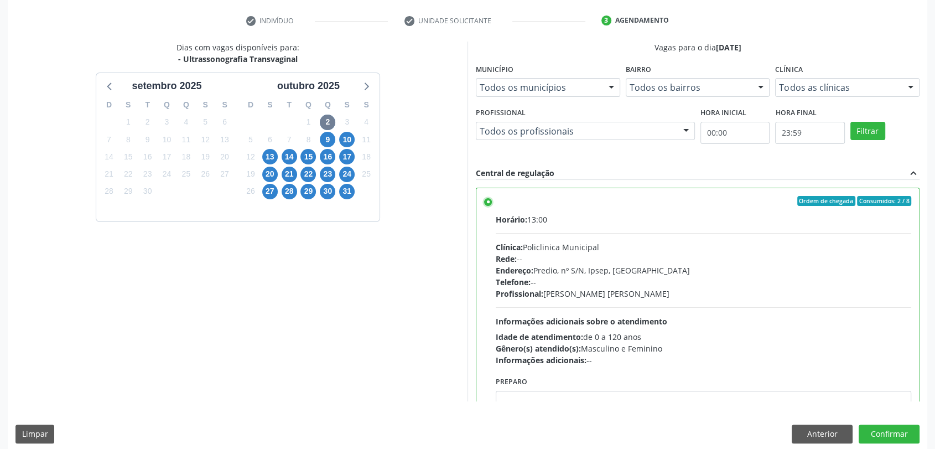
scroll to position [212, 0]
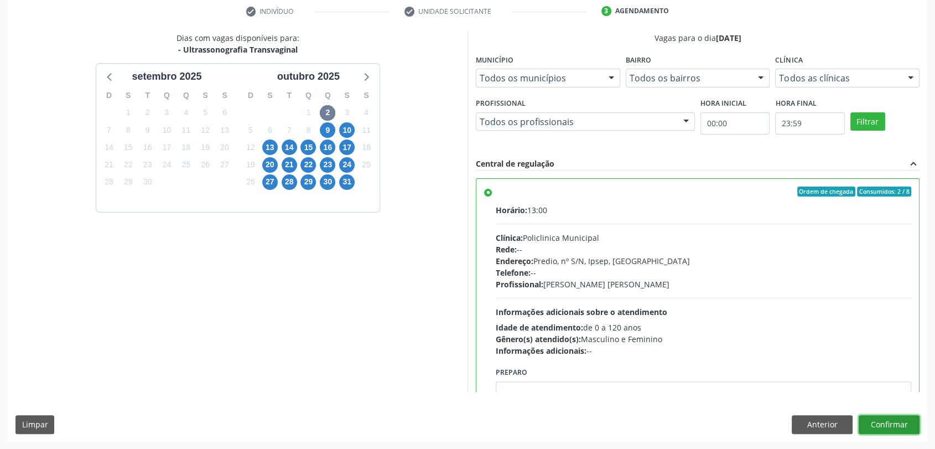
click at [894, 423] on button "Confirmar" at bounding box center [889, 424] width 61 height 19
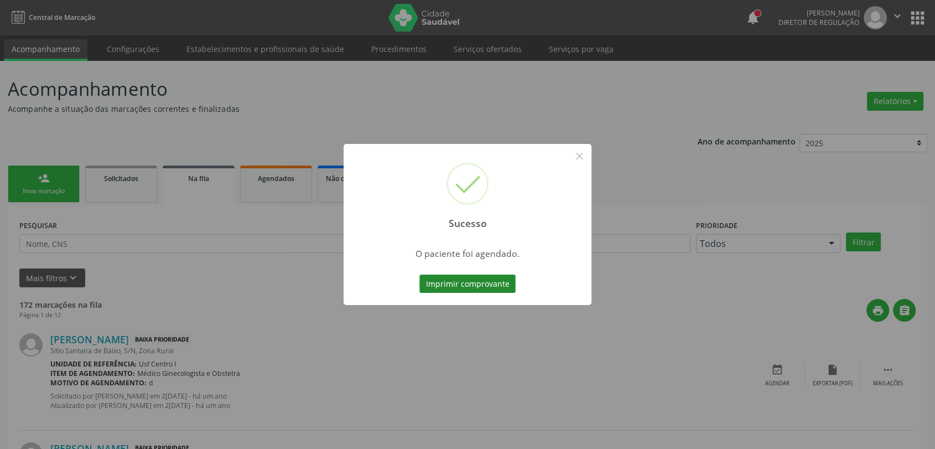
click at [483, 283] on button "Imprimir comprovante" at bounding box center [467, 283] width 96 height 19
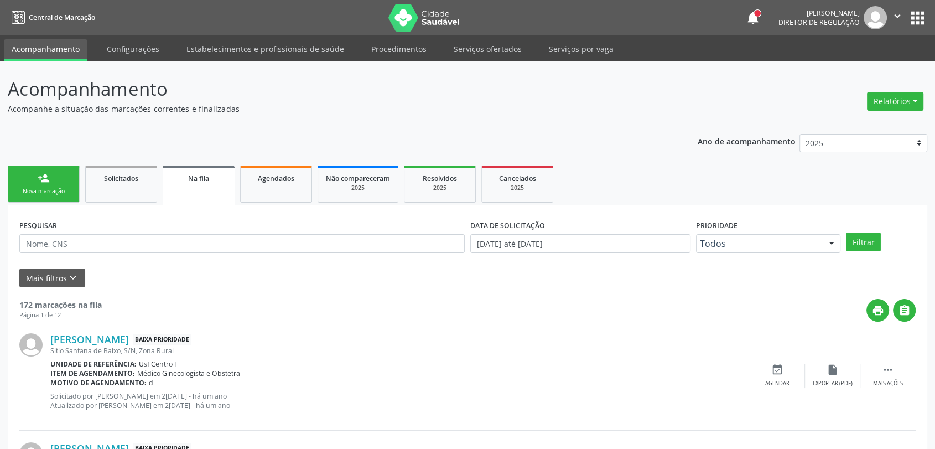
click at [69, 189] on div "Nova marcação" at bounding box center [43, 191] width 55 height 8
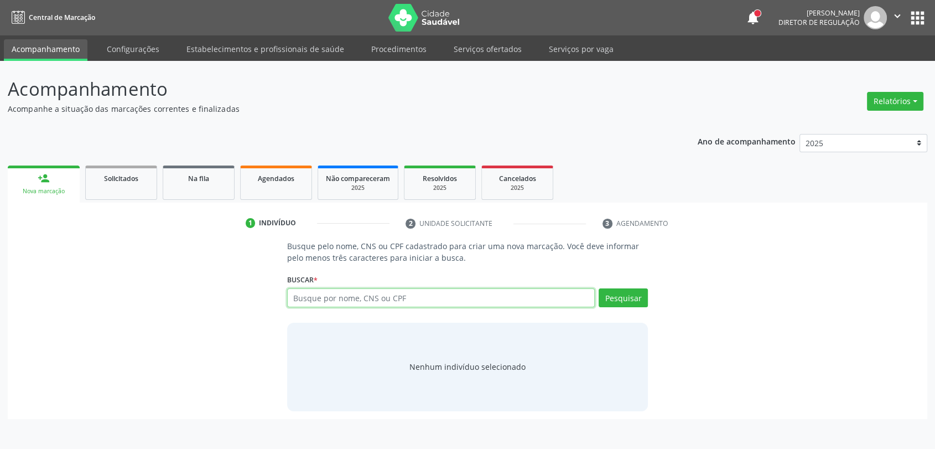
click at [377, 301] on input "text" at bounding box center [441, 297] width 308 height 19
type input "898004945878155"
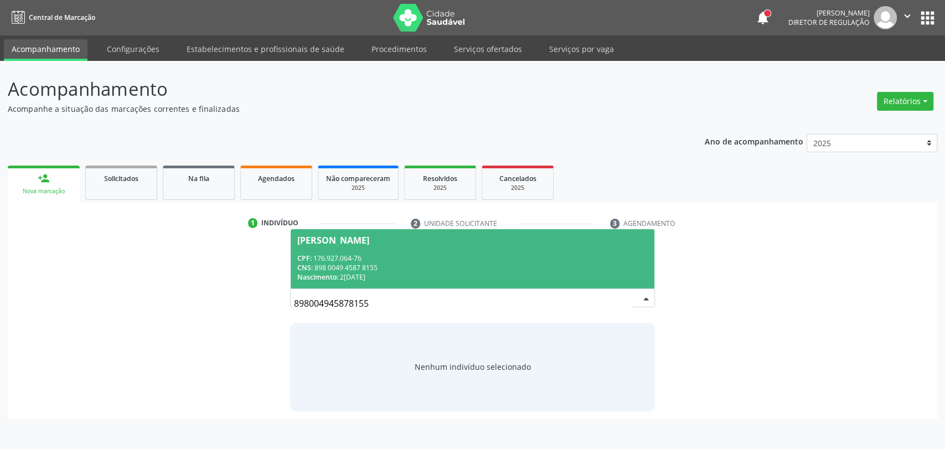
click at [335, 253] on div "CPF: 176.927.064-76" at bounding box center [472, 257] width 351 height 9
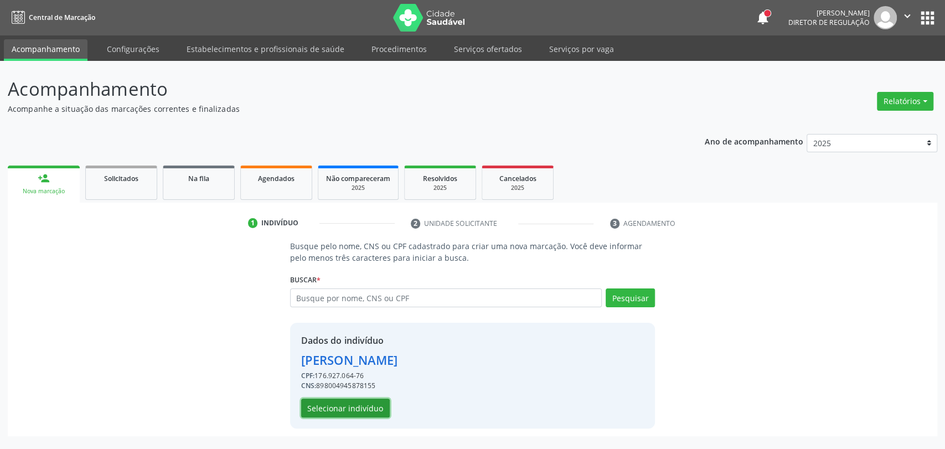
click at [347, 404] on button "Selecionar indivíduo" at bounding box center [345, 407] width 89 height 19
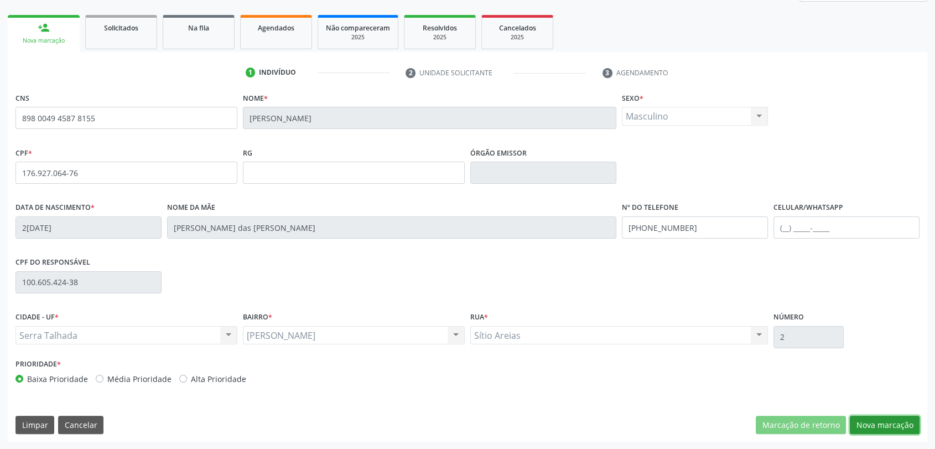
click at [872, 416] on button "Nova marcação" at bounding box center [885, 425] width 70 height 19
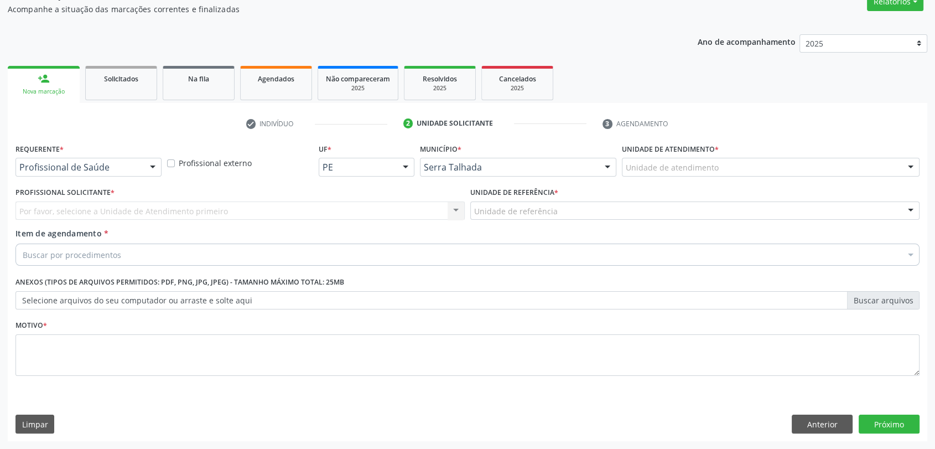
scroll to position [99, 0]
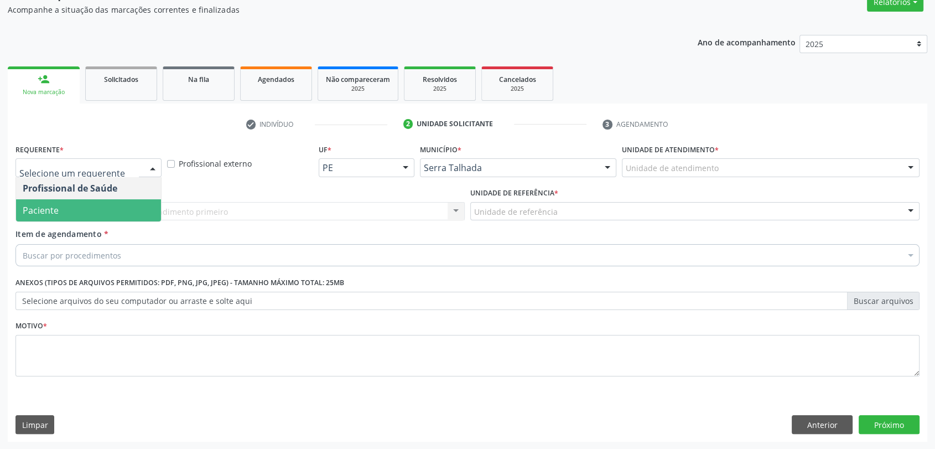
click at [73, 220] on span "Paciente" at bounding box center [88, 210] width 145 height 22
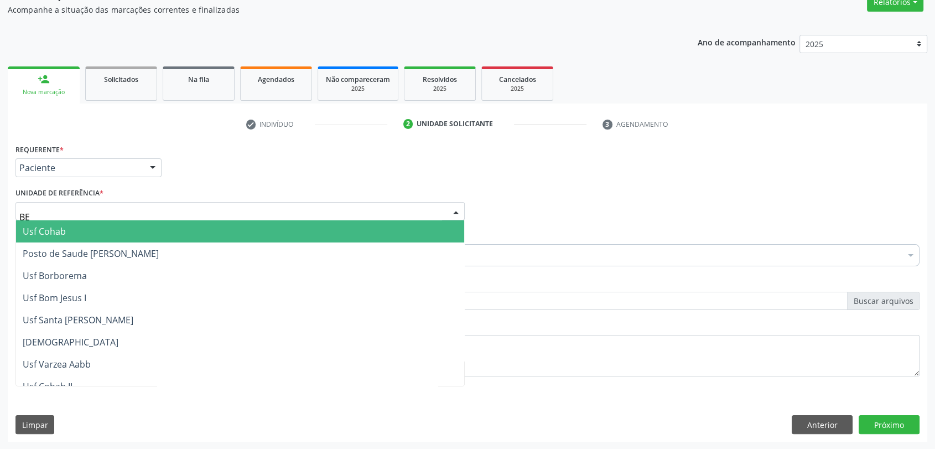
type input "BER"
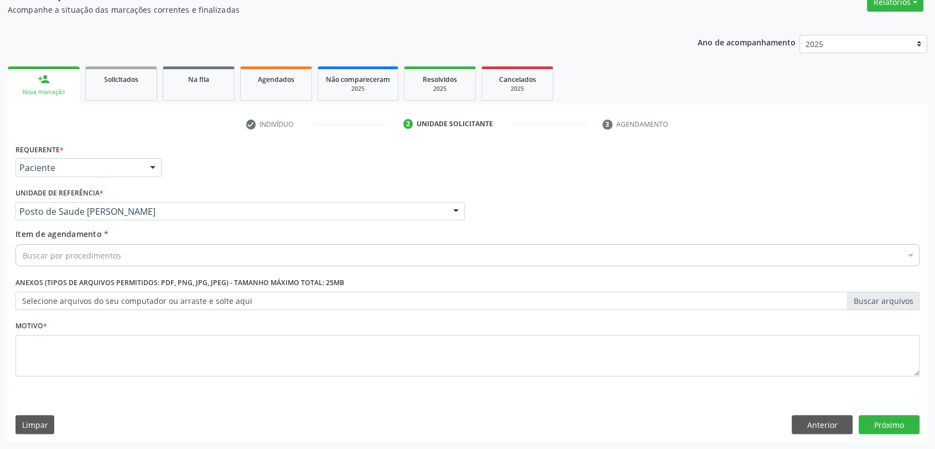
click at [95, 262] on div "Buscar por procedimentos" at bounding box center [467, 255] width 904 height 22
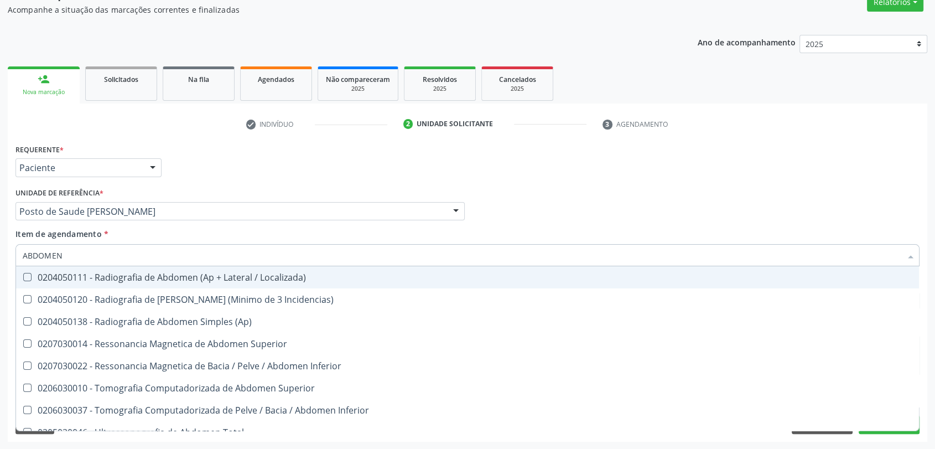
type input "ABDOMEN T"
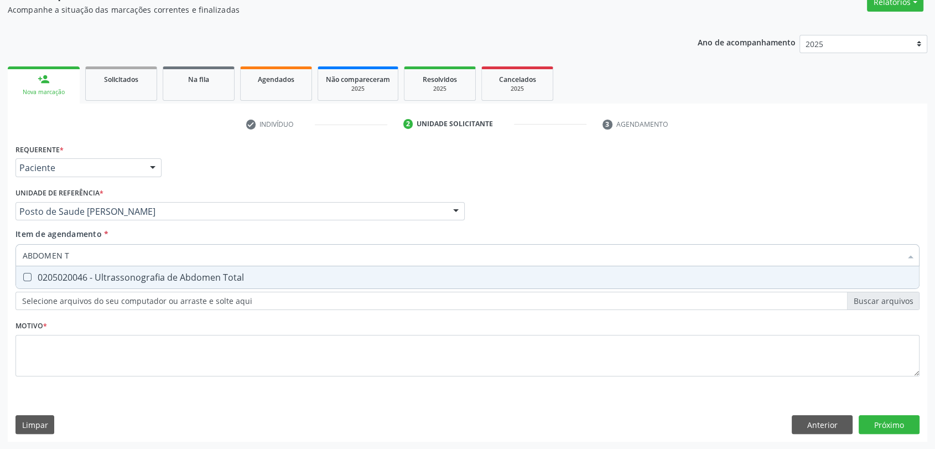
click at [98, 273] on div "0205020046 - Ultrassonografia de Abdomen Total" at bounding box center [468, 277] width 890 height 9
checkbox Total "true"
click at [55, 386] on div "Requerente * Paciente Profissional de Saúde Paciente Nenhum resultado encontrad…" at bounding box center [467, 266] width 904 height 251
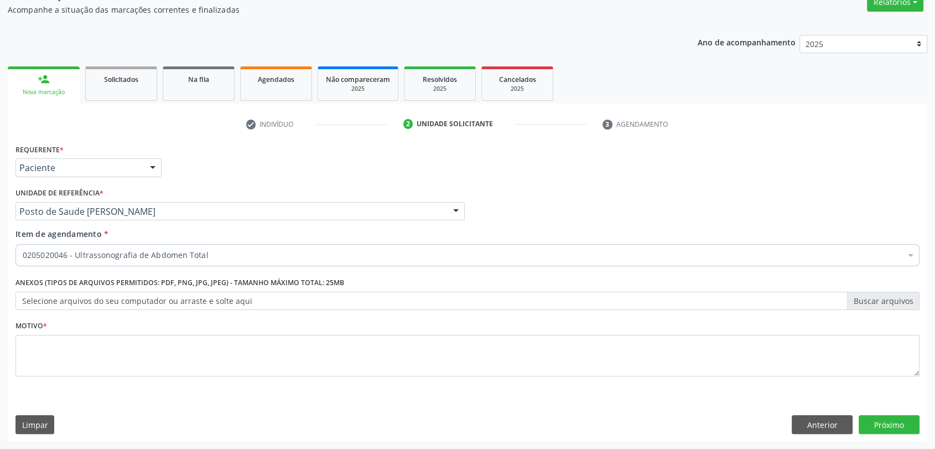
click at [56, 362] on li "Não selecionados" at bounding box center [467, 361] width 903 height 29
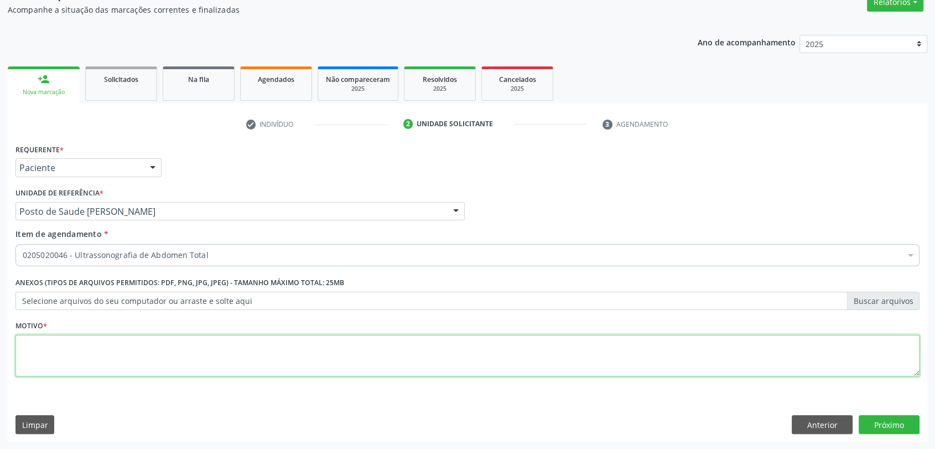
click at [56, 362] on textarea at bounding box center [467, 356] width 904 height 42
type textarea "Q"
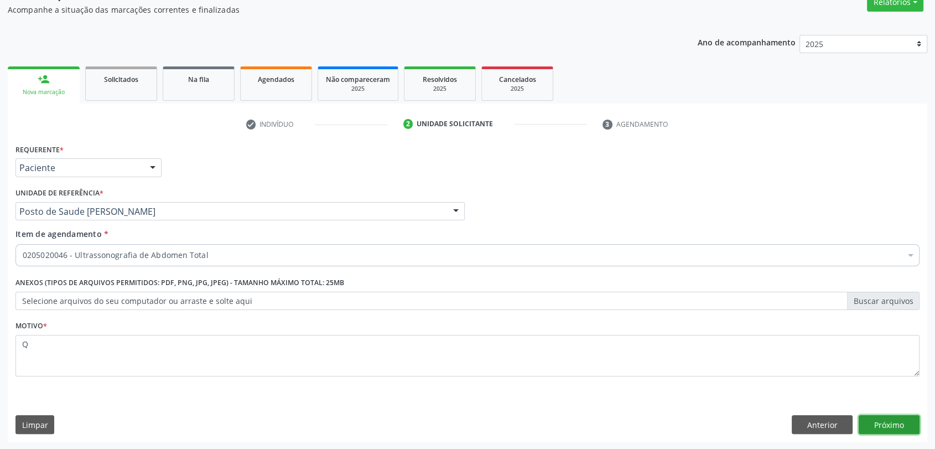
click at [895, 415] on button "Próximo" at bounding box center [889, 424] width 61 height 19
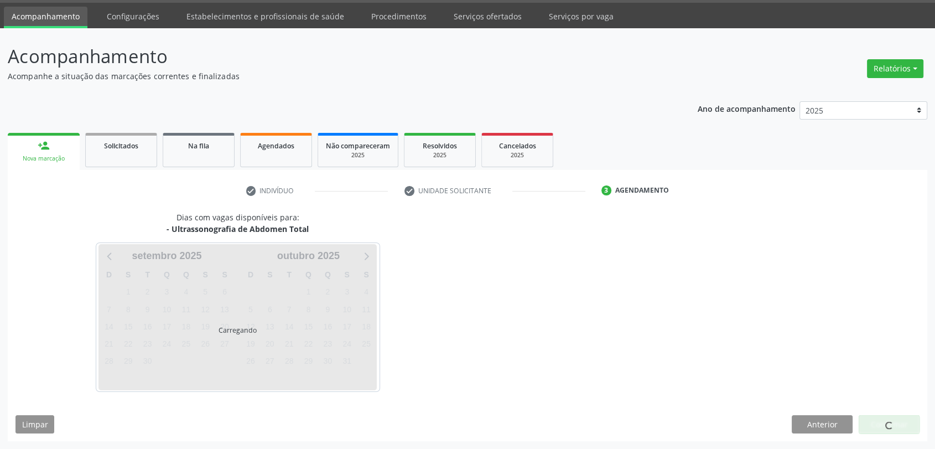
scroll to position [32, 0]
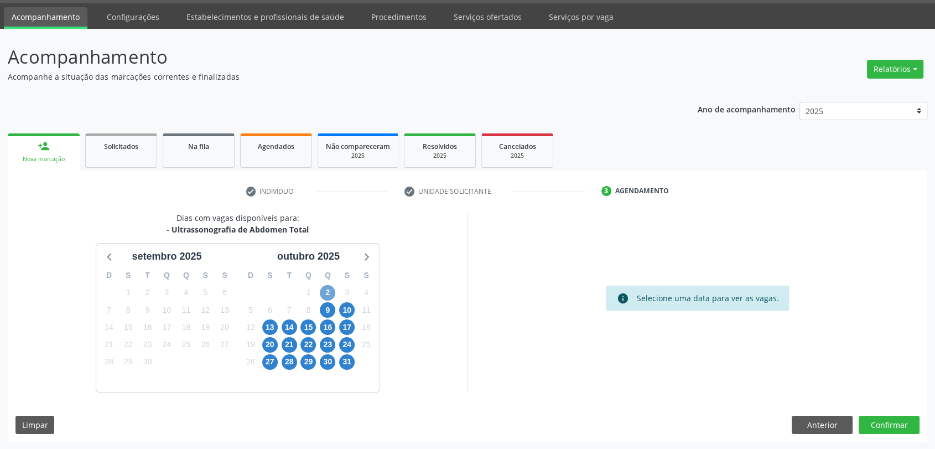
click at [324, 289] on span "2" at bounding box center [327, 292] width 15 height 15
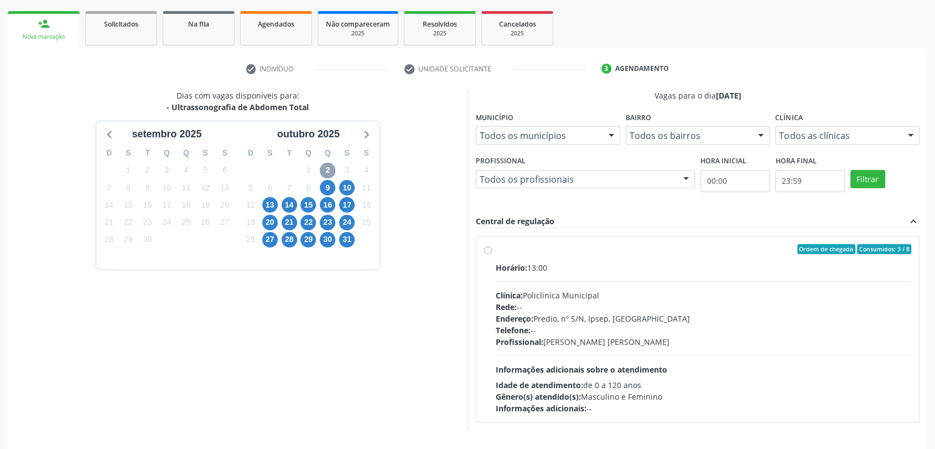
scroll to position [192, 0]
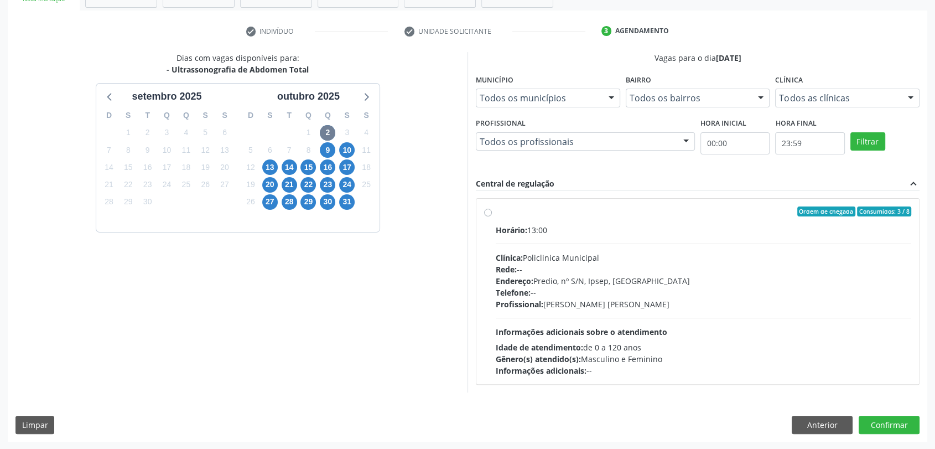
click at [570, 298] on div "Profissional: [PERSON_NAME]" at bounding box center [704, 304] width 416 height 12
click at [492, 216] on input "Ordem de chegada Consumidos: 3 / 8 Horário: 13:00 Clínica: Policlinica Municipa…" at bounding box center [488, 211] width 8 height 10
radio input "true"
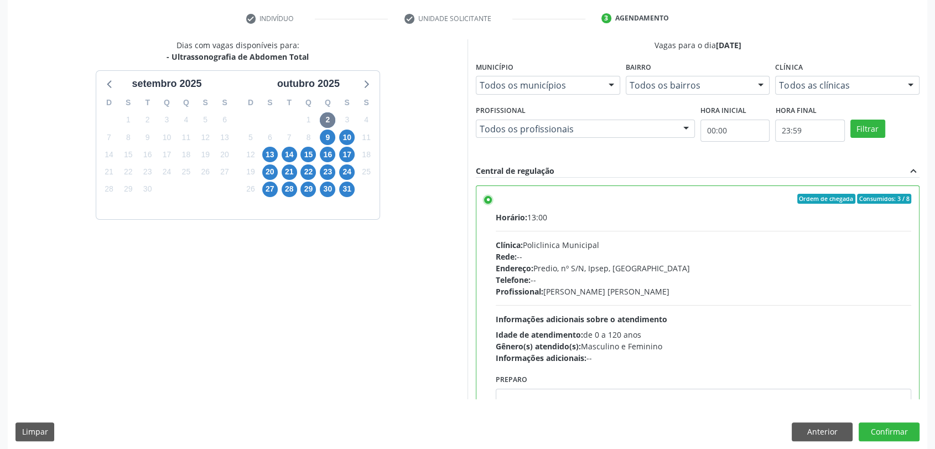
scroll to position [212, 0]
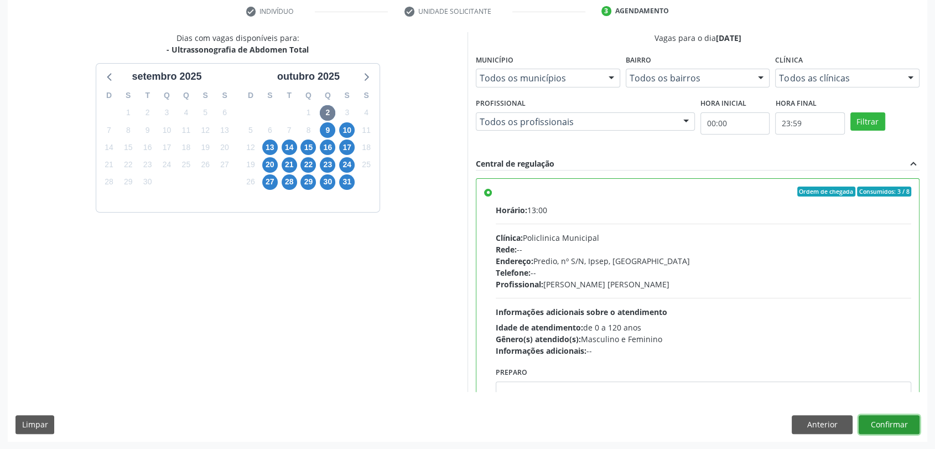
click at [884, 425] on button "Confirmar" at bounding box center [889, 424] width 61 height 19
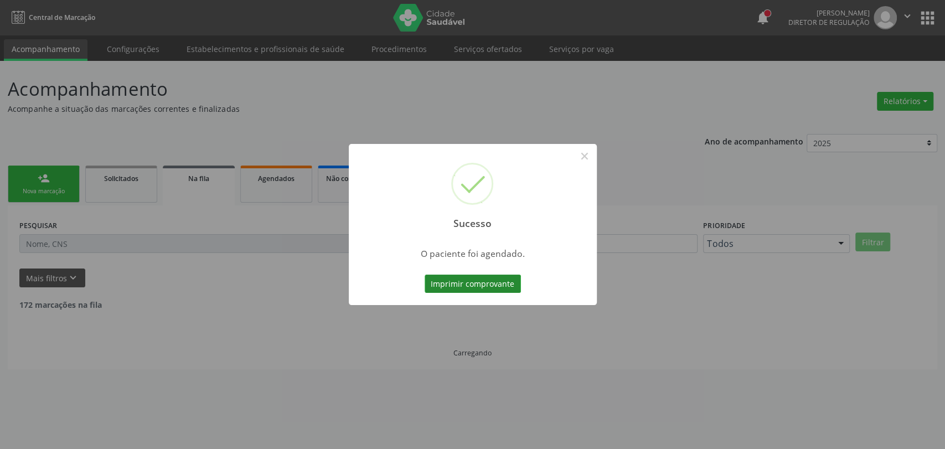
click at [476, 281] on button "Imprimir comprovante" at bounding box center [472, 283] width 96 height 19
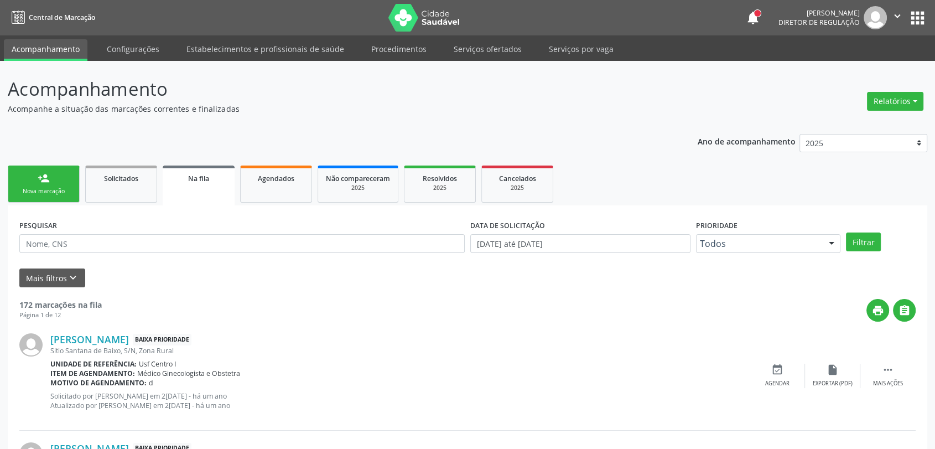
click at [53, 185] on link "person_add Nova marcação" at bounding box center [44, 183] width 72 height 37
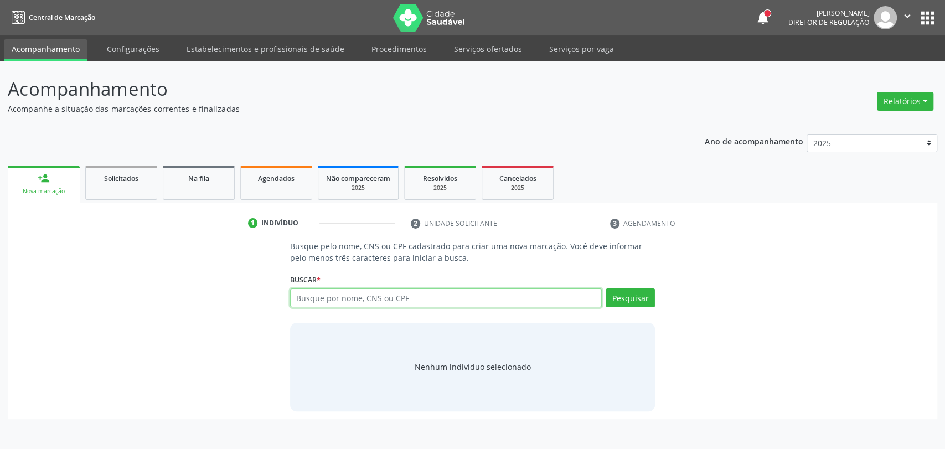
click at [324, 295] on input "text" at bounding box center [446, 297] width 312 height 19
type input "708902779546818"
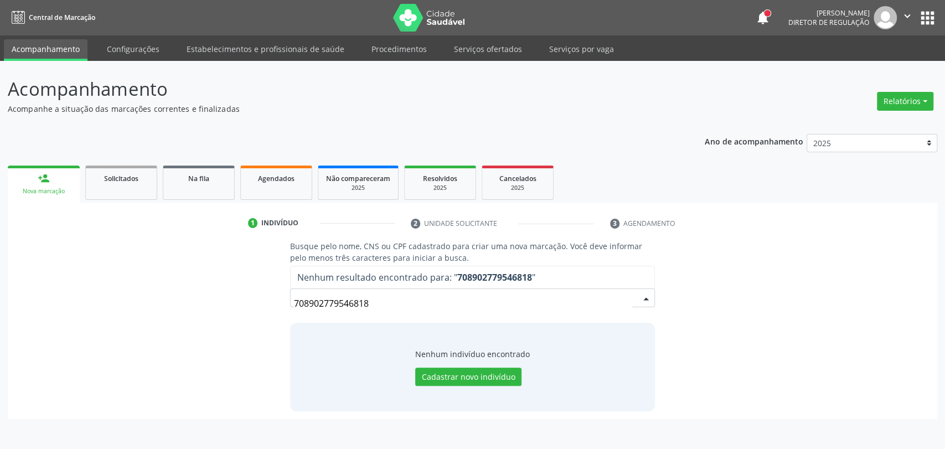
click at [359, 297] on input "708902779546818" at bounding box center [463, 303] width 339 height 22
type input "7"
type input "709204201042037"
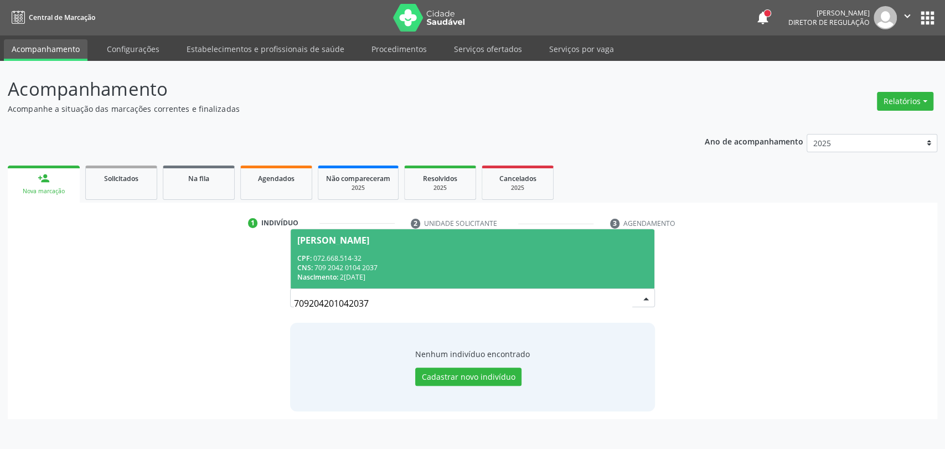
click at [469, 256] on div "CPF: 072.668.514-32" at bounding box center [472, 257] width 351 height 9
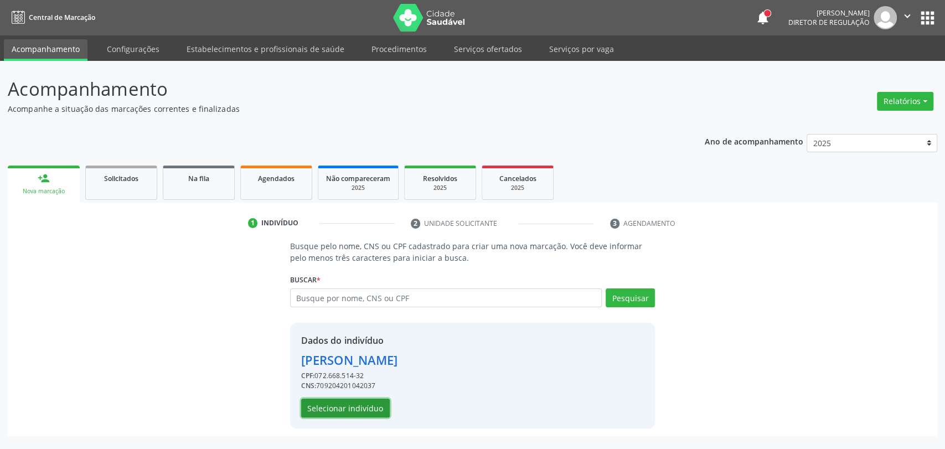
click at [340, 405] on button "Selecionar indivíduo" at bounding box center [345, 407] width 89 height 19
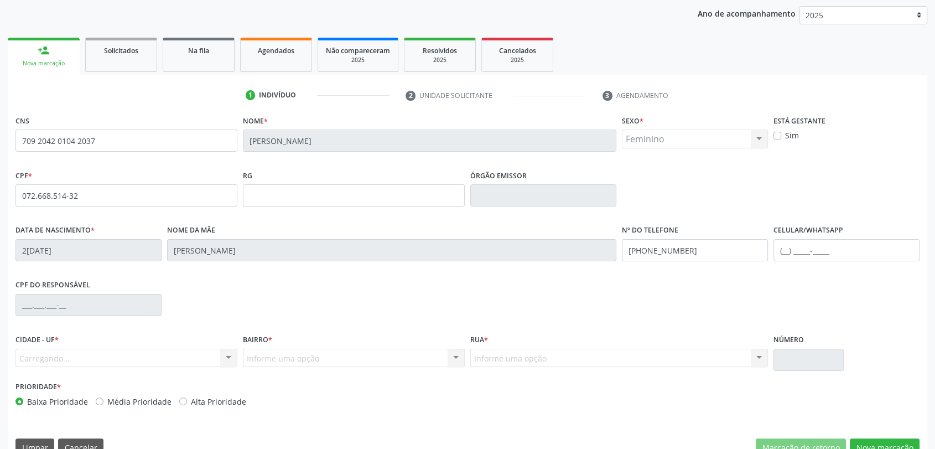
scroll to position [151, 0]
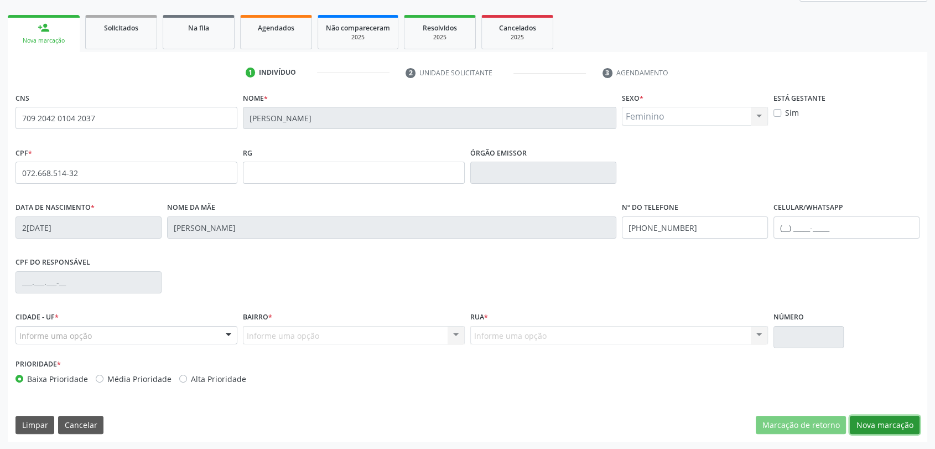
click at [880, 430] on button "Nova marcação" at bounding box center [885, 425] width 70 height 19
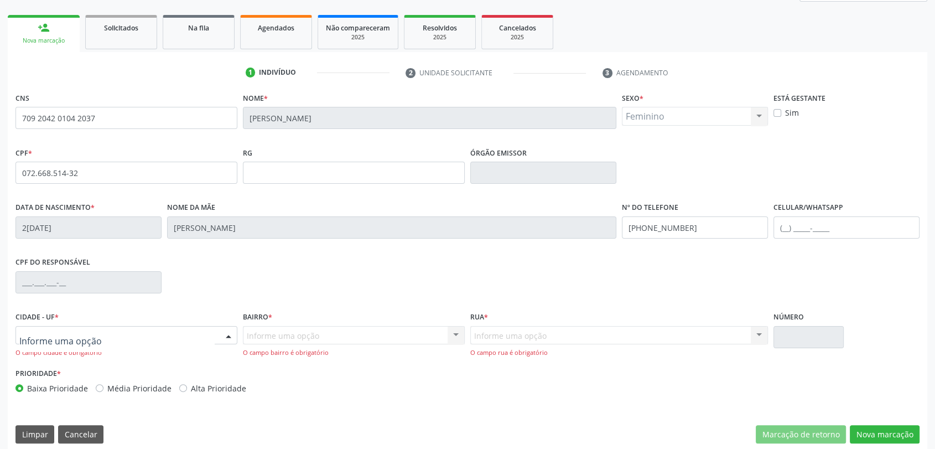
click at [133, 329] on div at bounding box center [126, 335] width 222 height 19
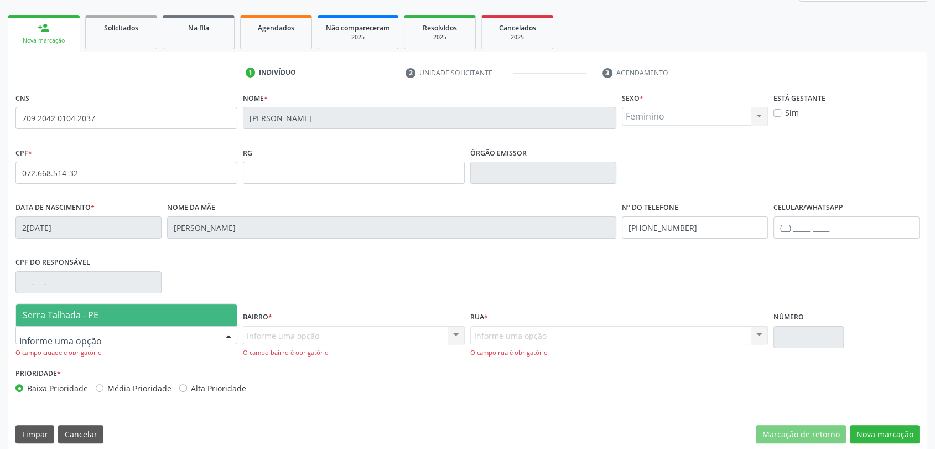
click at [132, 316] on span "Serra Talhada - PE" at bounding box center [126, 315] width 221 height 22
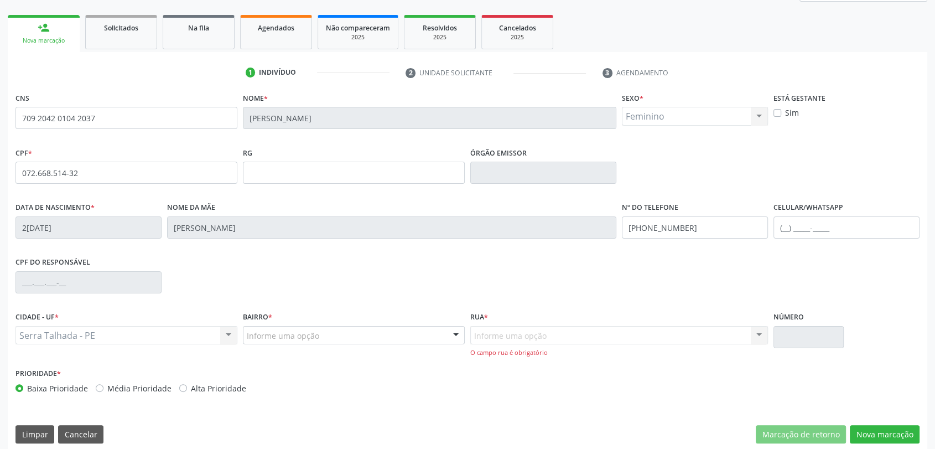
click at [297, 328] on div "Informe uma opção" at bounding box center [354, 335] width 222 height 19
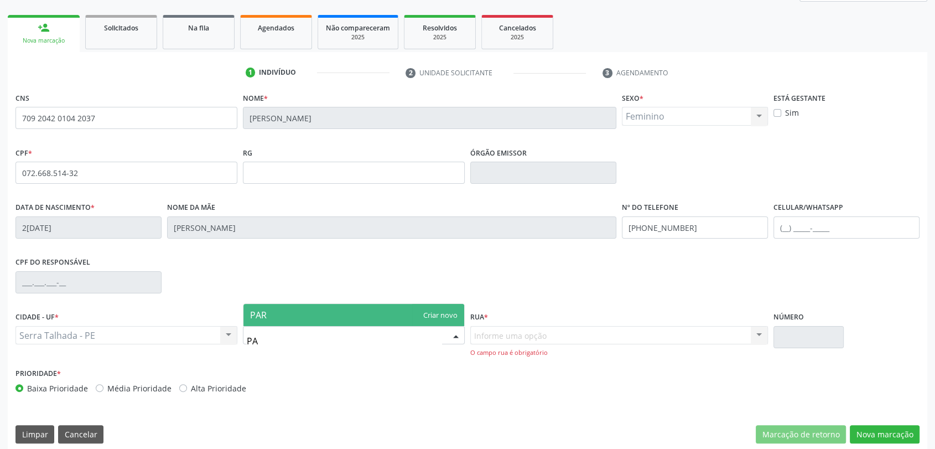
type input "P"
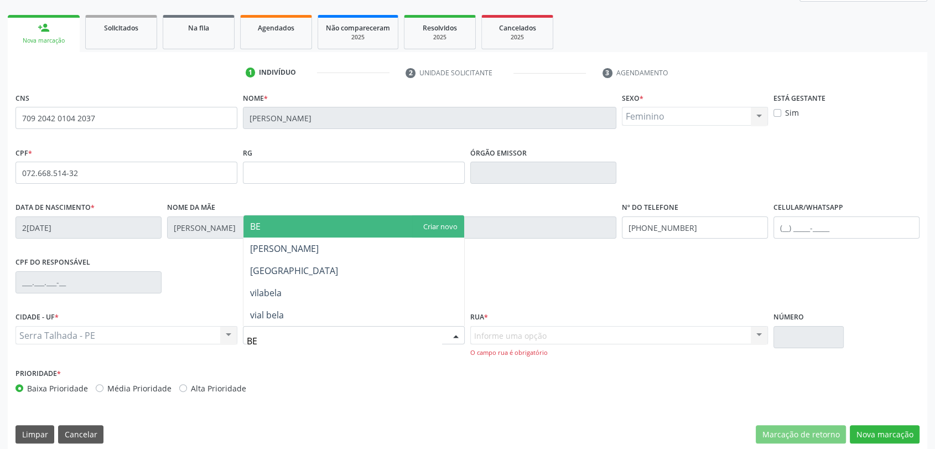
type input "BER"
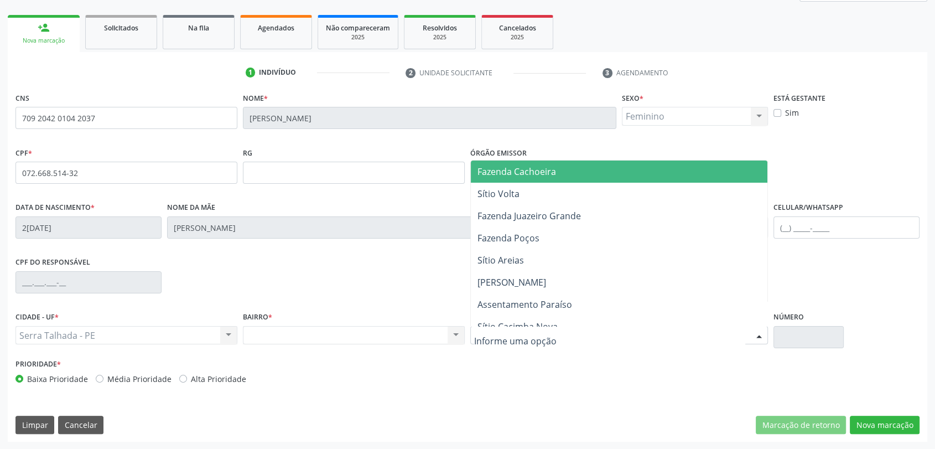
click at [510, 338] on input "text" at bounding box center [609, 341] width 271 height 22
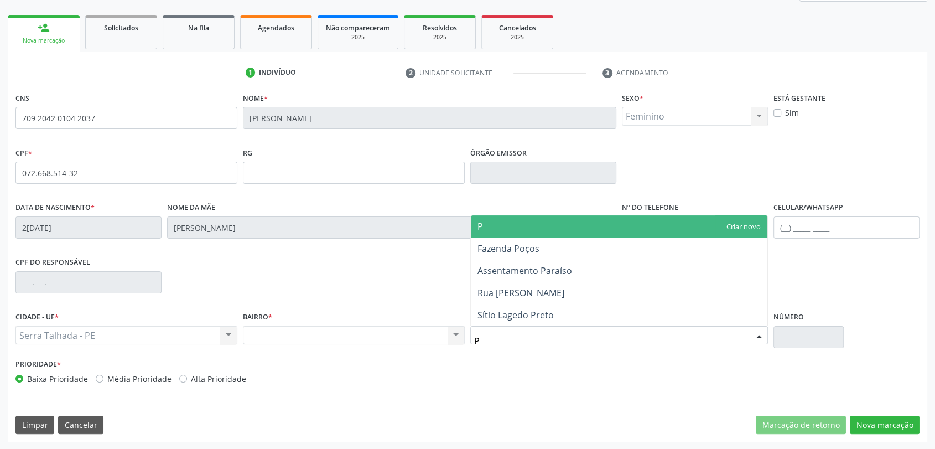
type input "PA"
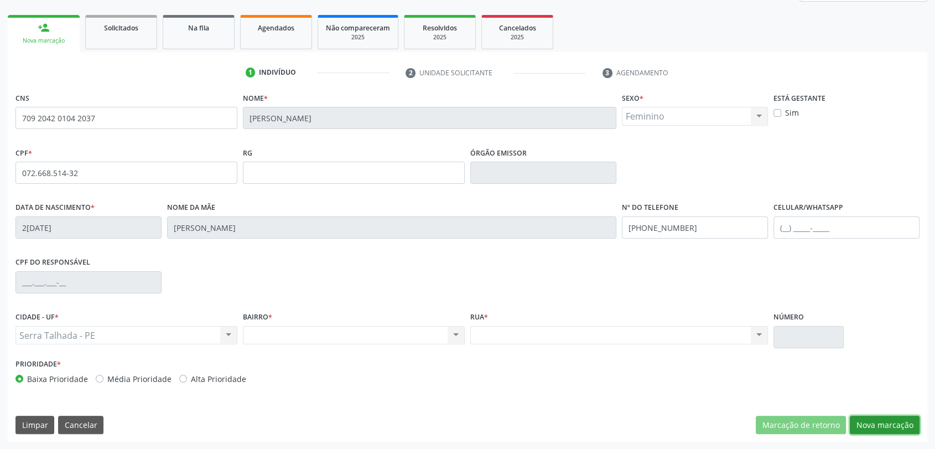
click at [894, 424] on button "Nova marcação" at bounding box center [885, 425] width 70 height 19
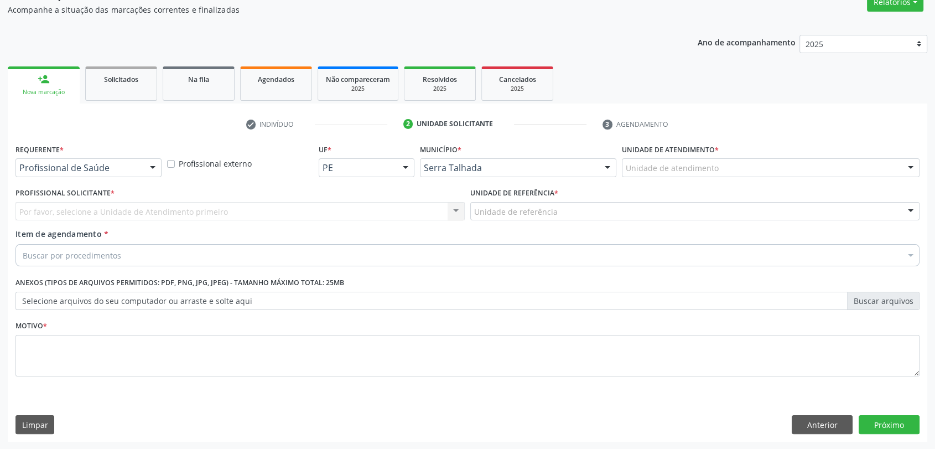
click at [124, 173] on div "Profissional de Saúde" at bounding box center [88, 167] width 146 height 19
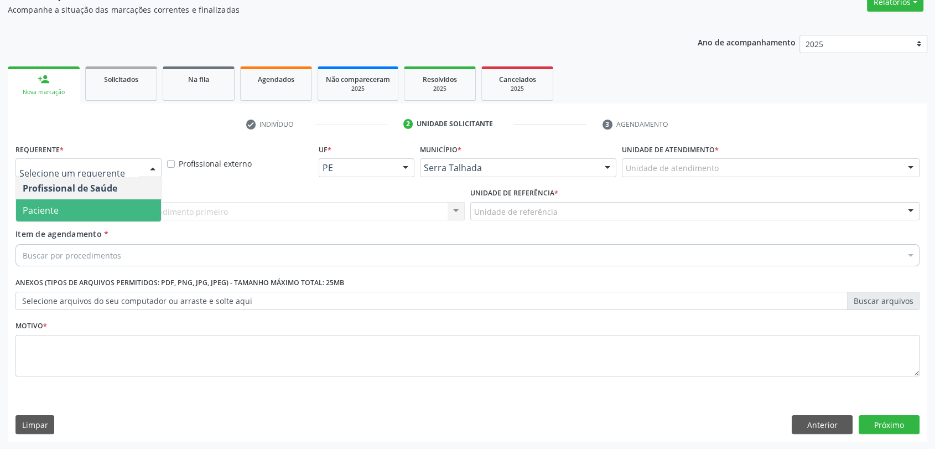
click at [80, 207] on span "Paciente" at bounding box center [88, 210] width 145 height 22
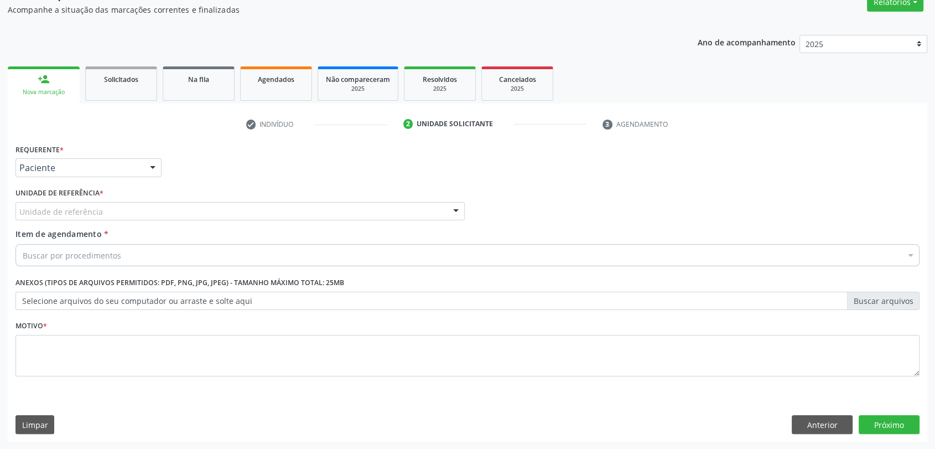
click at [69, 216] on div "Unidade de referência" at bounding box center [239, 211] width 449 height 19
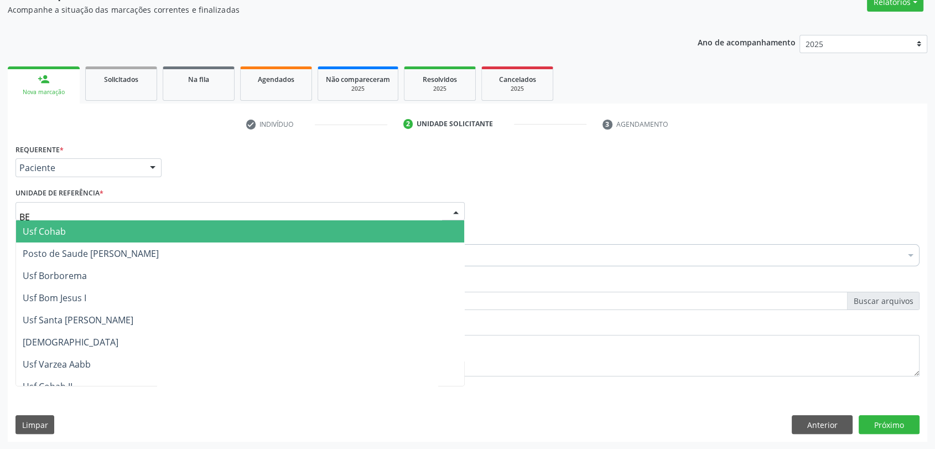
type input "BER"
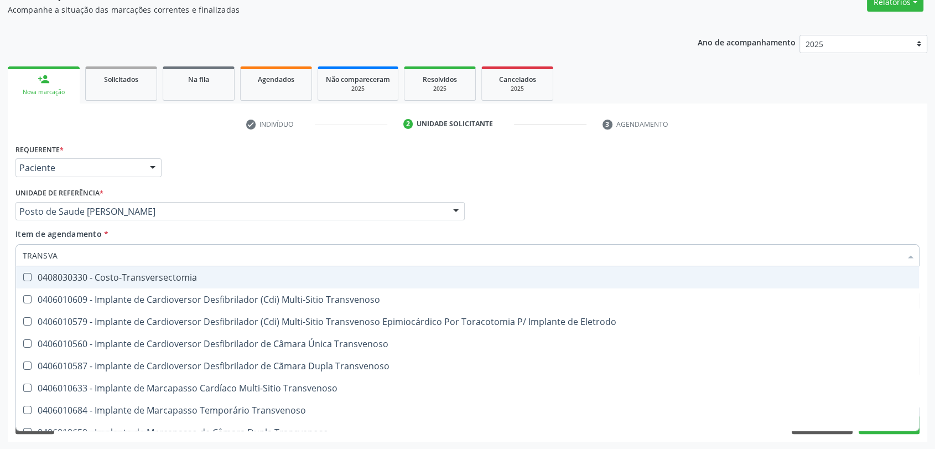
type input "TRANSVAG"
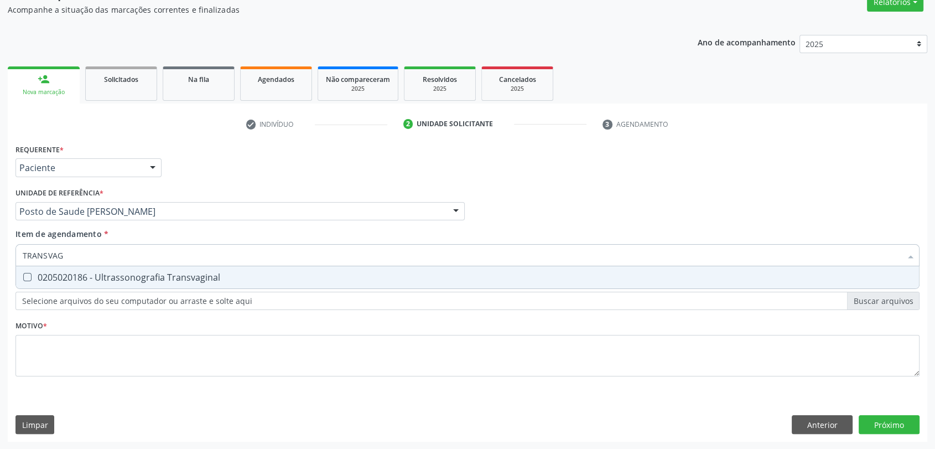
click at [78, 273] on div "0205020186 - Ultrassonografia Transvaginal" at bounding box center [468, 277] width 890 height 9
checkbox Transvaginal "true"
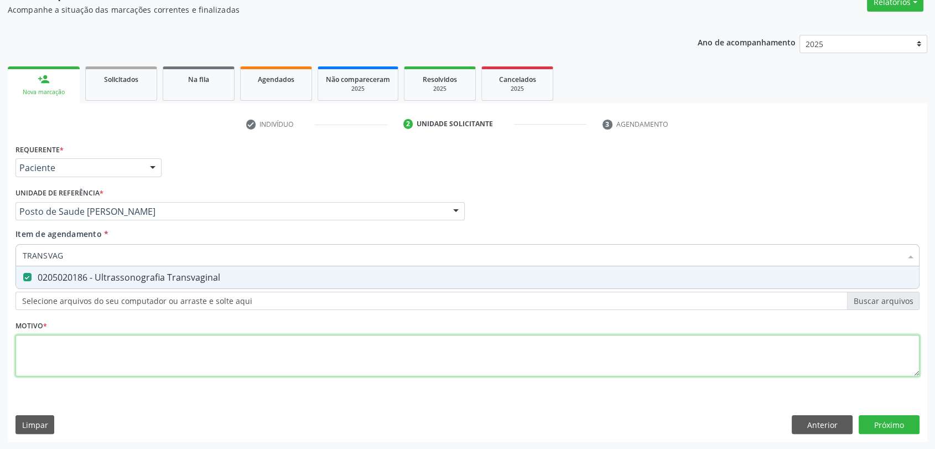
click at [80, 362] on div "Requerente * Paciente Profissional de Saúde Paciente Nenhum resultado encontrad…" at bounding box center [467, 266] width 904 height 251
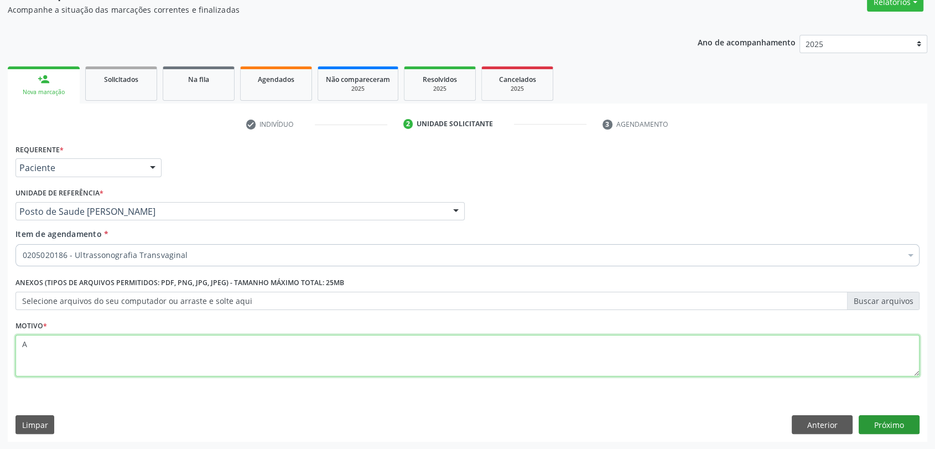
type textarea "A"
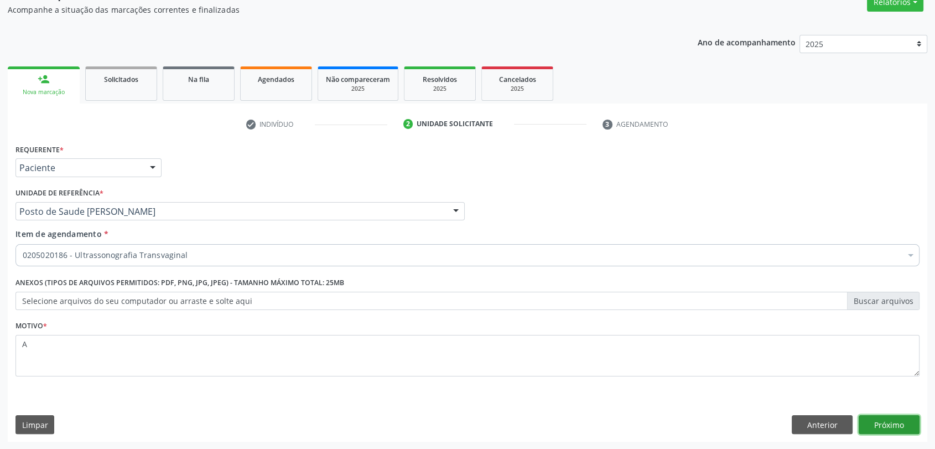
click at [865, 418] on button "Próximo" at bounding box center [889, 424] width 61 height 19
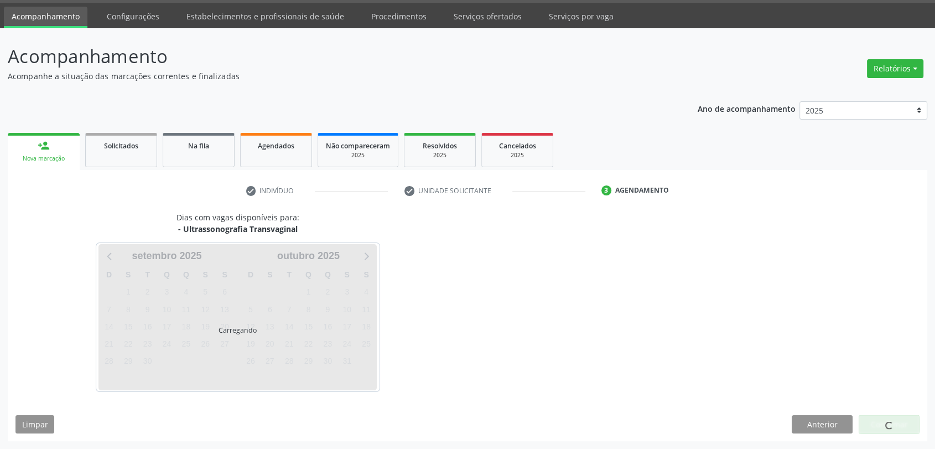
scroll to position [32, 0]
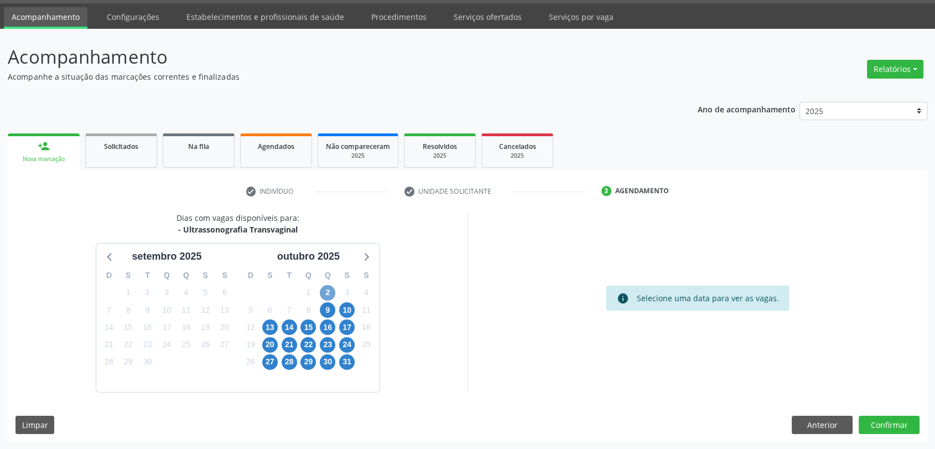
click at [332, 292] on span "2" at bounding box center [327, 292] width 15 height 15
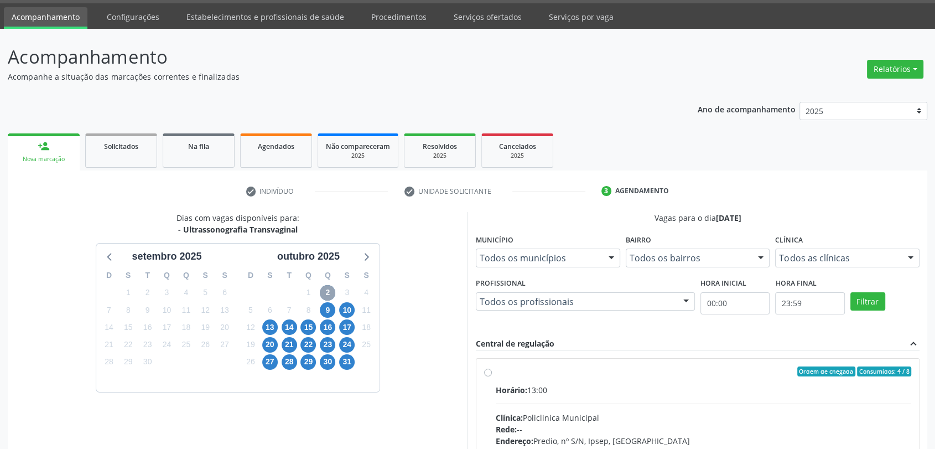
scroll to position [192, 0]
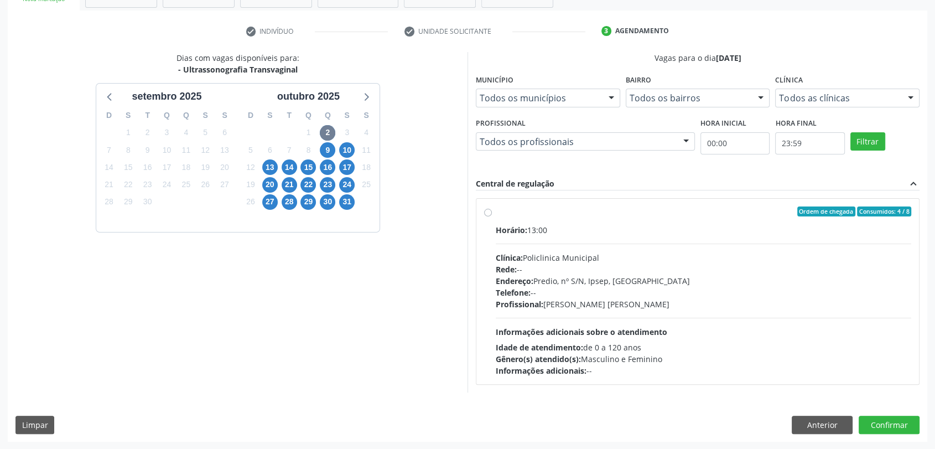
click at [570, 265] on div "Rede: --" at bounding box center [704, 269] width 416 height 12
click at [492, 216] on input "Ordem de chegada Consumidos: 4 / 8 Horário: 13:00 Clínica: Policlinica Municipa…" at bounding box center [488, 211] width 8 height 10
radio input "true"
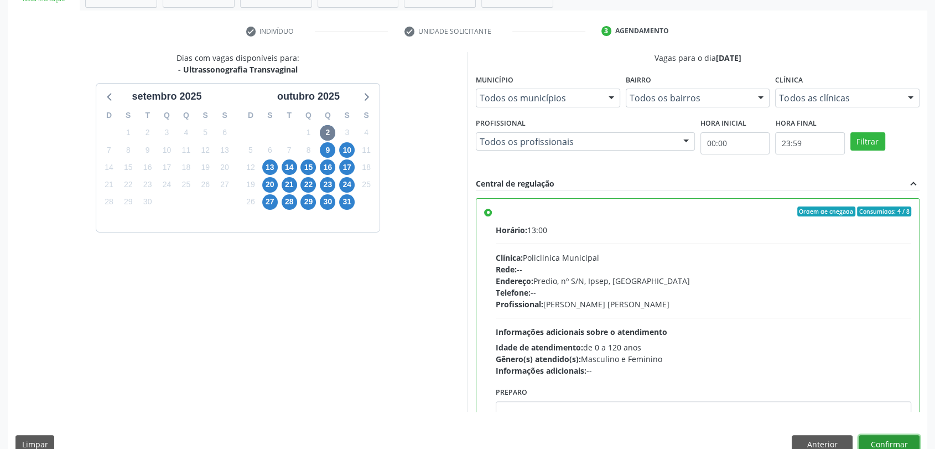
click at [901, 444] on button "Confirmar" at bounding box center [889, 444] width 61 height 19
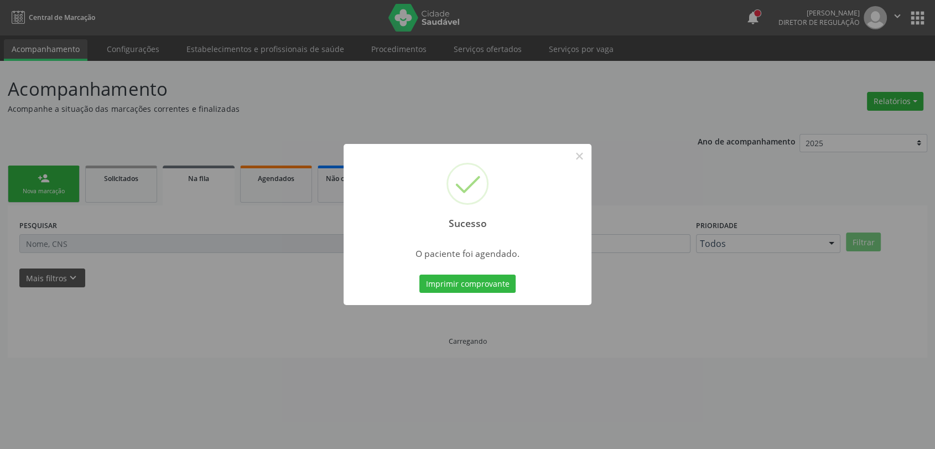
scroll to position [0, 0]
click at [490, 284] on button "Imprimir comprovante" at bounding box center [472, 283] width 96 height 19
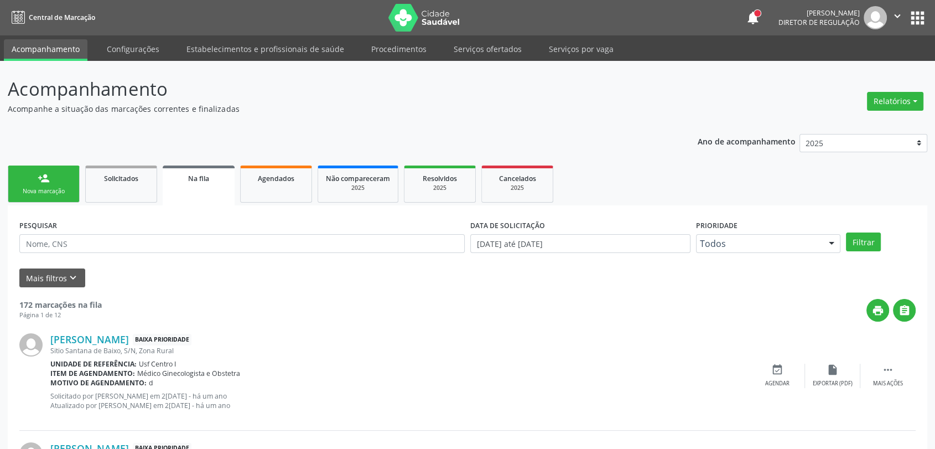
click at [60, 173] on link "person_add Nova marcação" at bounding box center [44, 183] width 72 height 37
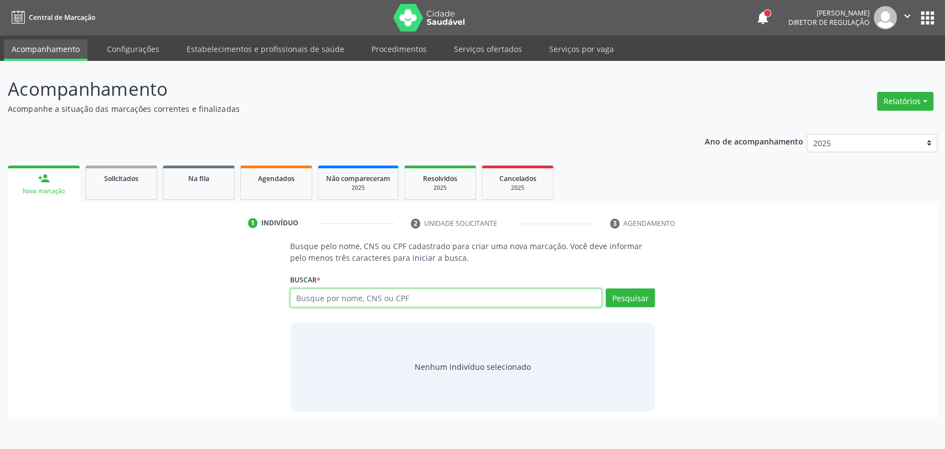
click at [403, 294] on input "text" at bounding box center [446, 297] width 312 height 19
type input "704900366105917"
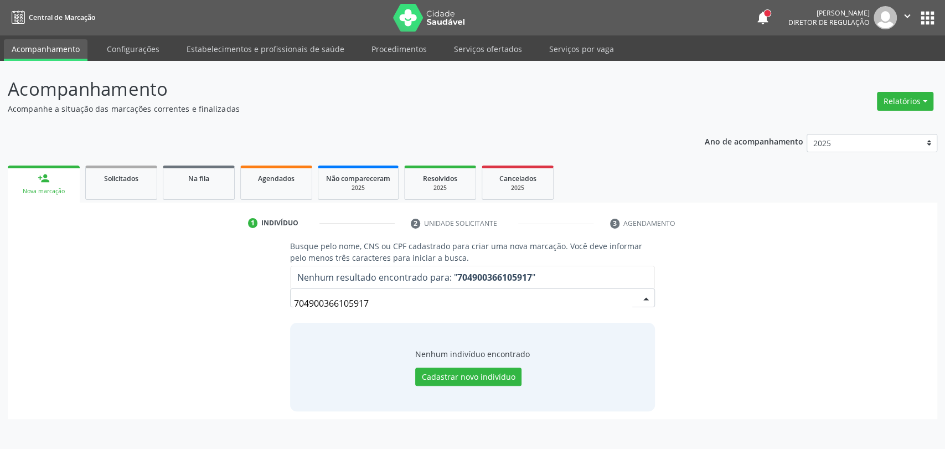
click at [378, 304] on input "704900366105917" at bounding box center [463, 303] width 339 height 22
type input "[PERSON_NAME]"
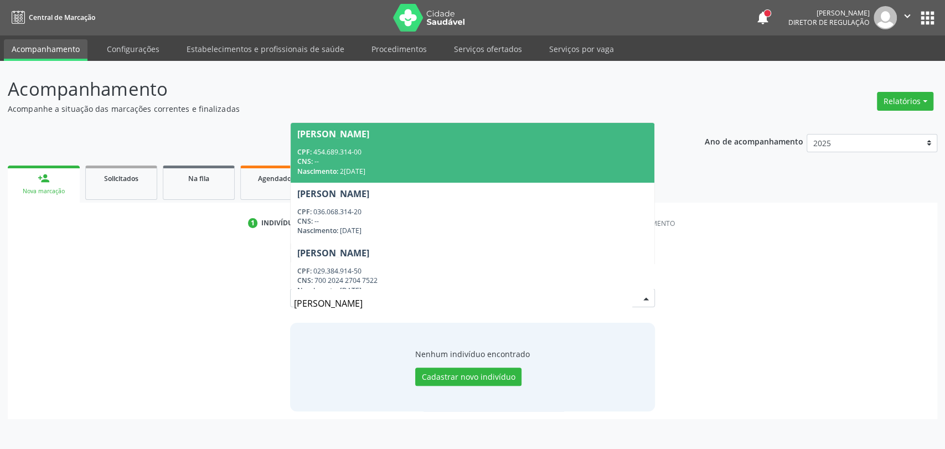
click at [406, 154] on div "CPF: 454.689.314-00" at bounding box center [472, 151] width 351 height 9
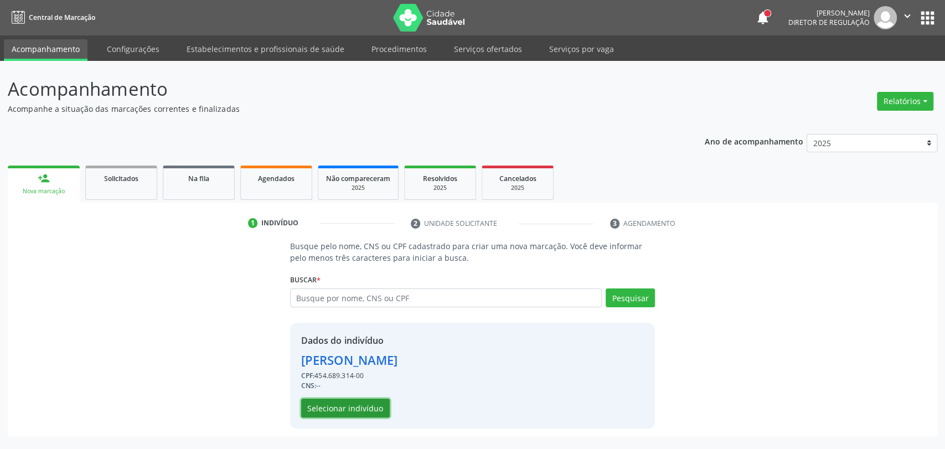
click at [359, 411] on button "Selecionar indivíduo" at bounding box center [345, 407] width 89 height 19
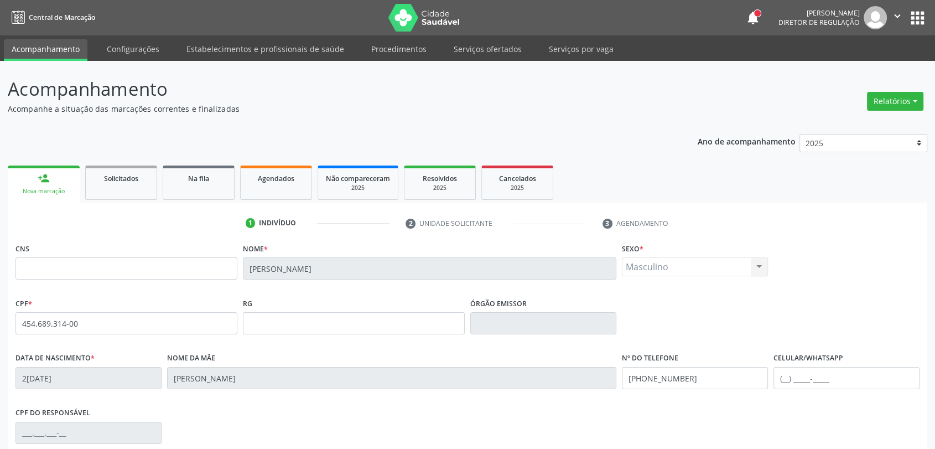
scroll to position [151, 0]
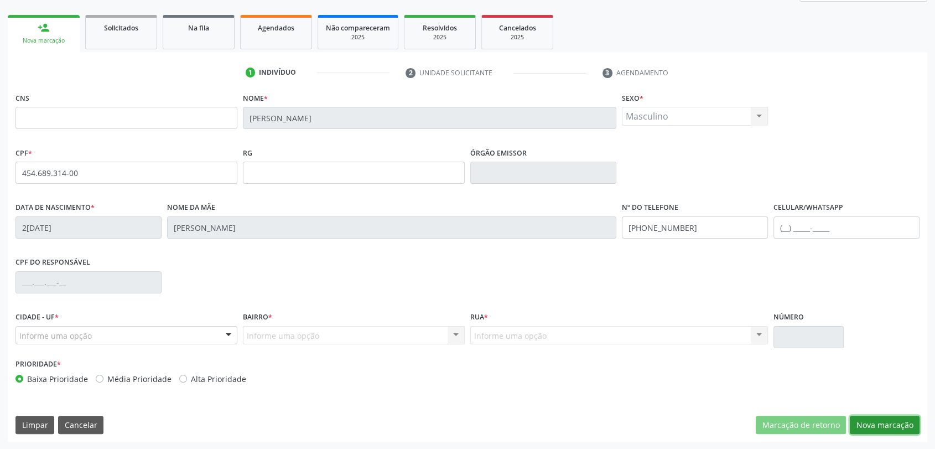
click at [878, 430] on button "Nova marcação" at bounding box center [885, 425] width 70 height 19
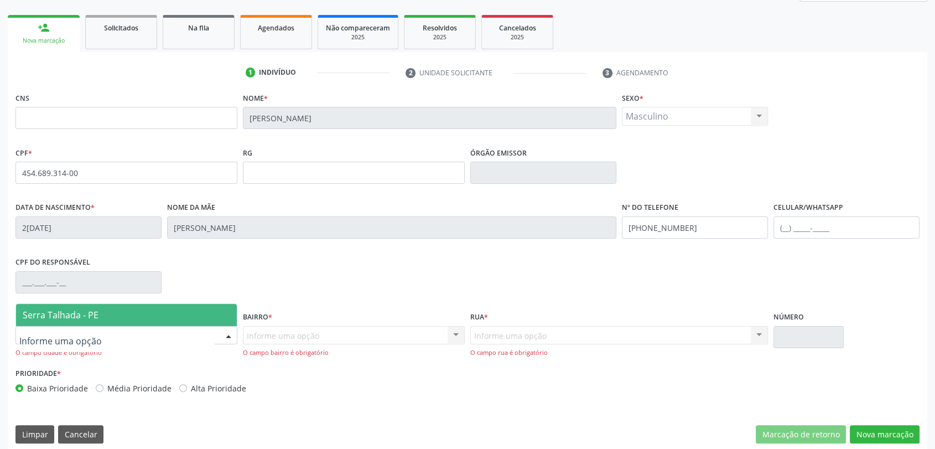
click at [163, 330] on div at bounding box center [126, 335] width 222 height 19
click at [93, 316] on span "Serra Talhada - PE" at bounding box center [61, 315] width 76 height 12
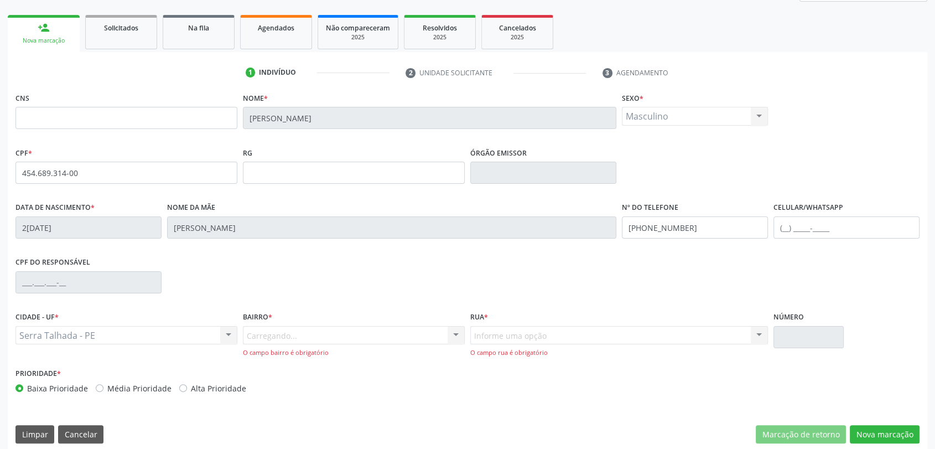
click at [267, 330] on div "Carregando... Nenhum resultado encontrado para: " " Nenhuma opção encontrada. D…" at bounding box center [354, 342] width 222 height 32
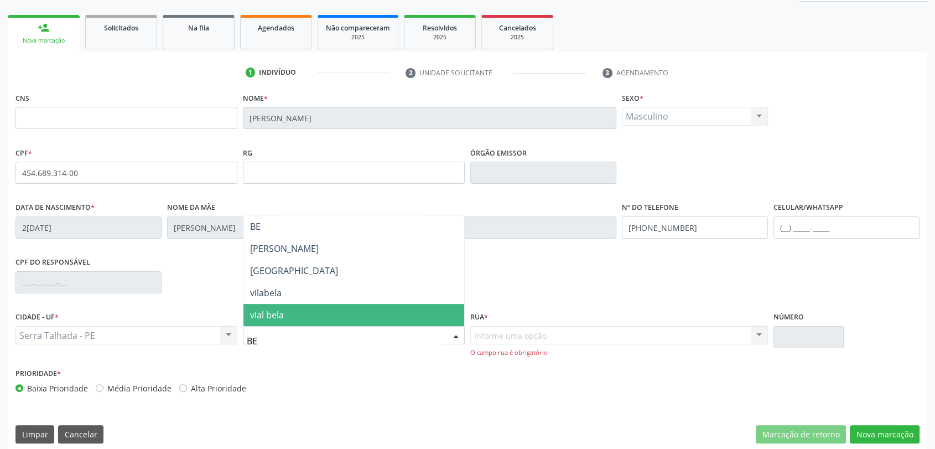
type input "BER"
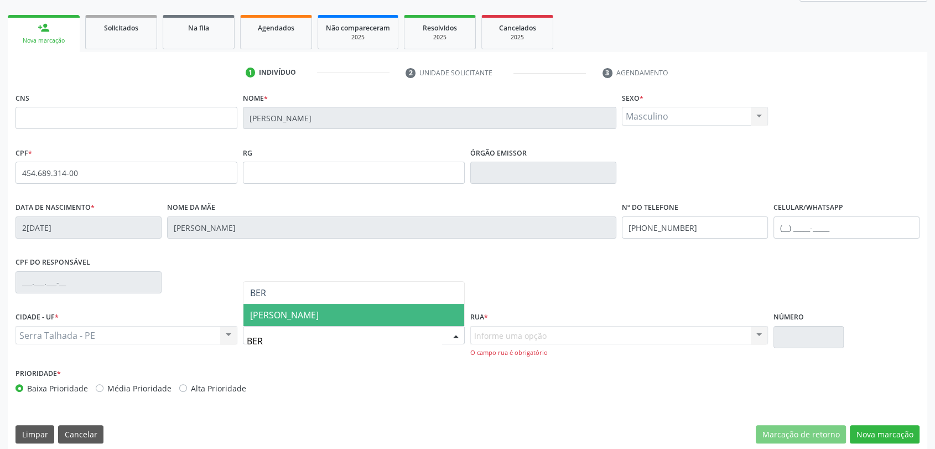
click at [298, 311] on span "[PERSON_NAME]" at bounding box center [284, 315] width 69 height 12
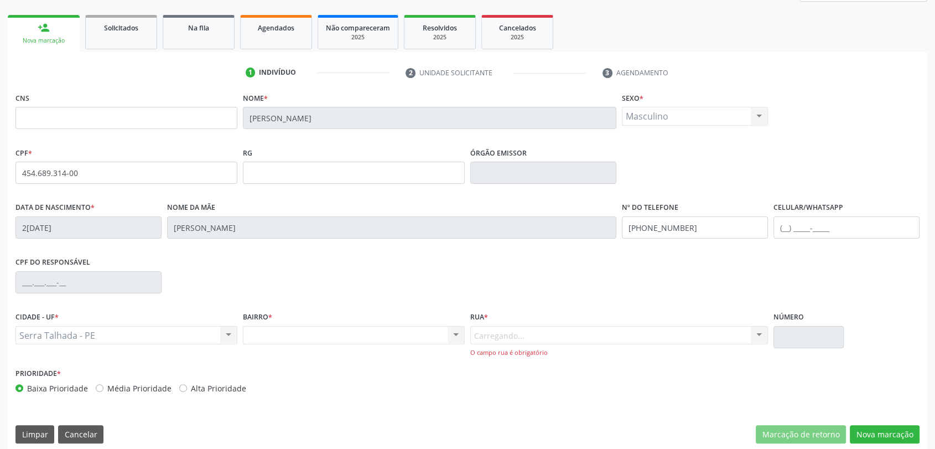
click at [496, 328] on div "Carregando... Nenhum resultado encontrado para: " " Nenhuma opção encontrada. D…" at bounding box center [619, 342] width 298 height 32
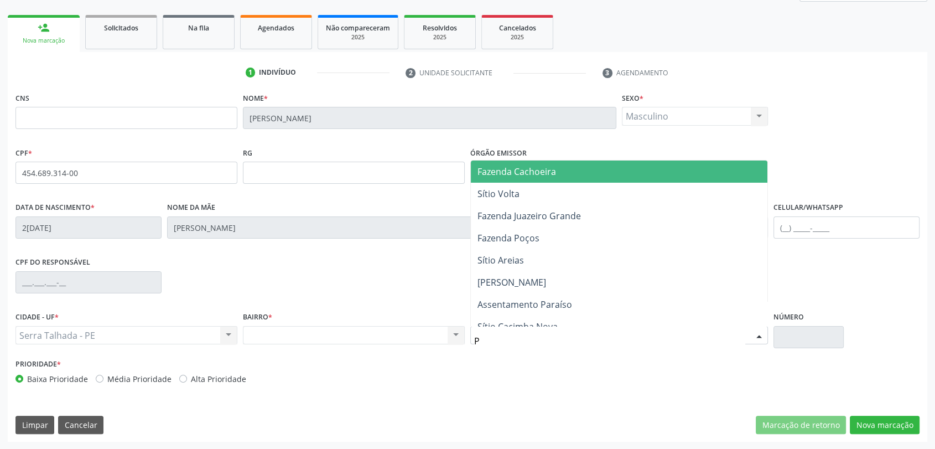
type input "PA"
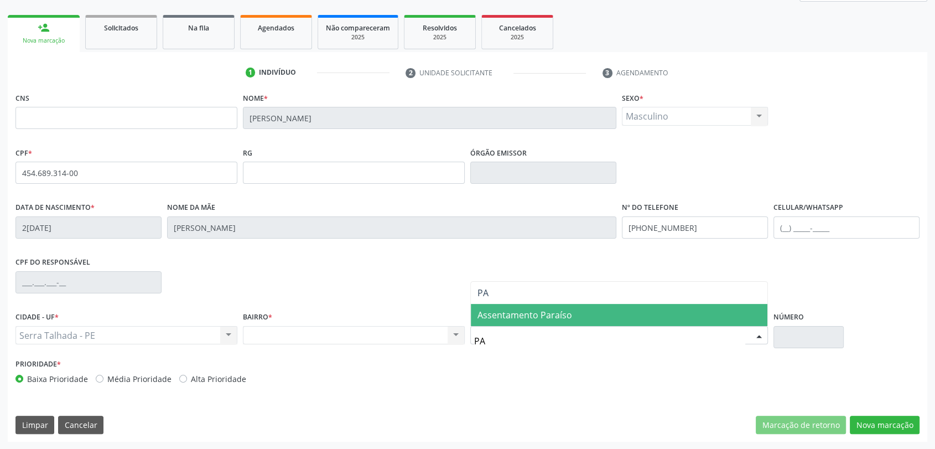
click at [559, 317] on span "Assentamento Paraíso" at bounding box center [525, 315] width 95 height 12
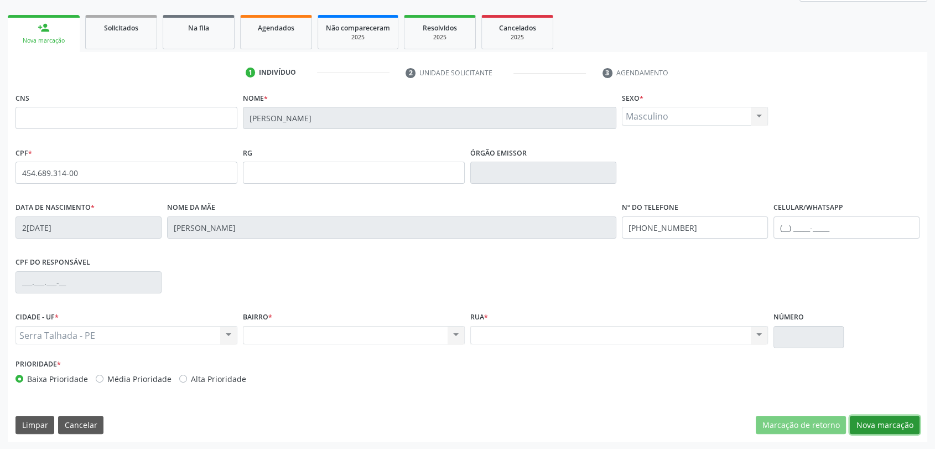
click at [898, 426] on button "Nova marcação" at bounding box center [885, 425] width 70 height 19
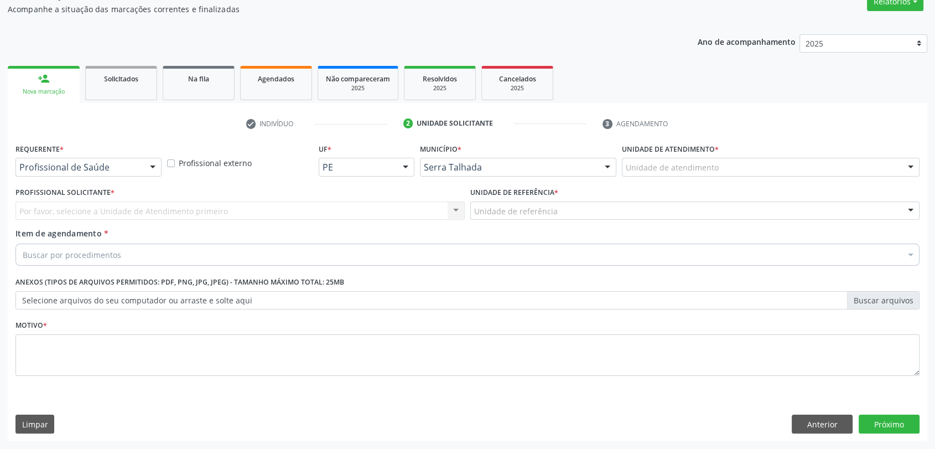
scroll to position [99, 0]
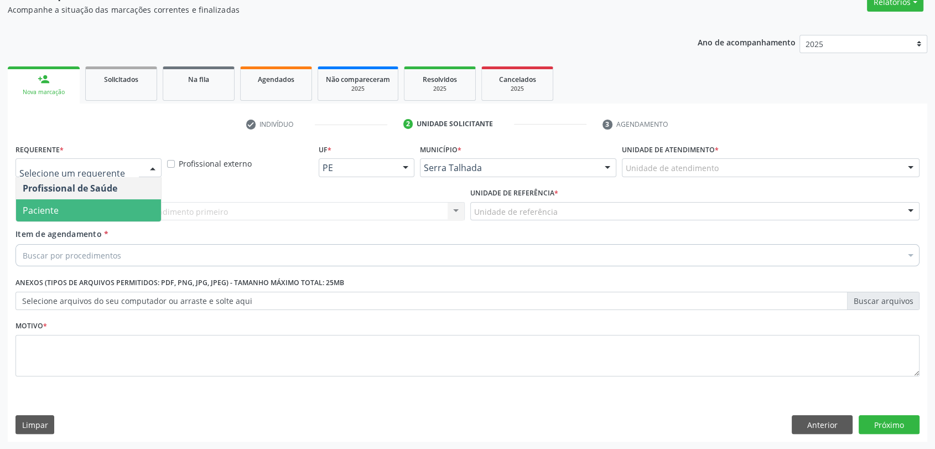
click at [80, 203] on span "Paciente" at bounding box center [88, 210] width 145 height 22
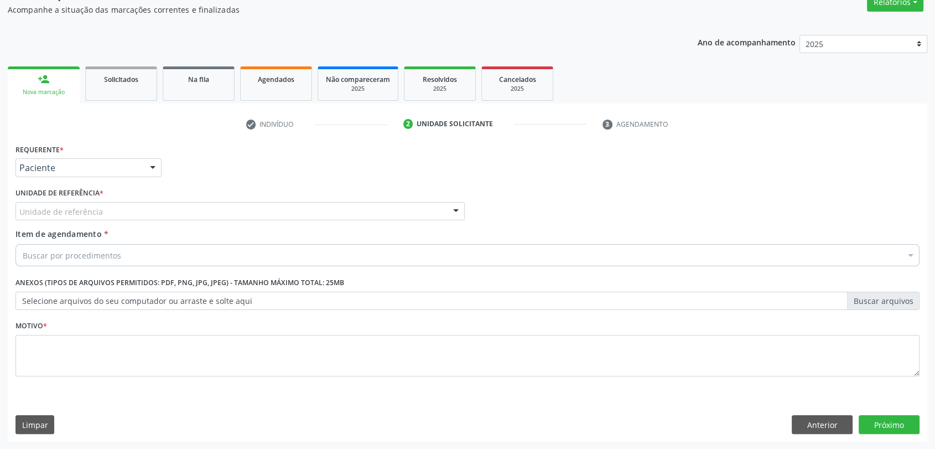
click at [80, 203] on div "Unidade de referência" at bounding box center [239, 211] width 449 height 19
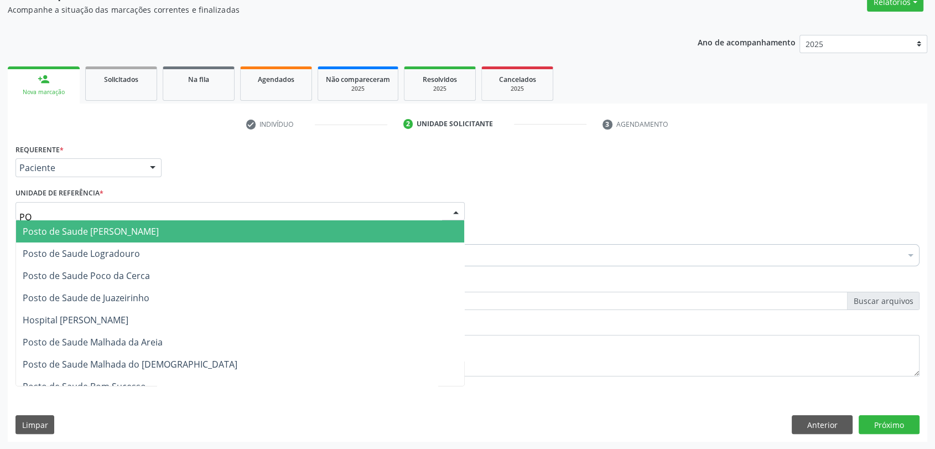
type input "P"
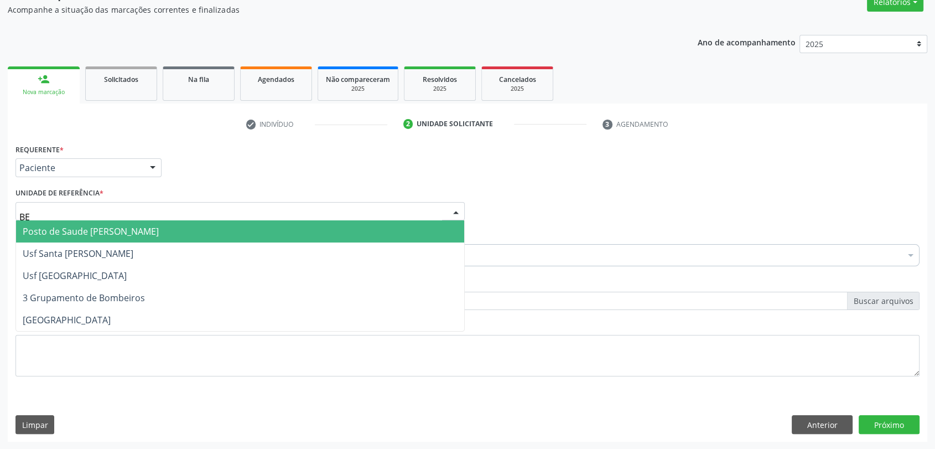
type input "BER"
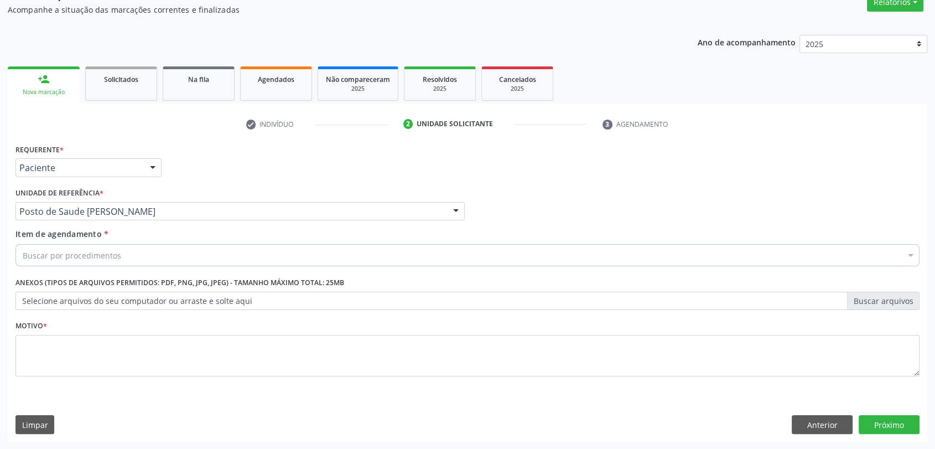
click at [70, 260] on div "Buscar por procedimentos" at bounding box center [467, 255] width 904 height 22
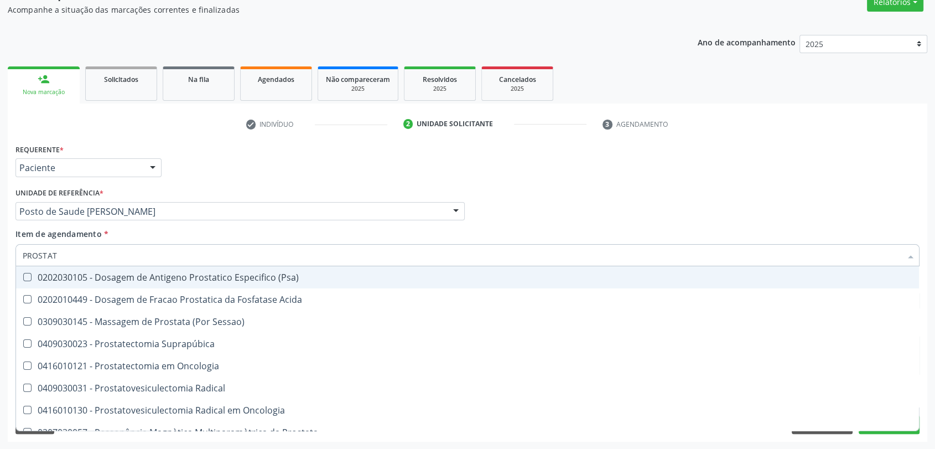
type input "PROSTATA"
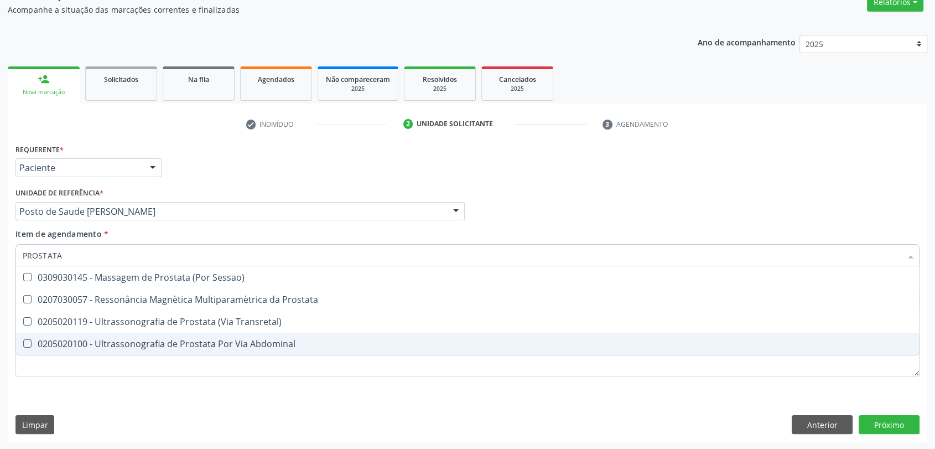
click at [110, 340] on div "0205020100 - Ultrassonografia de Prostata Por Via Abdominal" at bounding box center [468, 343] width 890 height 9
checkbox Abdominal "true"
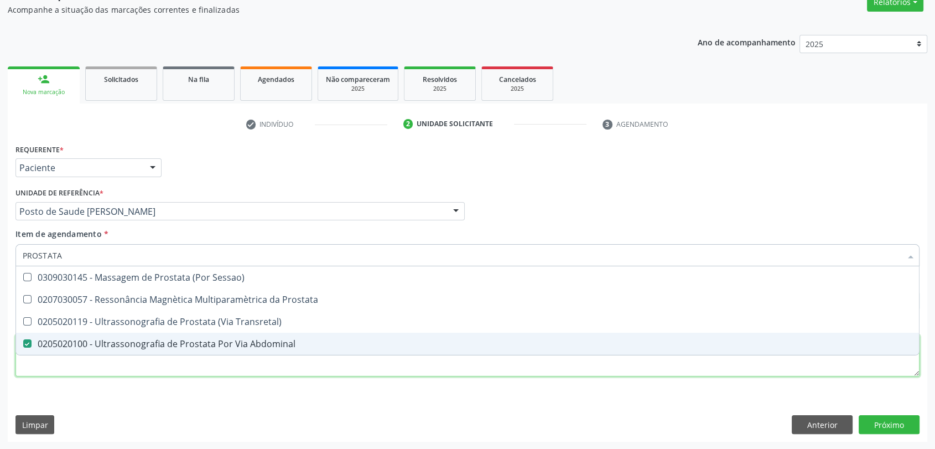
click at [120, 369] on div "Requerente * Paciente Profissional de Saúde Paciente Nenhum resultado encontrad…" at bounding box center [467, 266] width 904 height 251
checkbox Prostata "true"
checkbox Abdominal "false"
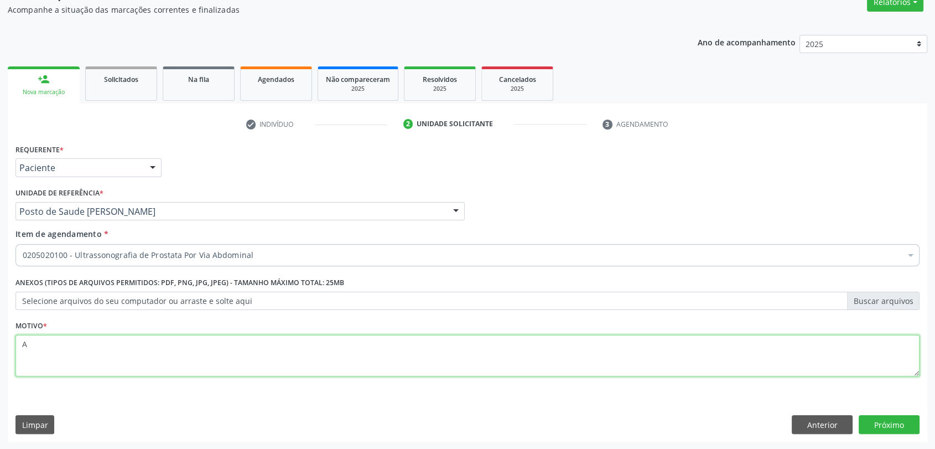
type textarea "A"
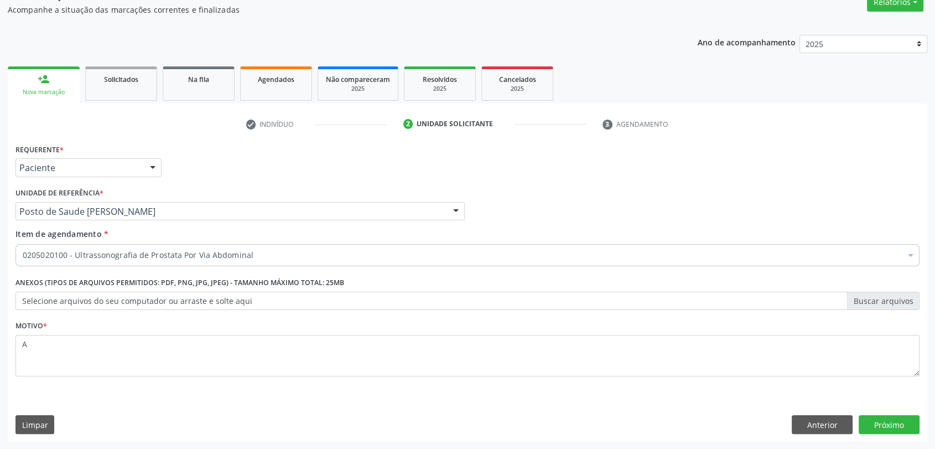
click at [859, 413] on div "Requerente * Paciente Profissional de Saúde Paciente Nenhum resultado encontrad…" at bounding box center [468, 291] width 920 height 300
click at [873, 428] on button "Próximo" at bounding box center [889, 424] width 61 height 19
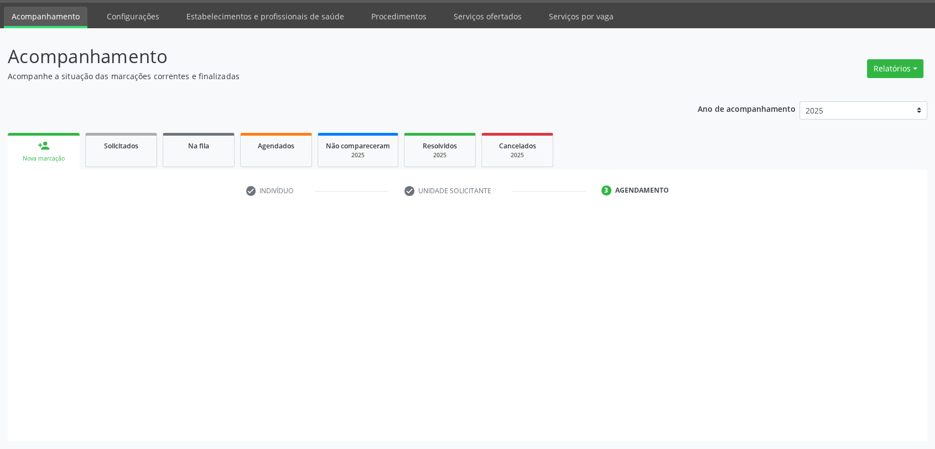
scroll to position [32, 0]
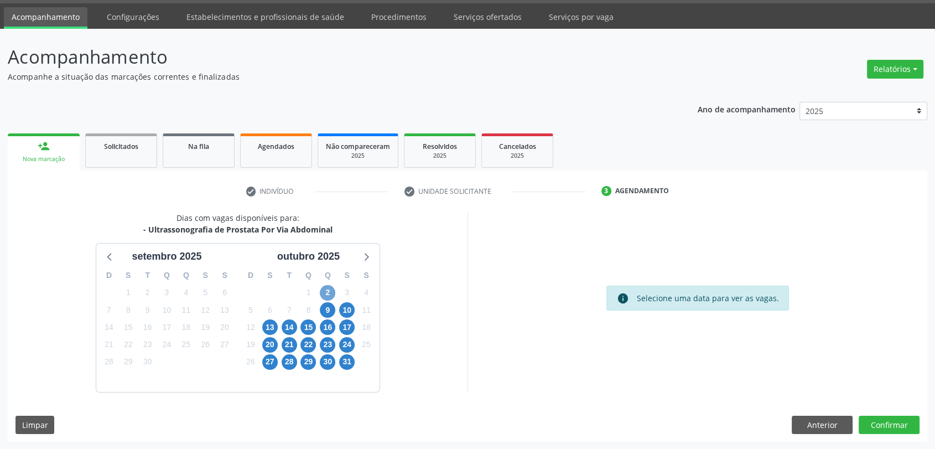
click at [325, 297] on span "2" at bounding box center [327, 292] width 15 height 15
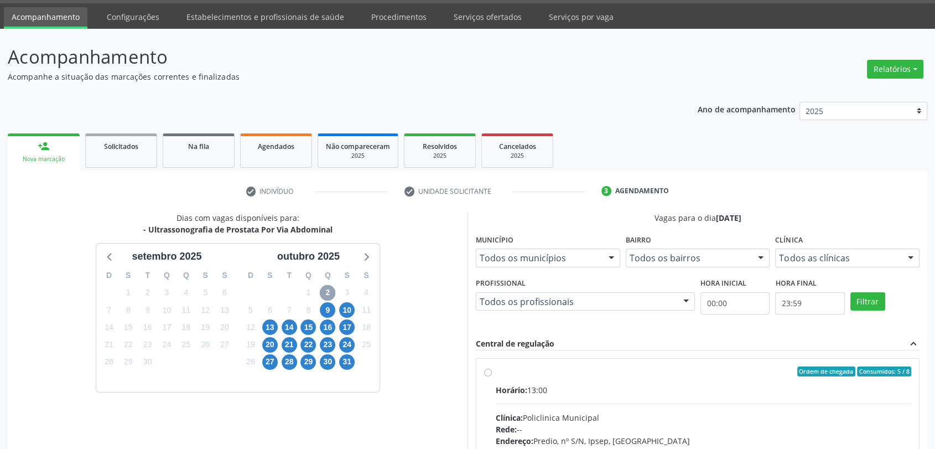
scroll to position [192, 0]
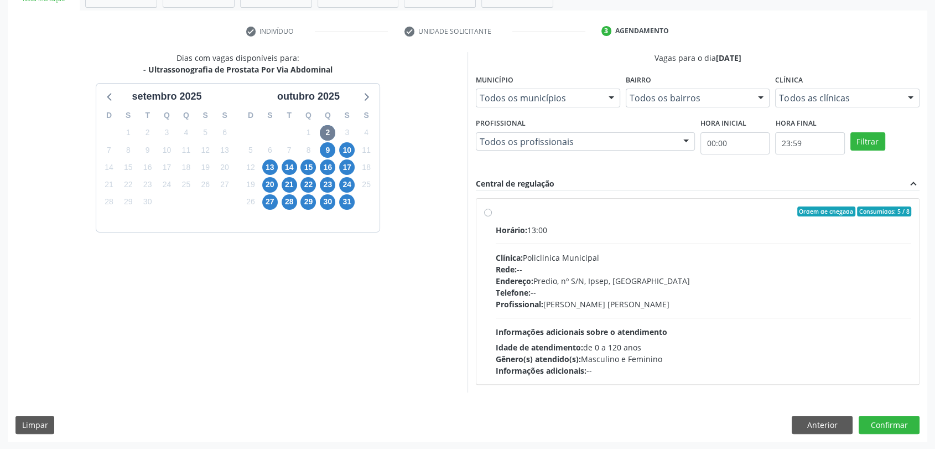
click at [642, 267] on div "Rede: --" at bounding box center [704, 269] width 416 height 12
click at [492, 216] on input "Ordem de chegada Consumidos: 5 / 8 Horário: 13:00 Clínica: Policlinica Municipa…" at bounding box center [488, 211] width 8 height 10
radio input "true"
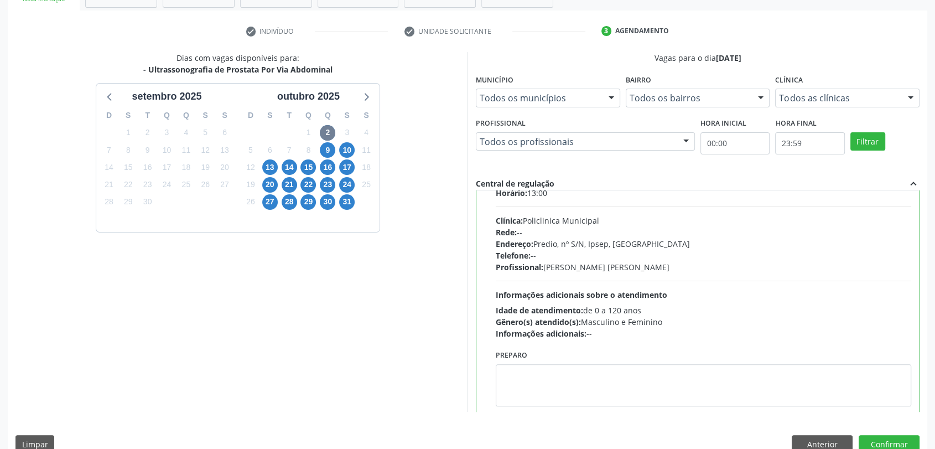
scroll to position [54, 0]
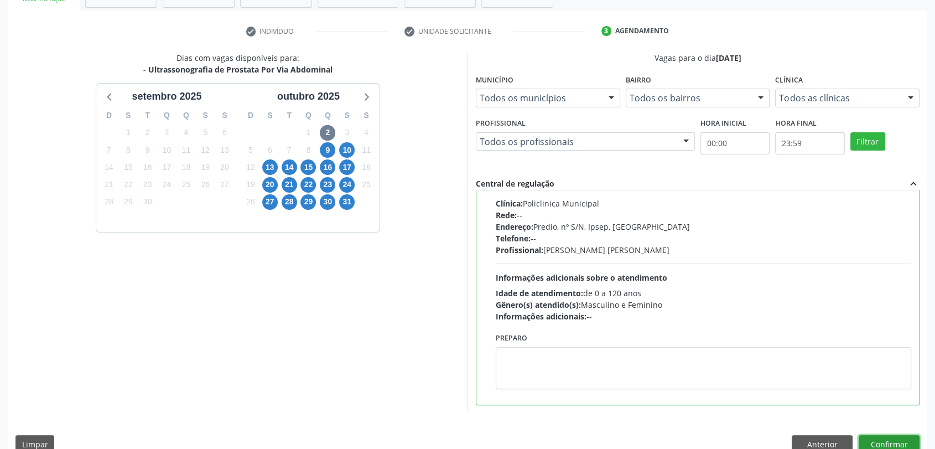
click at [902, 444] on button "Confirmar" at bounding box center [889, 444] width 61 height 19
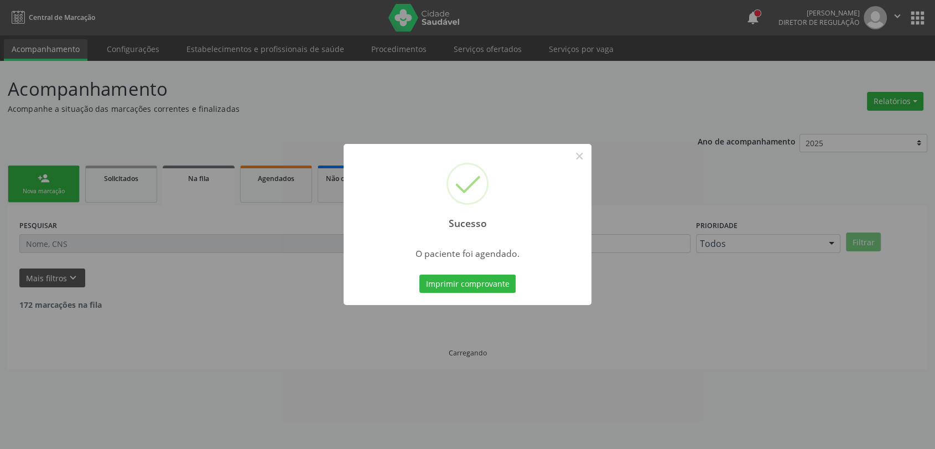
scroll to position [0, 0]
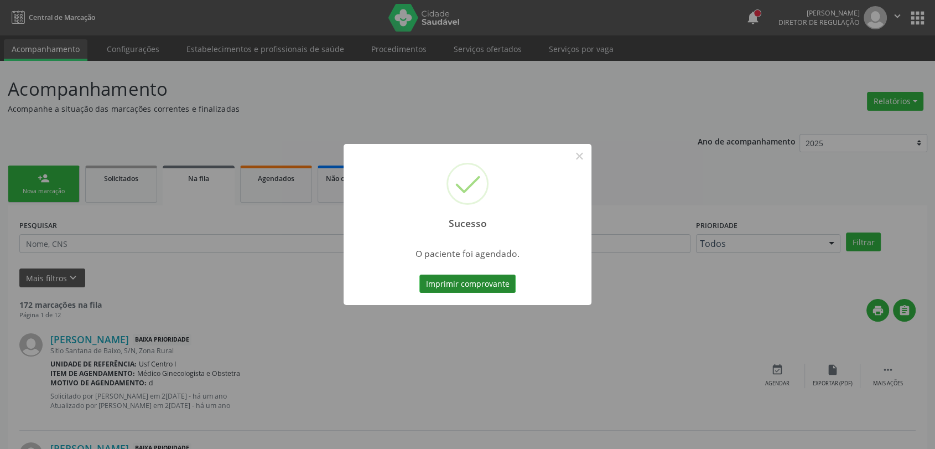
click at [491, 288] on button "Imprimir comprovante" at bounding box center [467, 283] width 96 height 19
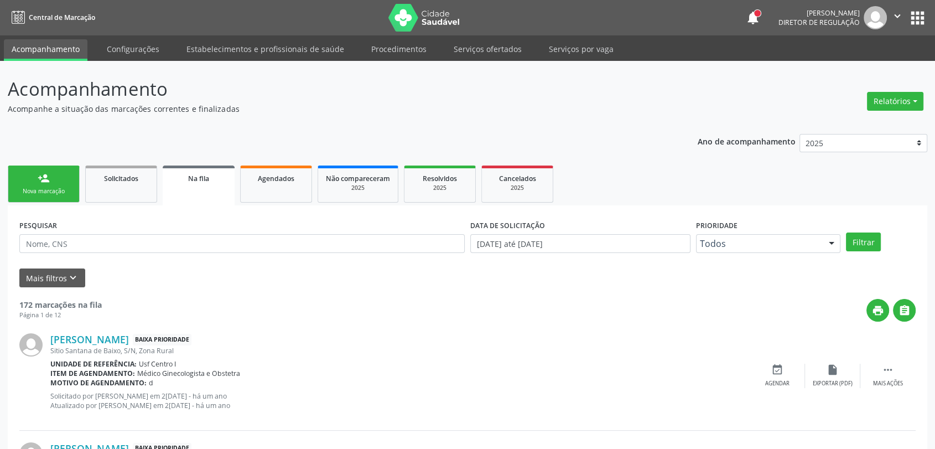
click at [35, 195] on link "person_add Nova marcação" at bounding box center [44, 183] width 72 height 37
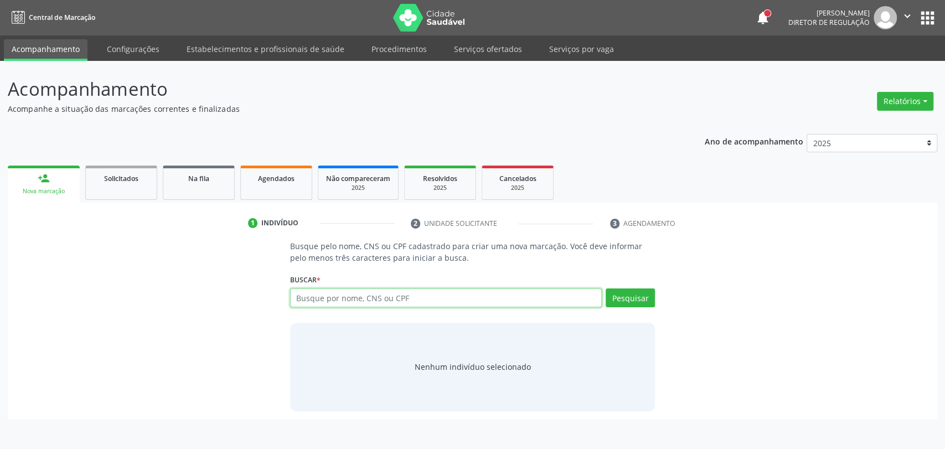
click at [331, 295] on input "text" at bounding box center [446, 297] width 312 height 19
click at [401, 293] on input "text" at bounding box center [446, 297] width 312 height 19
type input "704206753860180"
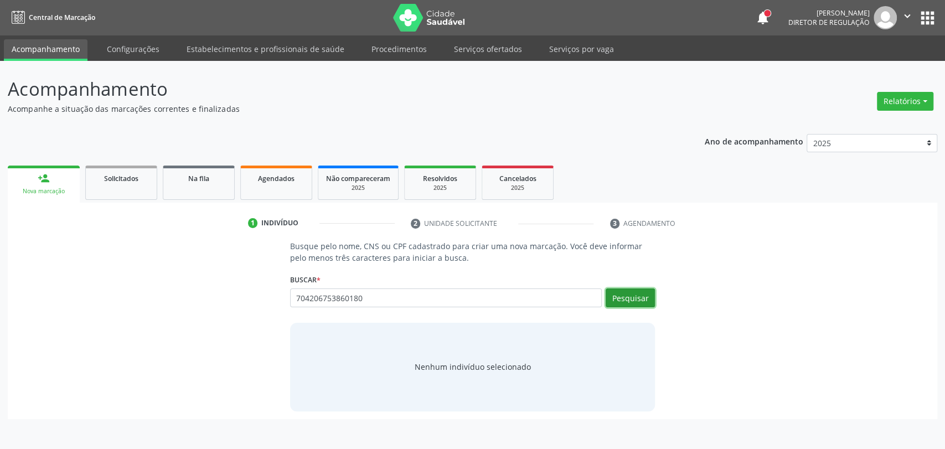
click at [621, 297] on button "Pesquisar" at bounding box center [629, 297] width 49 height 19
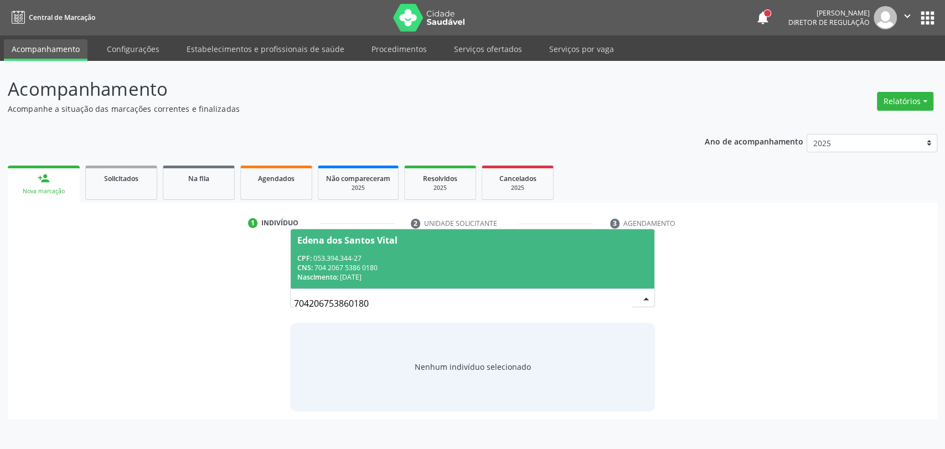
click at [392, 259] on div "CPF: 053.394.344-27" at bounding box center [472, 257] width 351 height 9
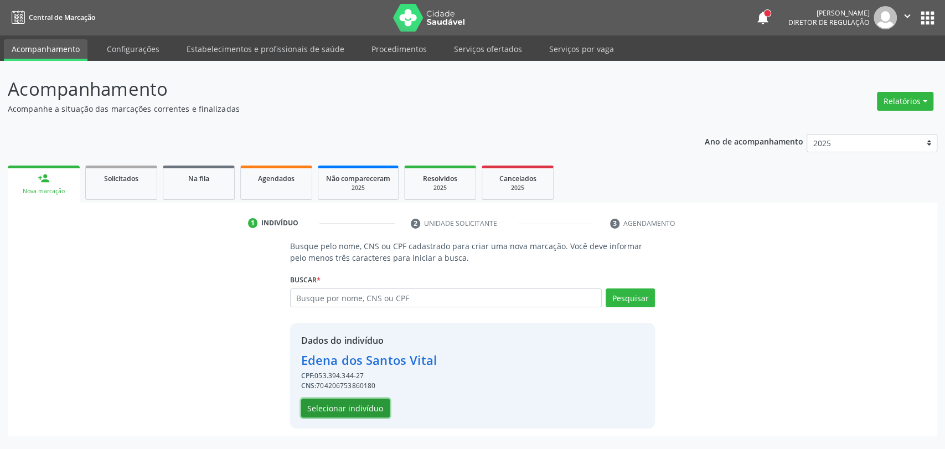
click at [370, 413] on button "Selecionar indivíduo" at bounding box center [345, 407] width 89 height 19
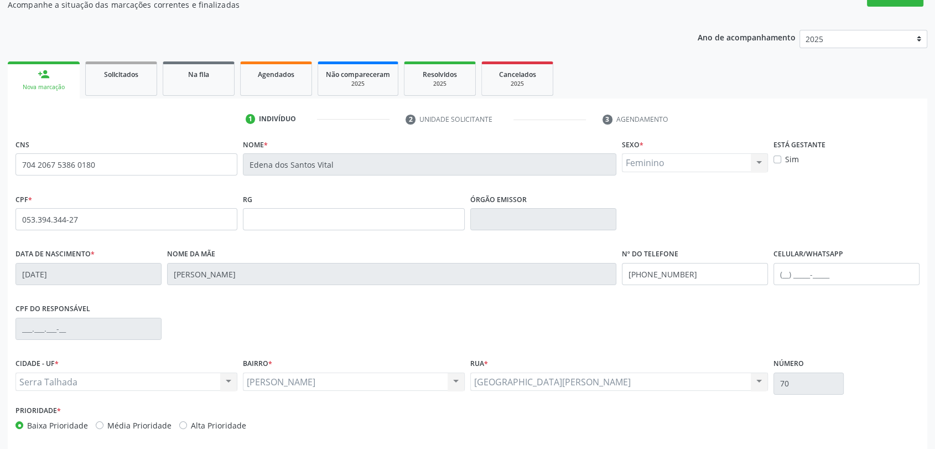
scroll to position [151, 0]
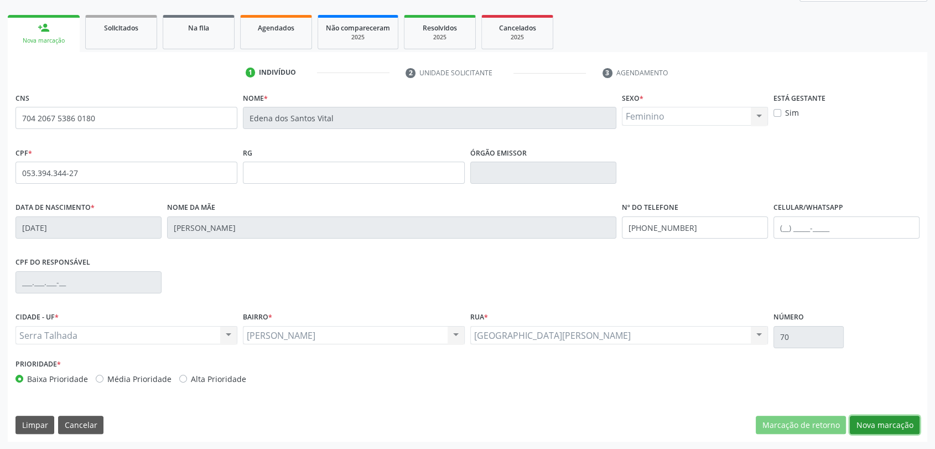
click at [886, 426] on button "Nova marcação" at bounding box center [885, 425] width 70 height 19
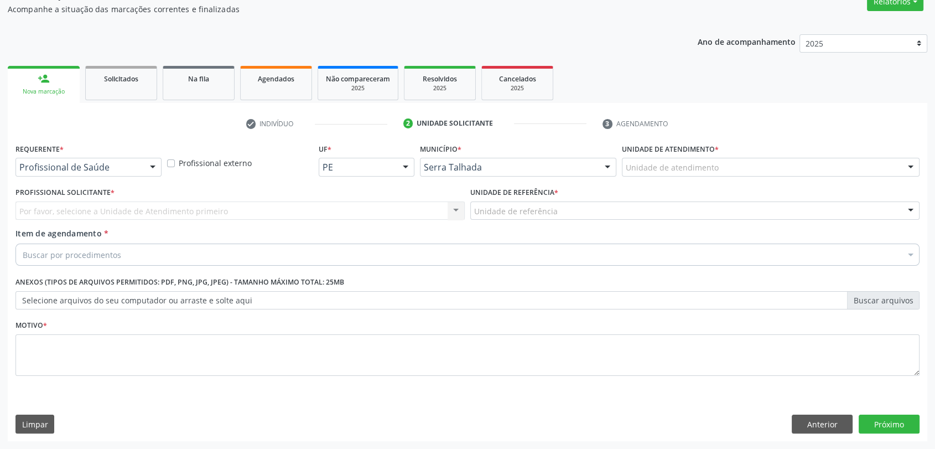
scroll to position [99, 0]
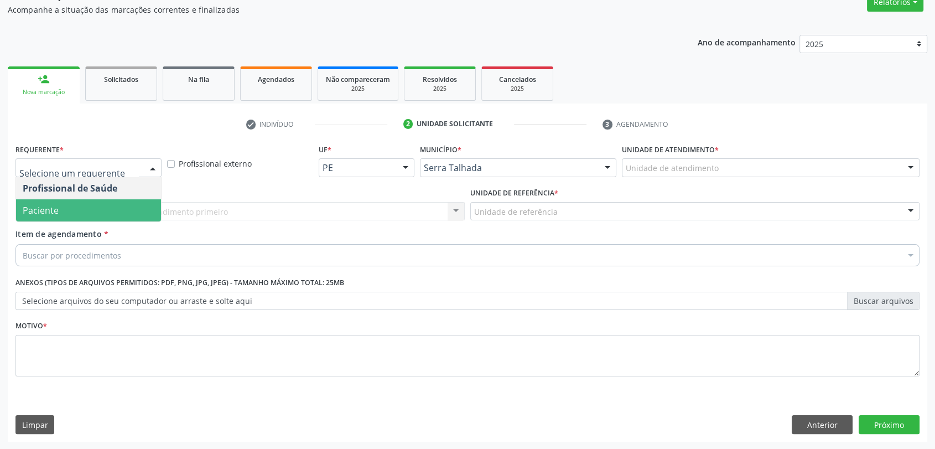
click at [83, 214] on span "Paciente" at bounding box center [88, 210] width 145 height 22
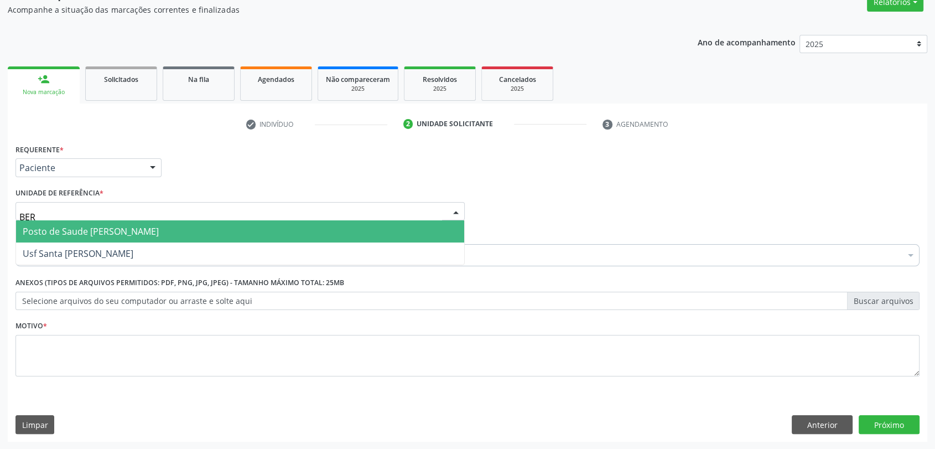
type input "[GEOGRAPHIC_DATA]"
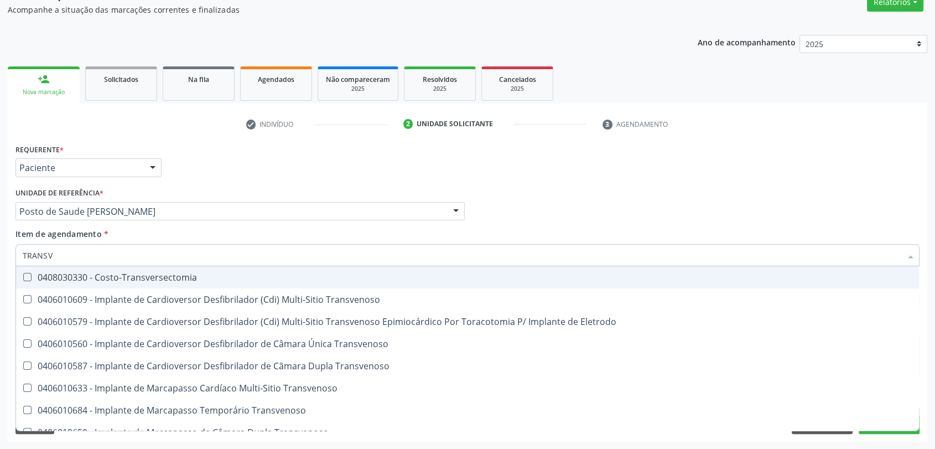
type input "TRANSVA"
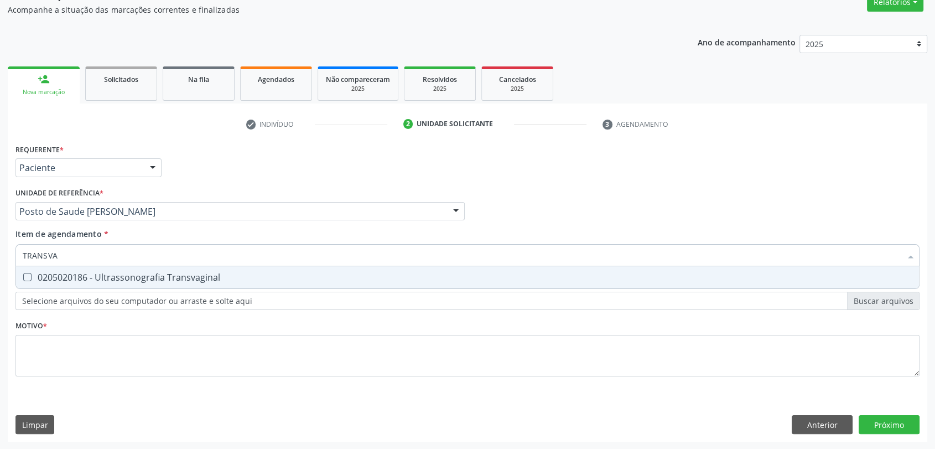
click at [108, 280] on div "0205020186 - Ultrassonografia Transvaginal" at bounding box center [468, 277] width 890 height 9
checkbox Transvaginal "true"
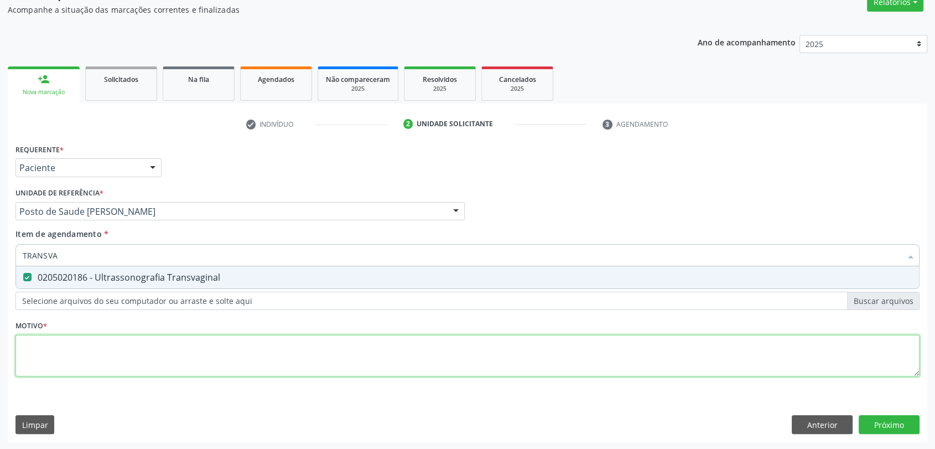
click at [105, 338] on div "Requerente * Paciente Profissional de Saúde Paciente Nenhum resultado encontrad…" at bounding box center [467, 266] width 904 height 251
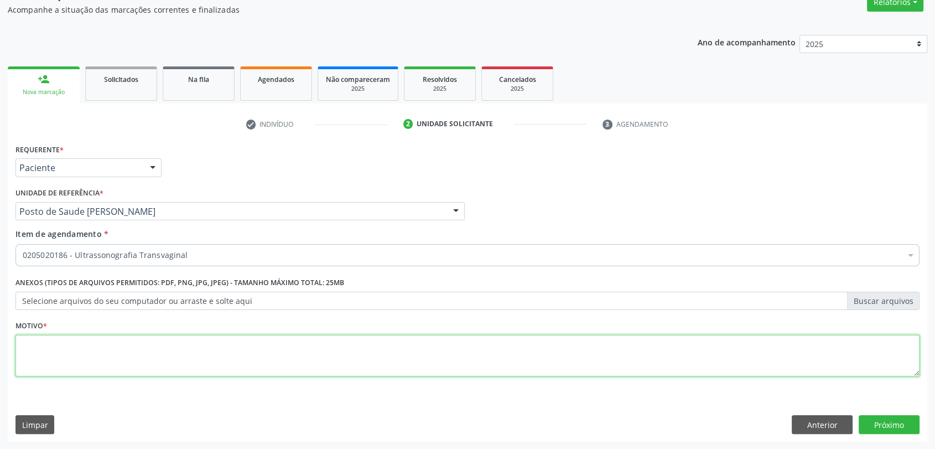
click at [105, 355] on div "Requerente * Paciente Profissional de Saúde Paciente Nenhum resultado encontrad…" at bounding box center [467, 266] width 904 height 251
type textarea "L"
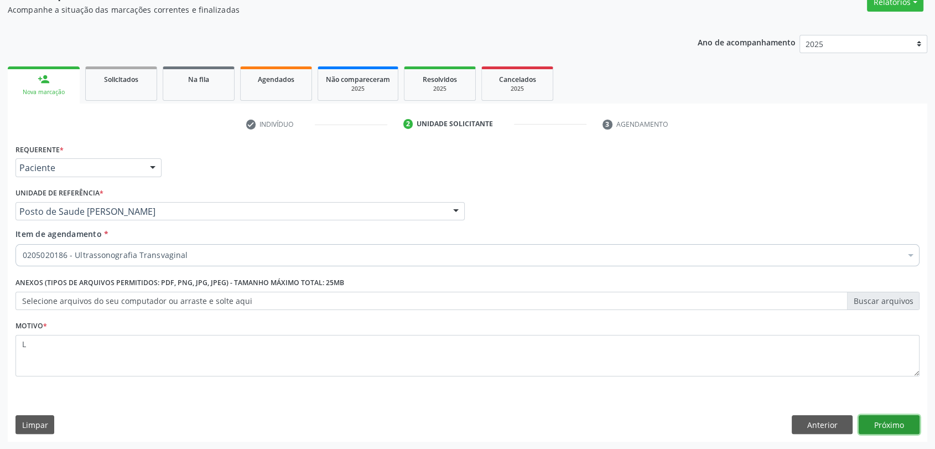
click at [893, 426] on button "Próximo" at bounding box center [889, 424] width 61 height 19
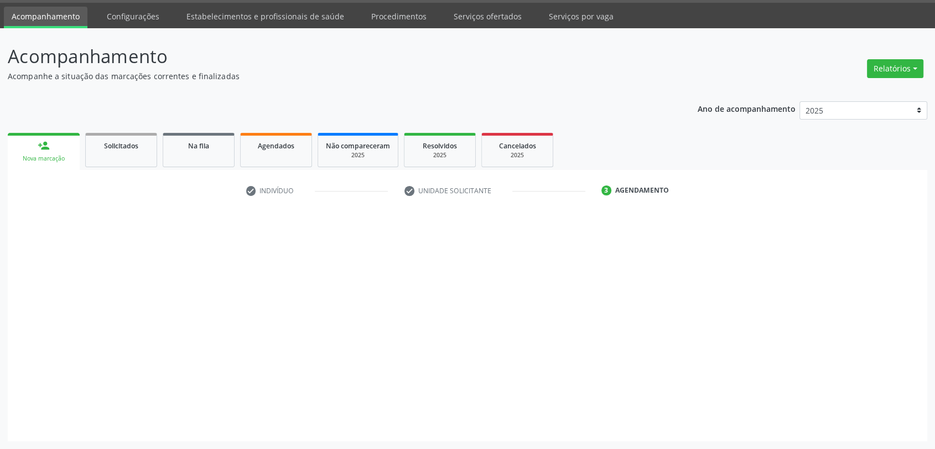
scroll to position [32, 0]
